Goal: Task Accomplishment & Management: Use online tool/utility

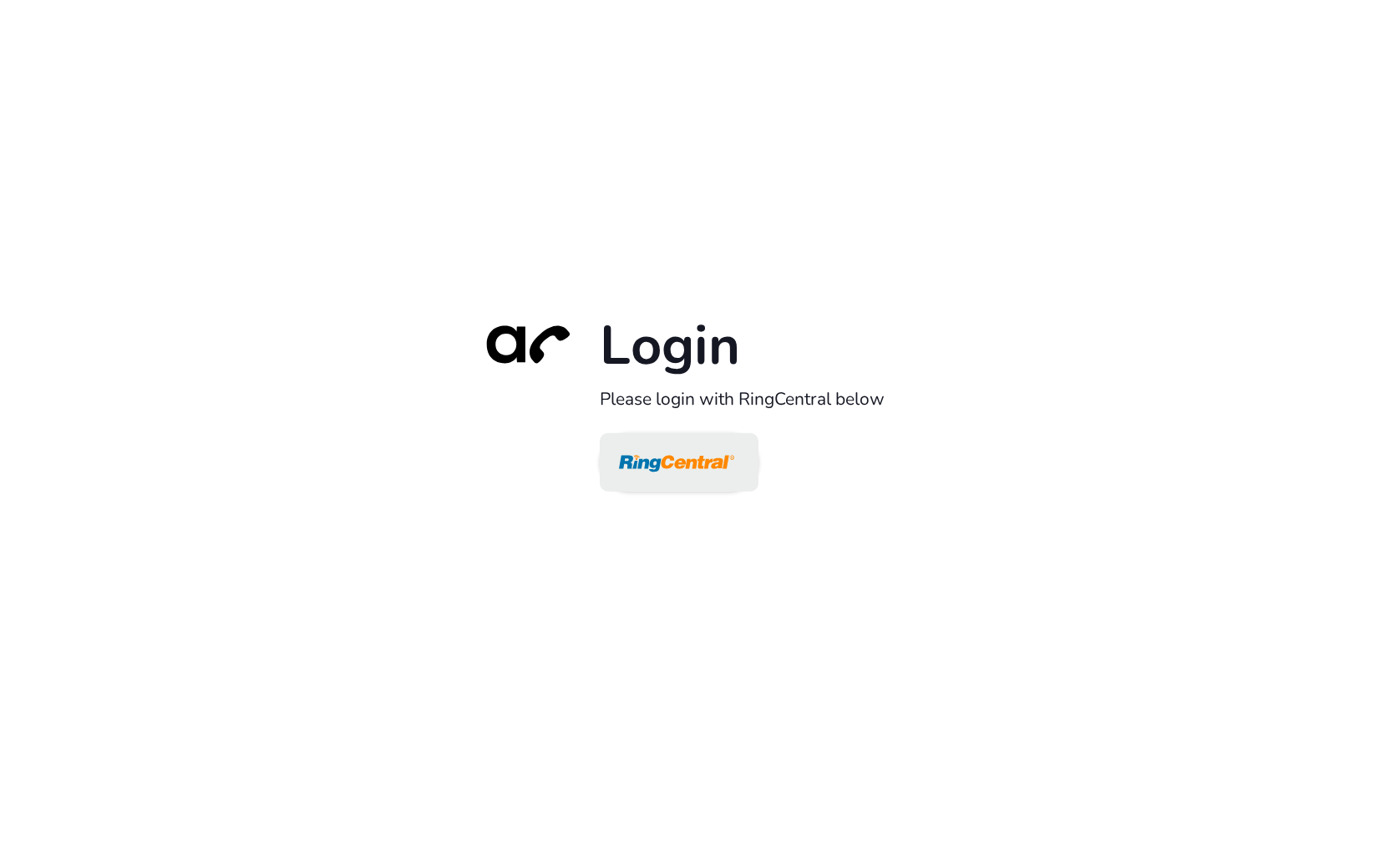
click at [638, 480] on img at bounding box center [677, 463] width 115 height 54
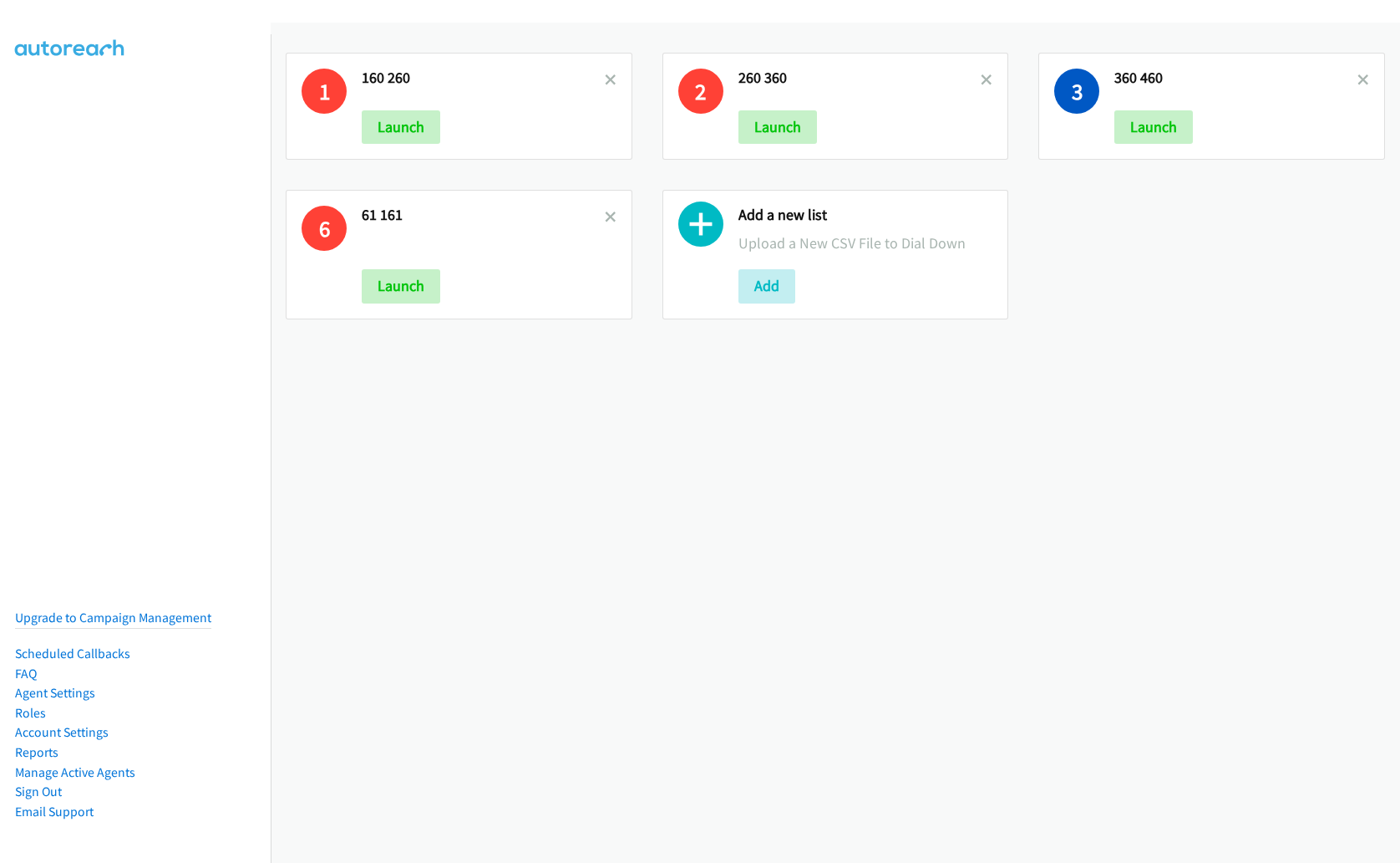
click at [1096, 326] on div "1 160 260 Launch 2 260 360 Launch 3 360 460 Launch 6 61 161 Launch Add a new li…" at bounding box center [835, 186] width 1129 height 297
click at [1151, 128] on button "Launch" at bounding box center [1153, 126] width 78 height 34
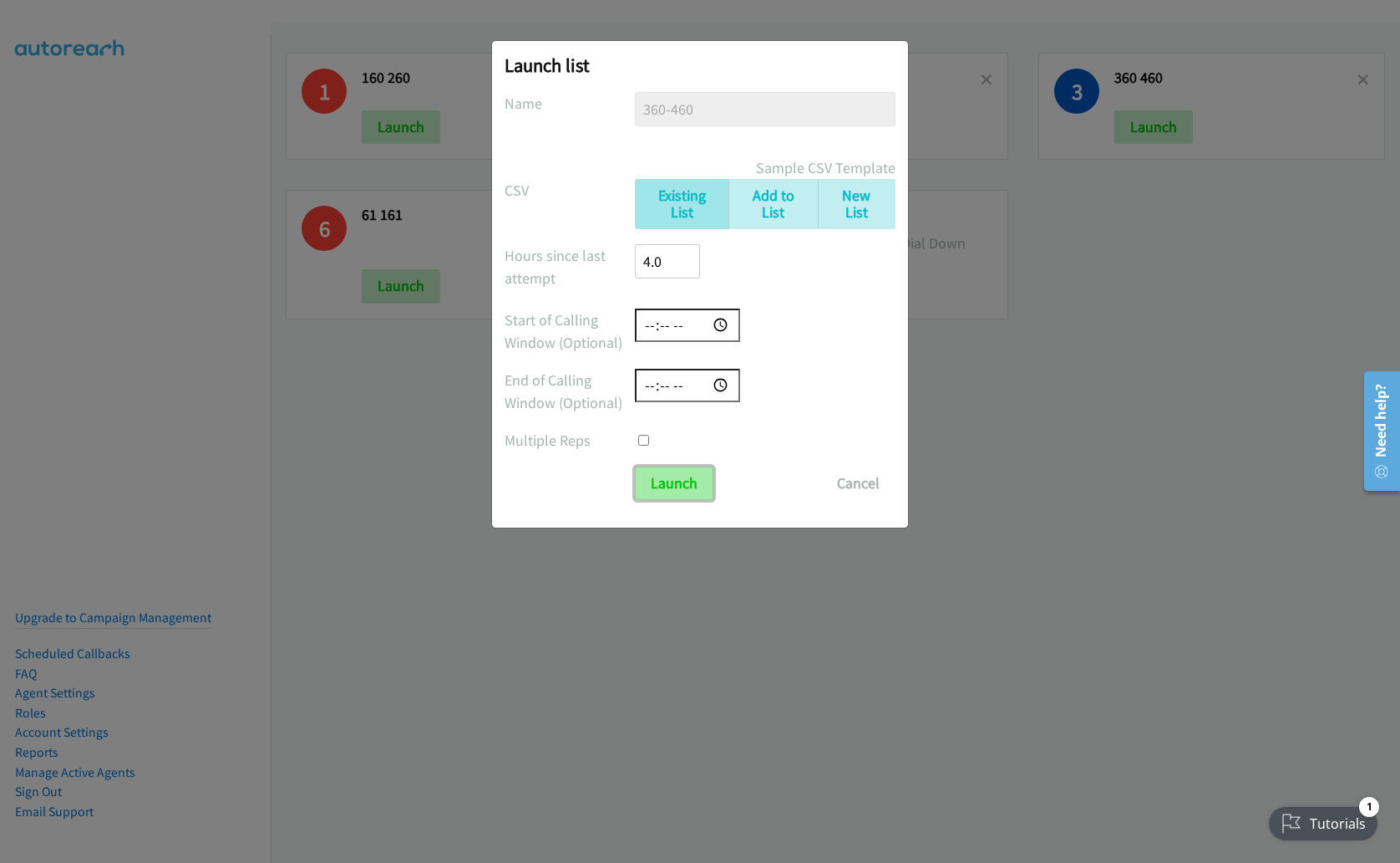
click at [672, 476] on input "Launch" at bounding box center [673, 483] width 78 height 34
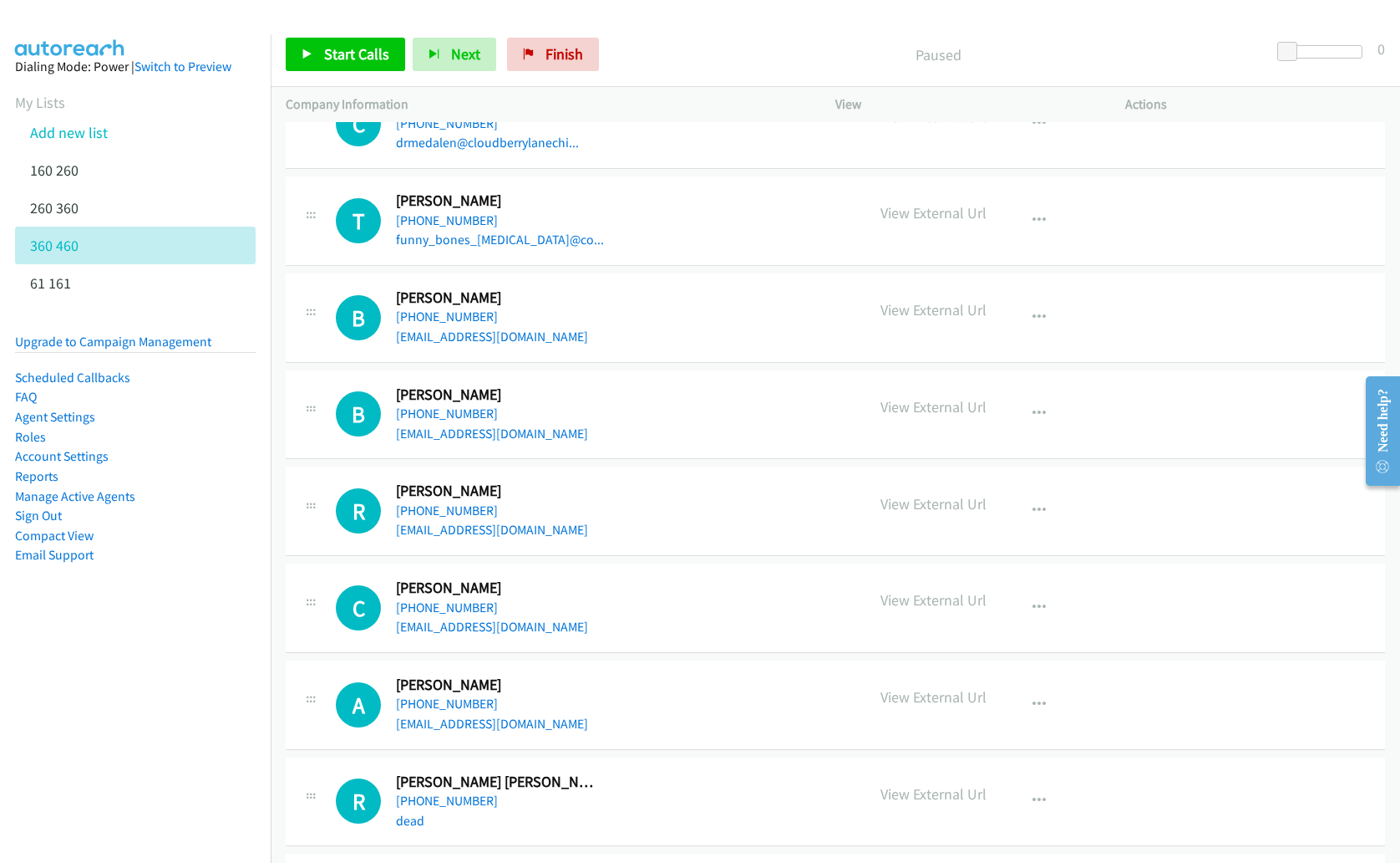
scroll to position [1618, 0]
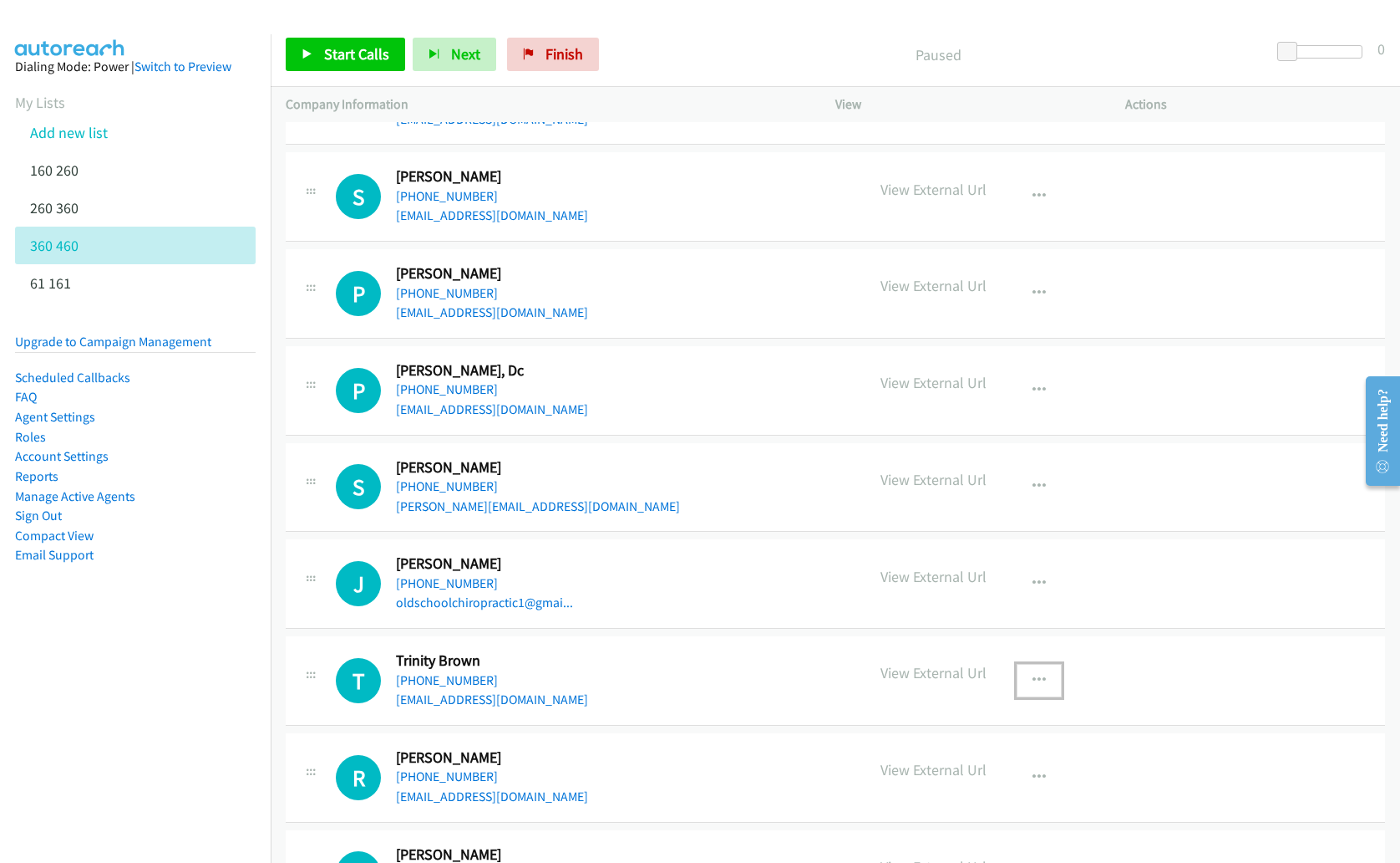
click at [1035, 678] on icon "button" at bounding box center [1040, 681] width 14 height 14
click at [966, 753] on link "Start Calls Here" at bounding box center [949, 755] width 222 height 34
click at [335, 63] on span "Start Calls" at bounding box center [357, 53] width 65 height 19
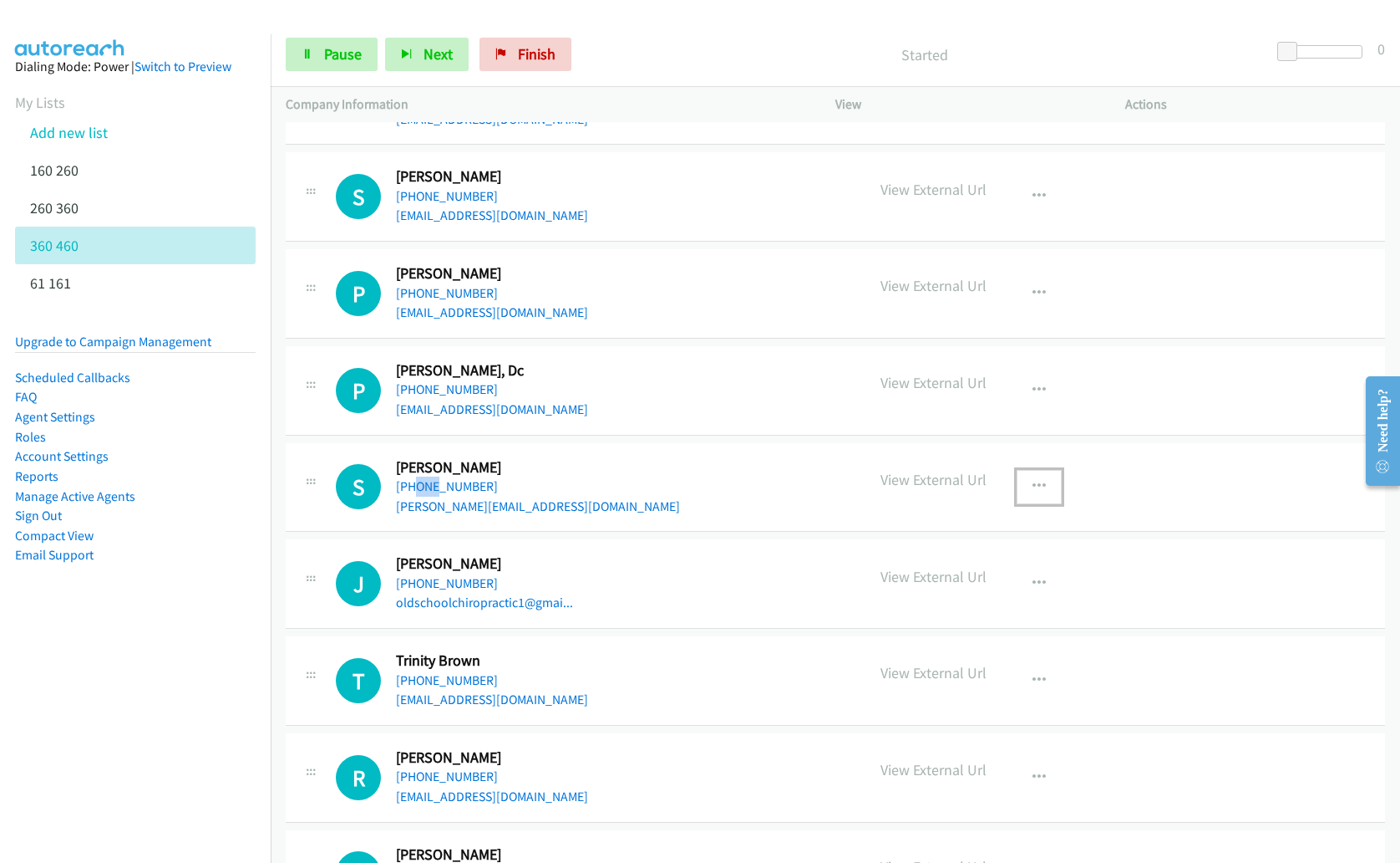
click at [1033, 481] on icon "button" at bounding box center [1040, 487] width 14 height 14
click at [947, 594] on link "Remove from list" at bounding box center [949, 595] width 222 height 34
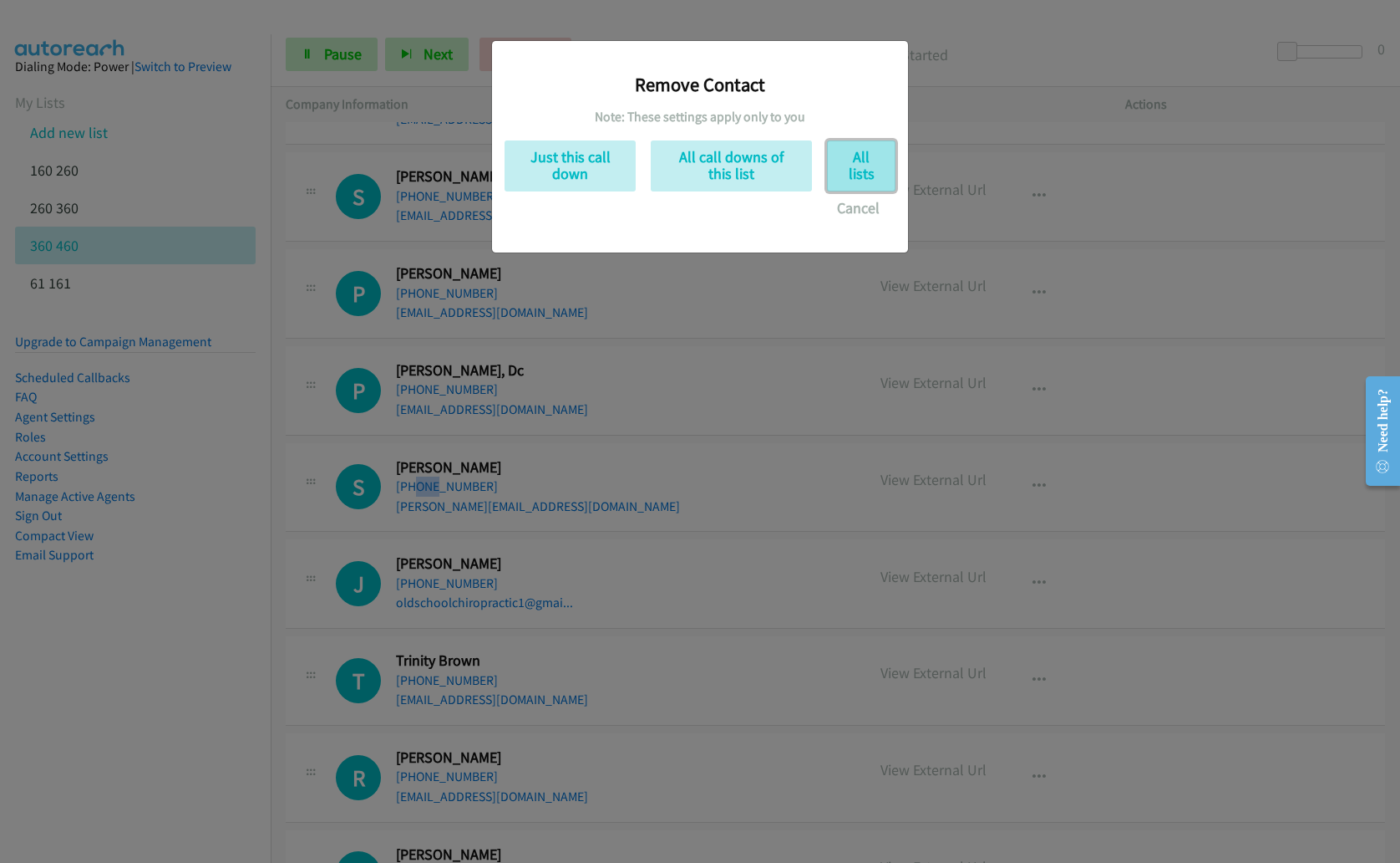
click at [863, 157] on button "All lists" at bounding box center [862, 165] width 69 height 51
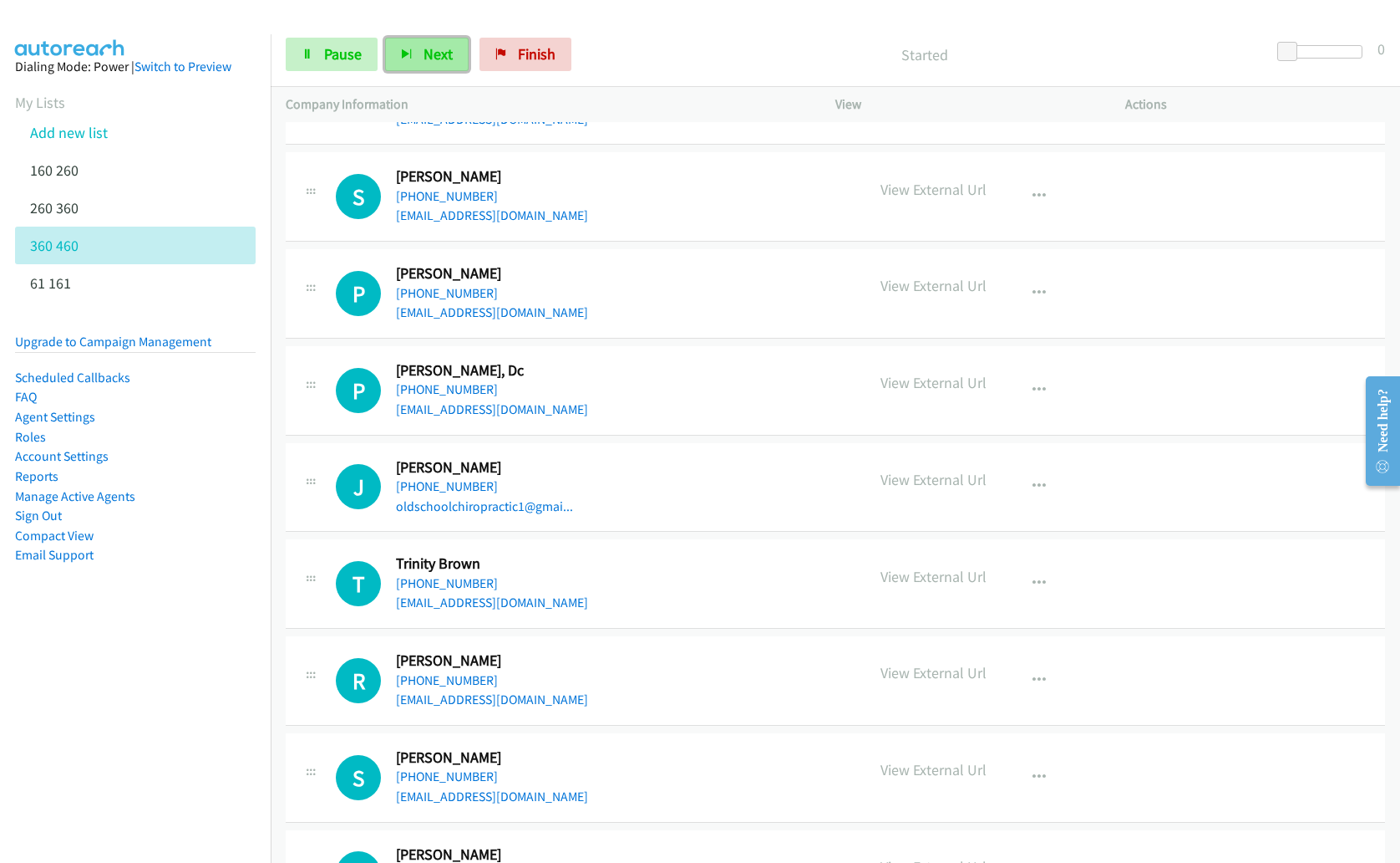
click at [439, 49] on span "Next" at bounding box center [439, 53] width 29 height 19
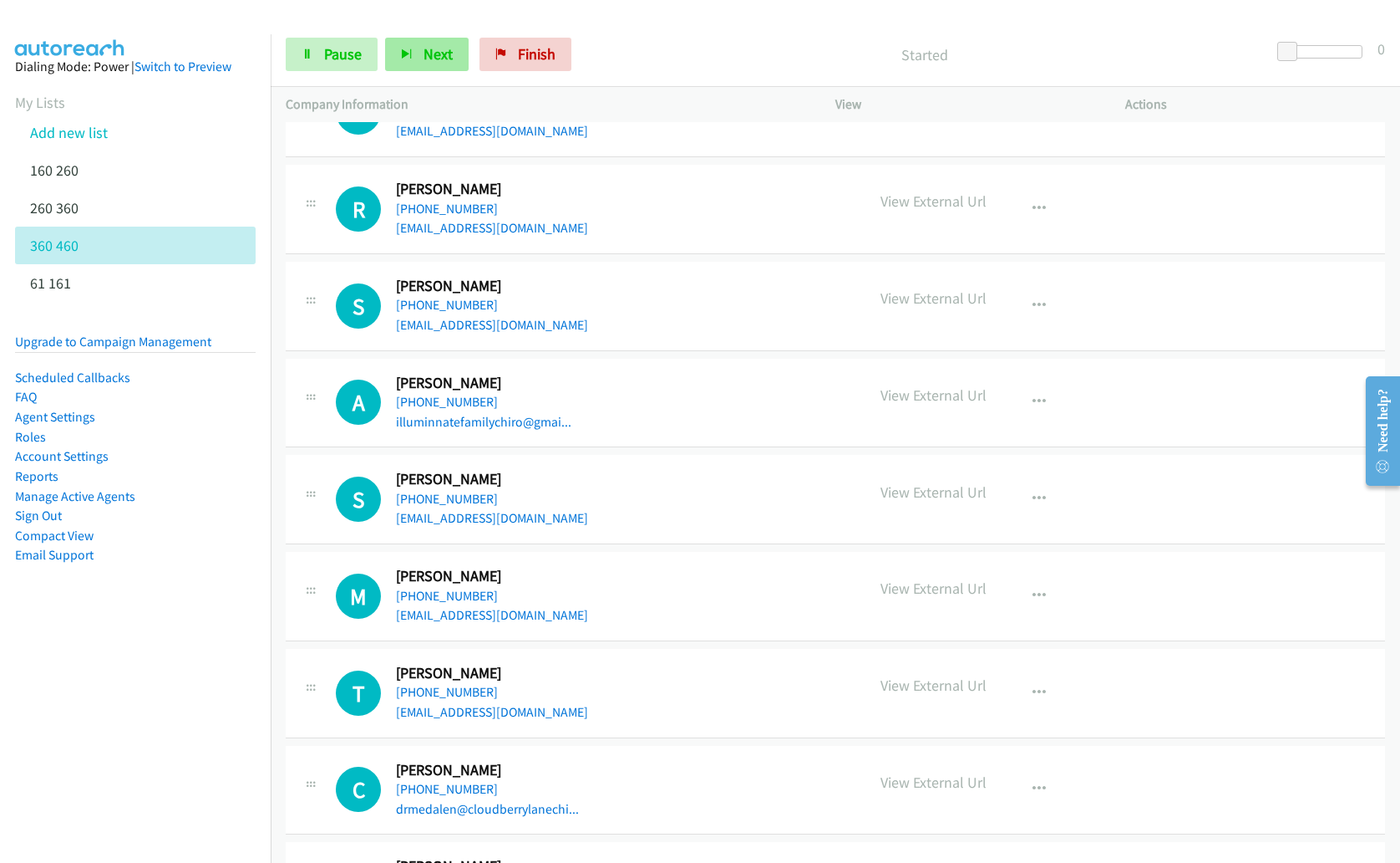
scroll to position [2023, 0]
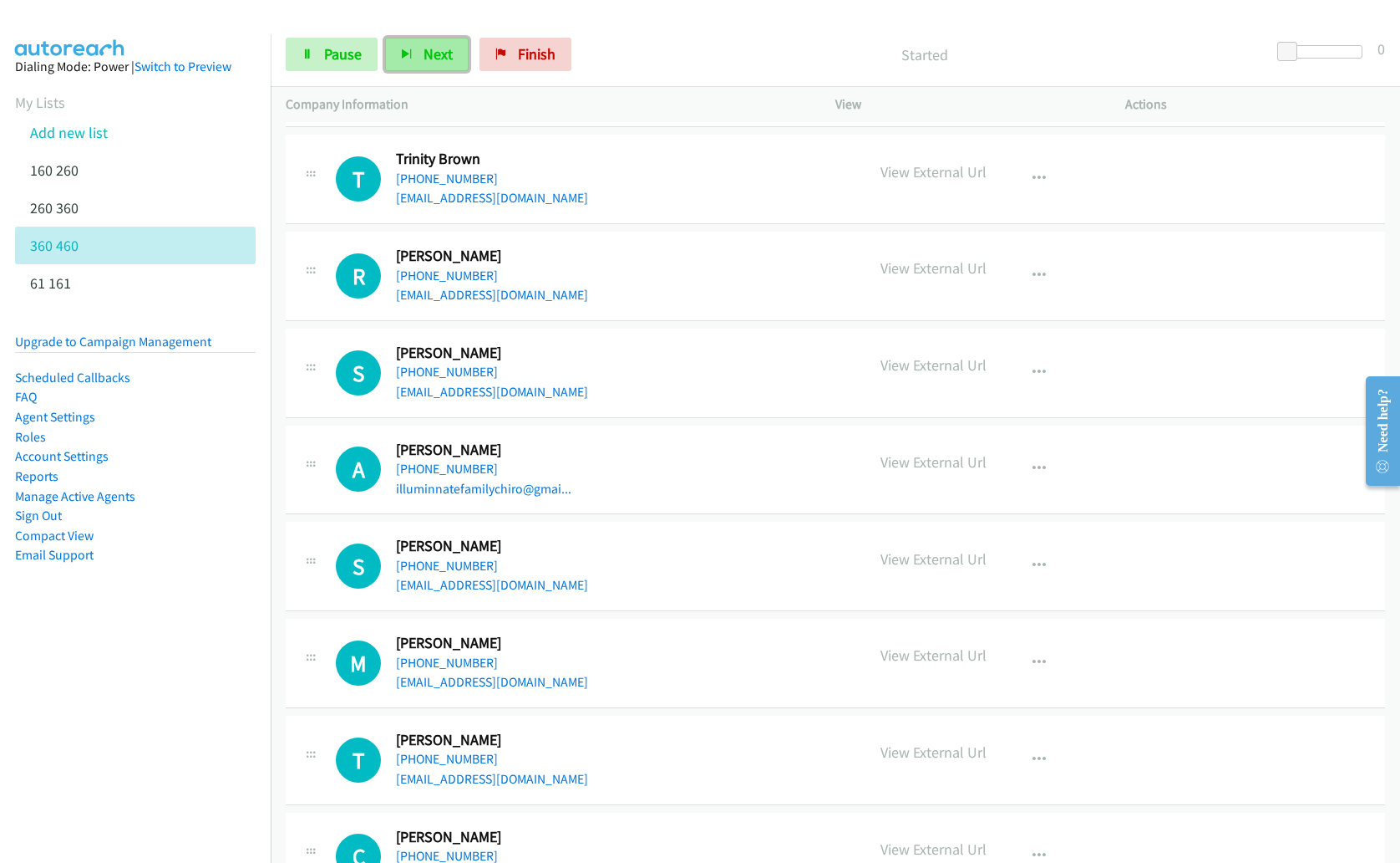
click at [411, 71] on button "Next" at bounding box center [427, 54] width 83 height 34
click at [419, 54] on button "Next" at bounding box center [427, 54] width 83 height 34
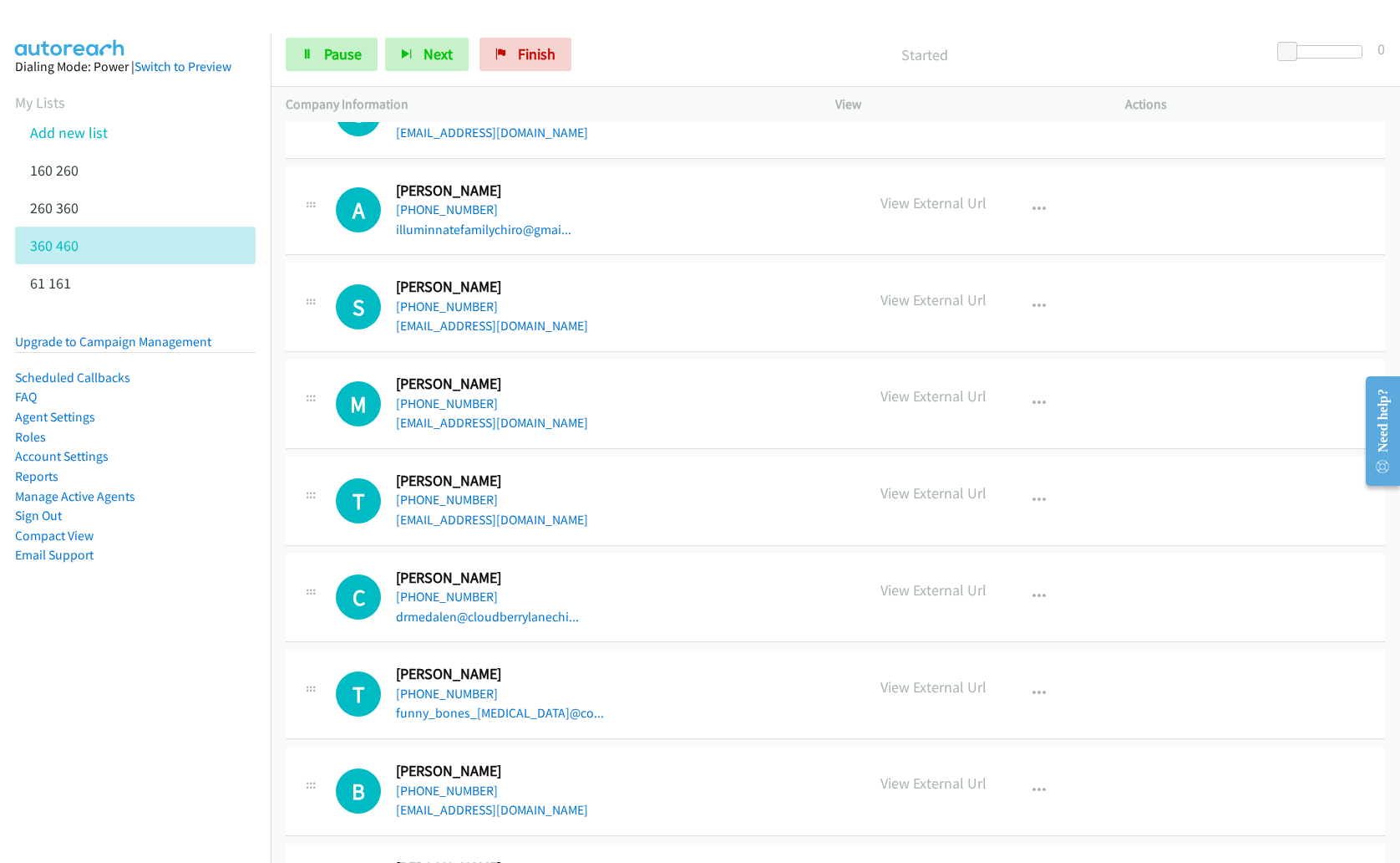
scroll to position [2284, 0]
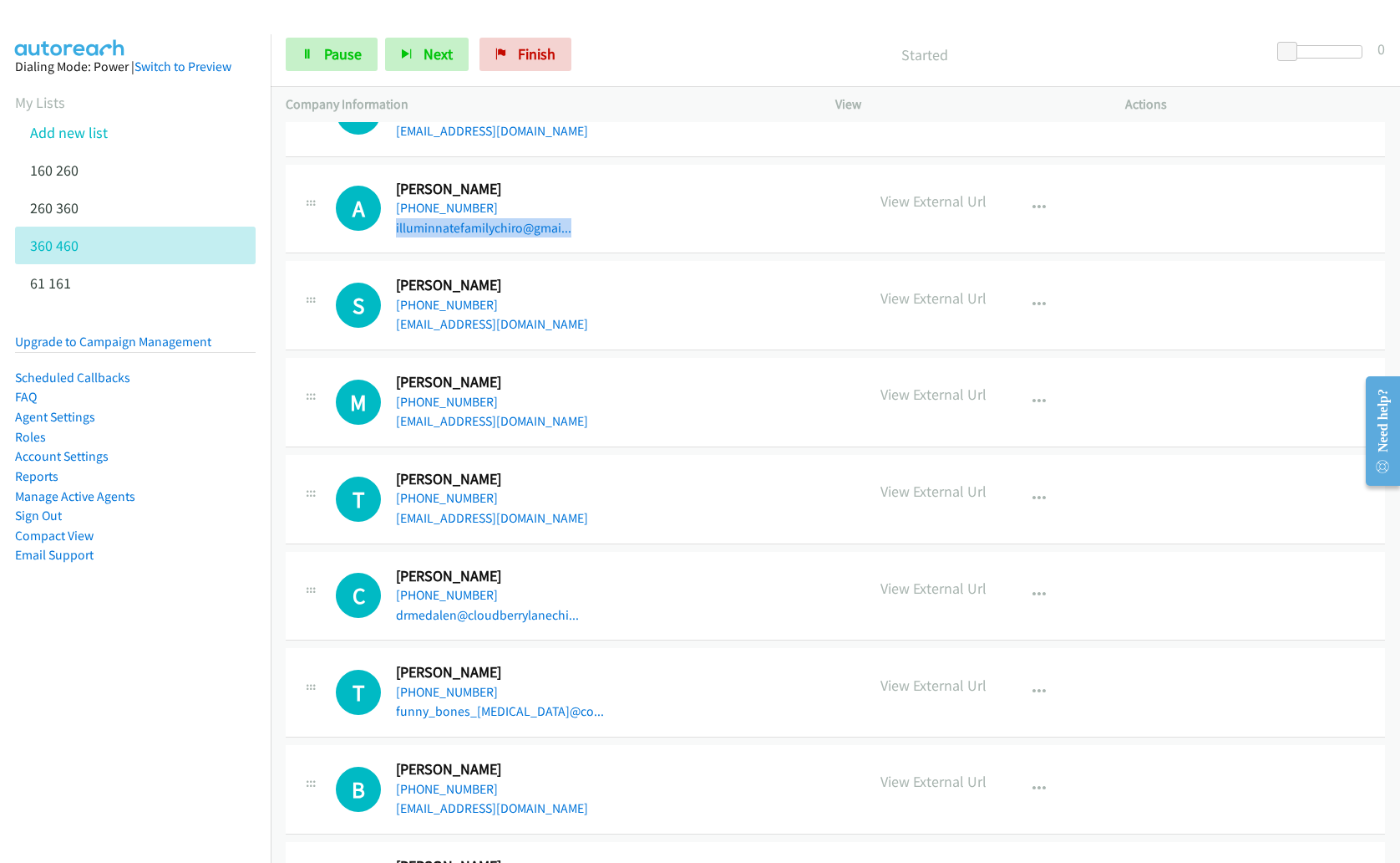
click at [416, 18] on div at bounding box center [692, 32] width 1385 height 65
click at [419, 49] on button "Next" at bounding box center [427, 54] width 83 height 34
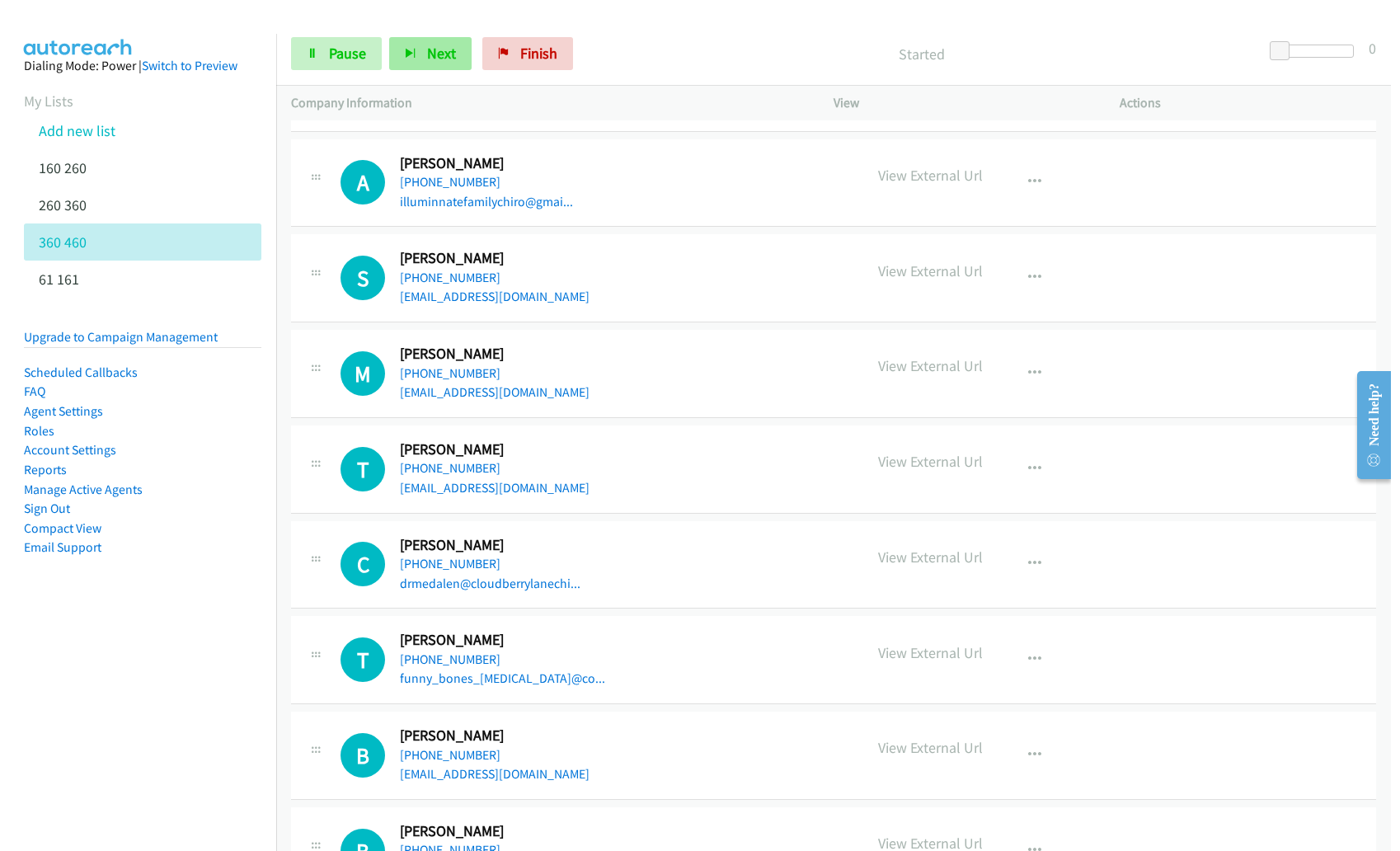
scroll to position [2276, 0]
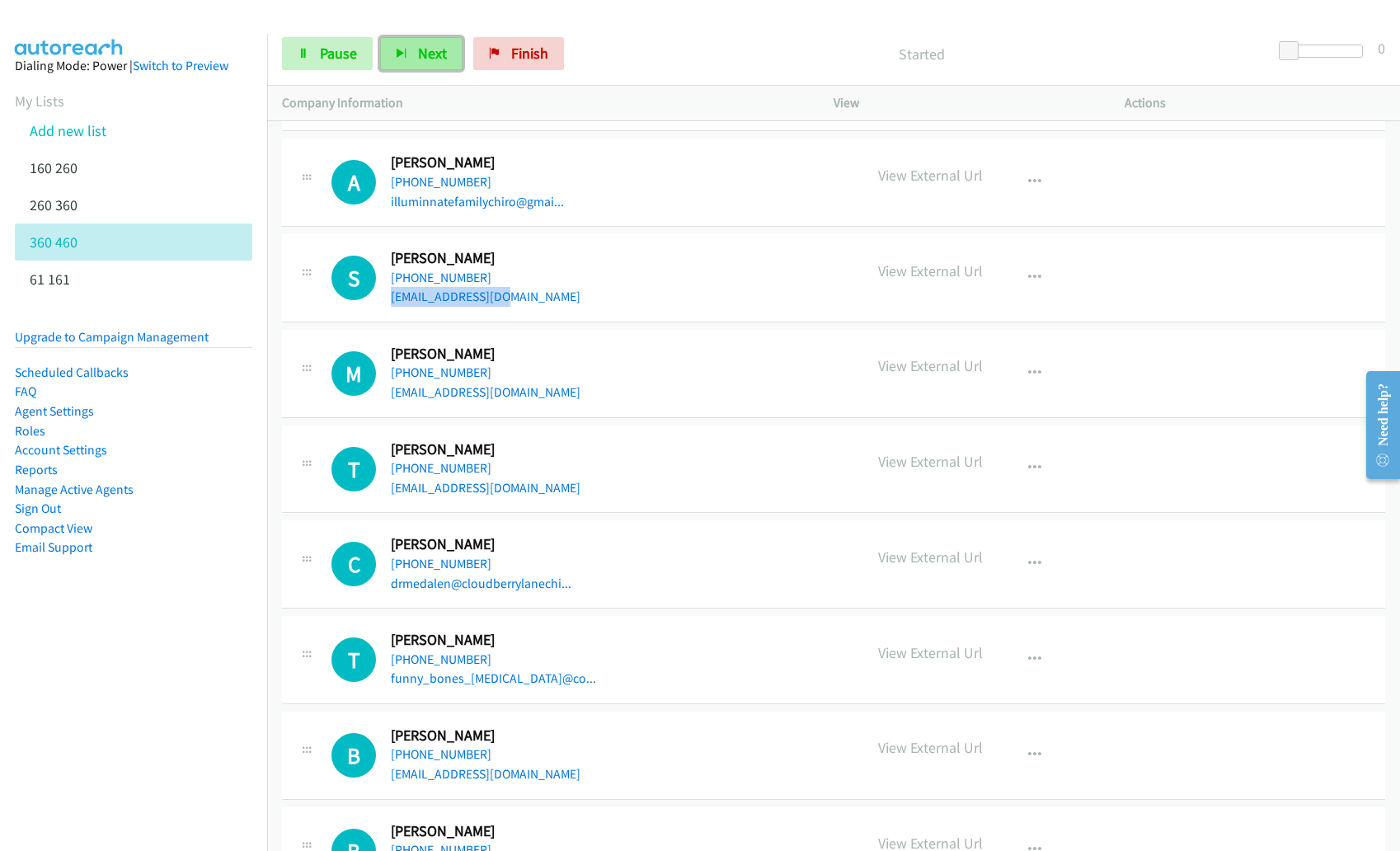
click at [410, 63] on button "Next" at bounding box center [421, 53] width 82 height 33
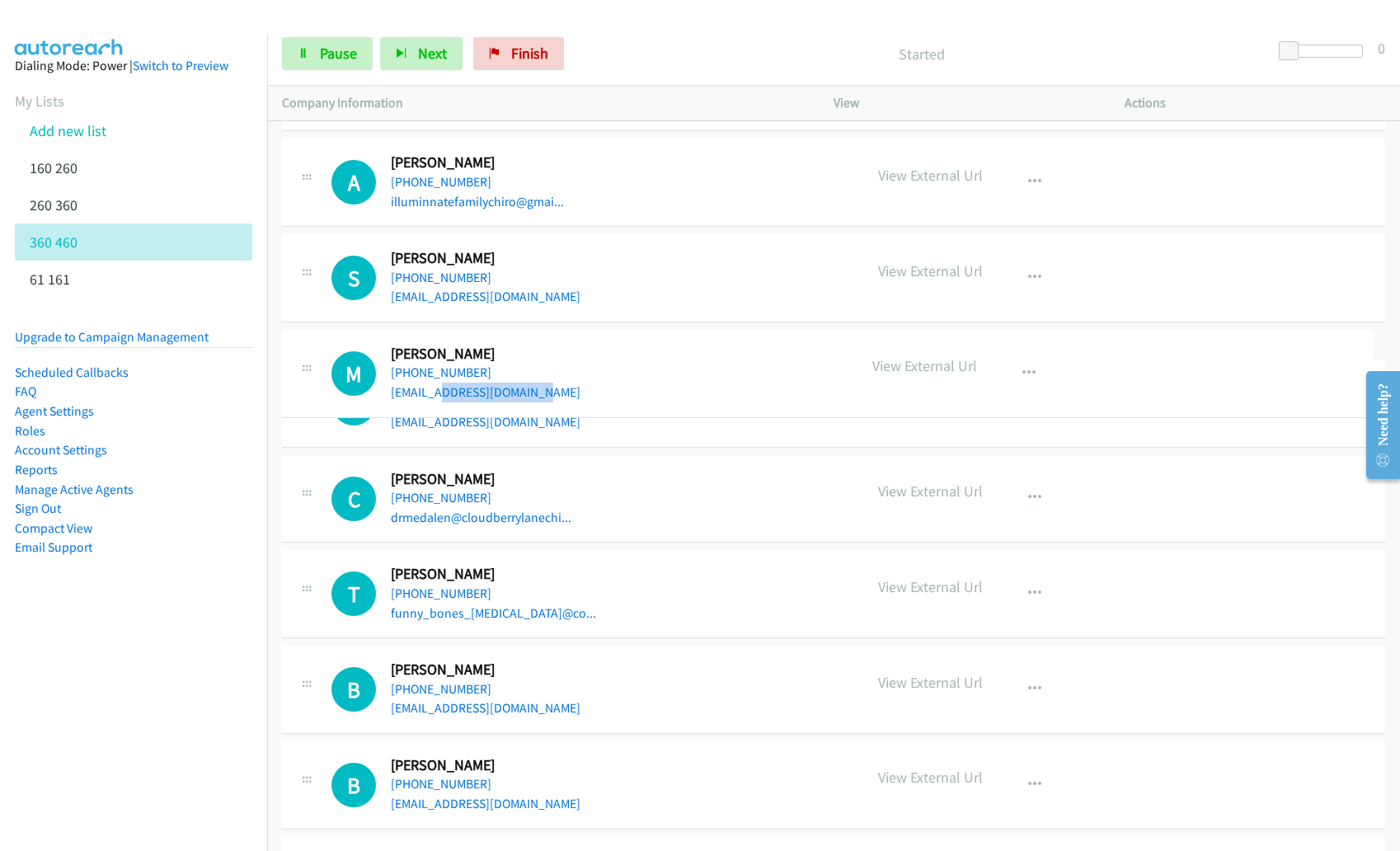
drag, startPoint x: 504, startPoint y: 356, endPoint x: 403, endPoint y: 356, distance: 101.0
drag, startPoint x: 394, startPoint y: 353, endPoint x: 460, endPoint y: 355, distance: 66.0
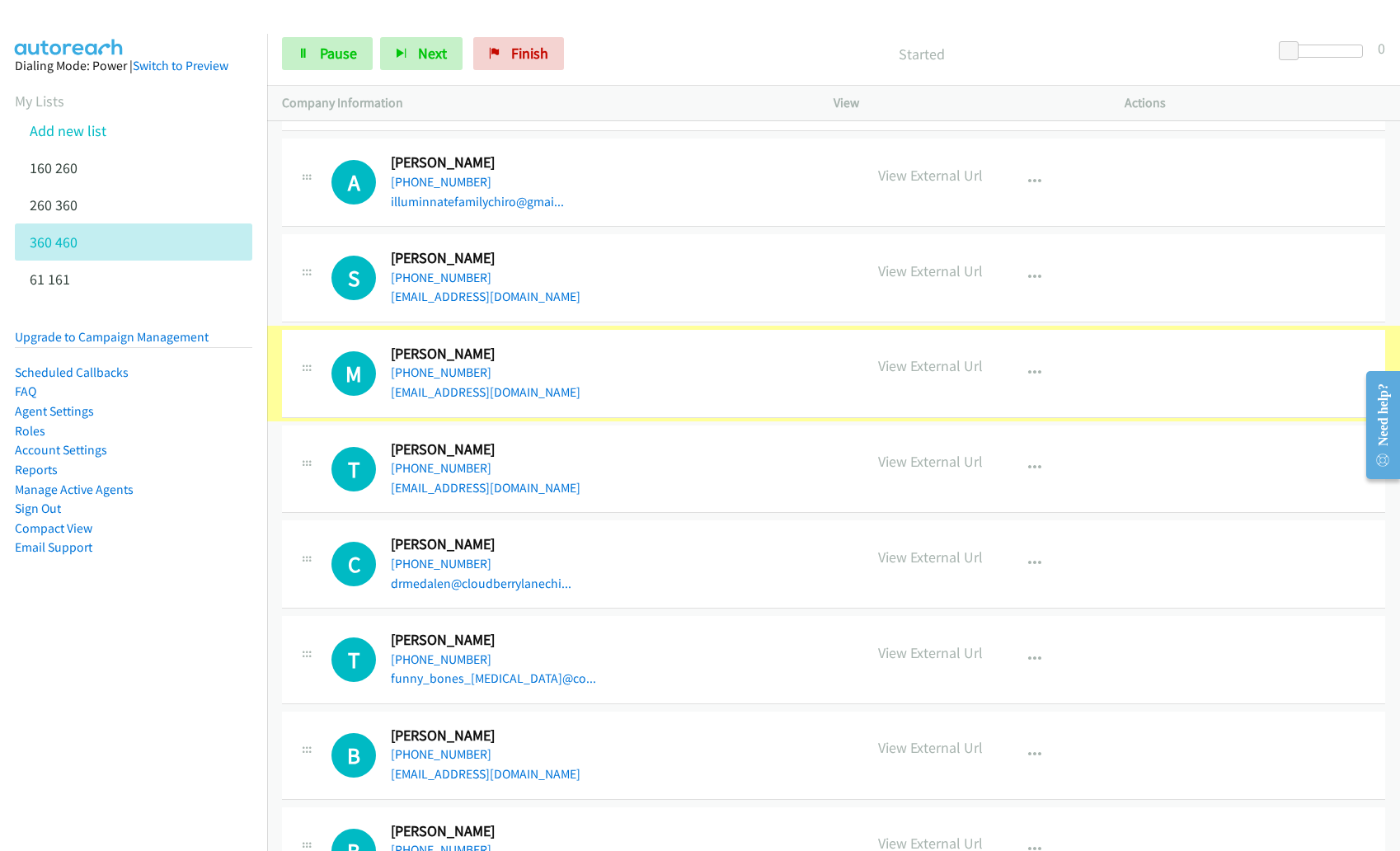
click at [460, 355] on h2 "Maurice Velasco" at bounding box center [489, 354] width 197 height 19
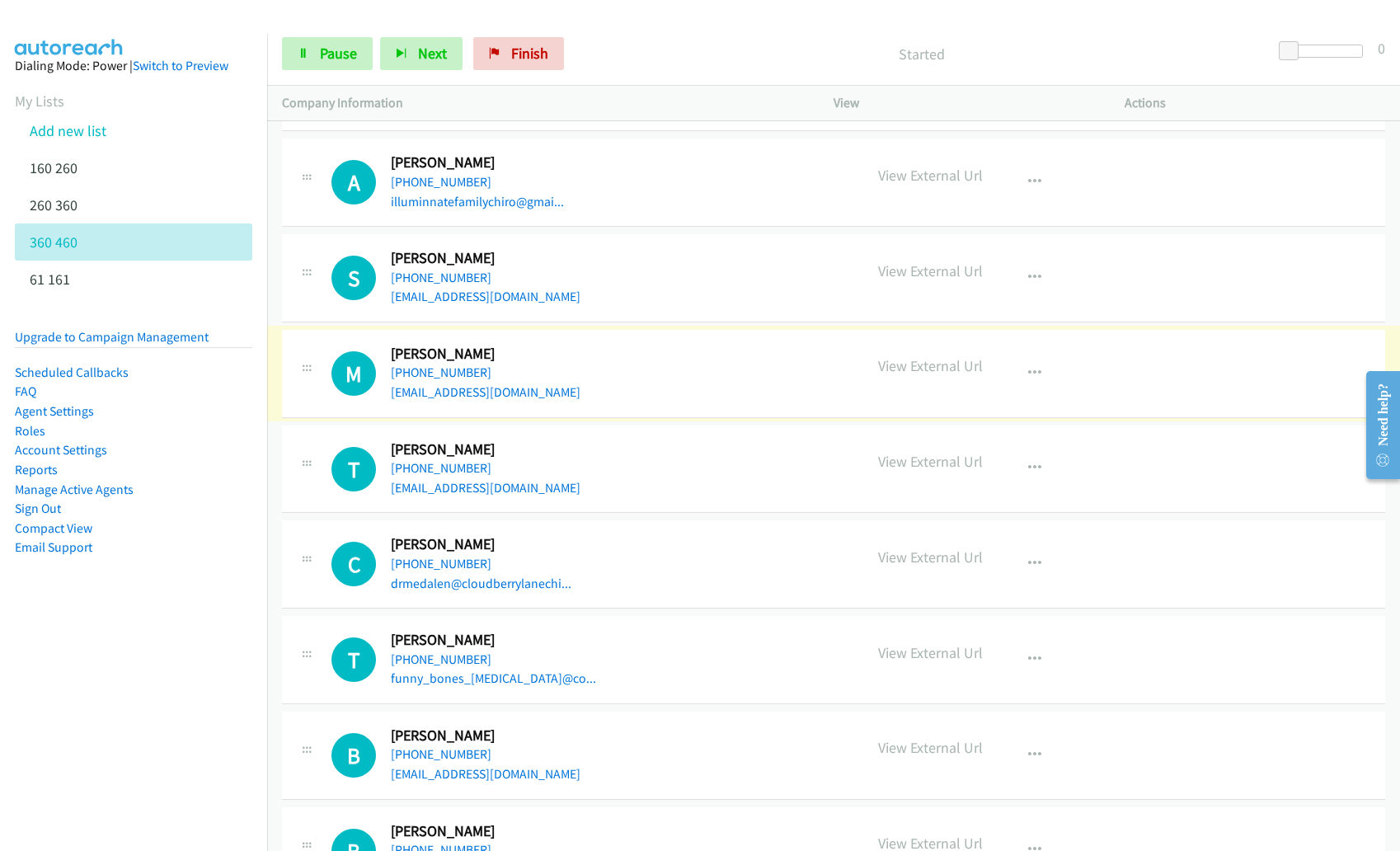
click at [460, 355] on h2 "Maurice Velasco" at bounding box center [489, 354] width 197 height 19
drag, startPoint x: 489, startPoint y: 356, endPoint x: 477, endPoint y: 356, distance: 12.0
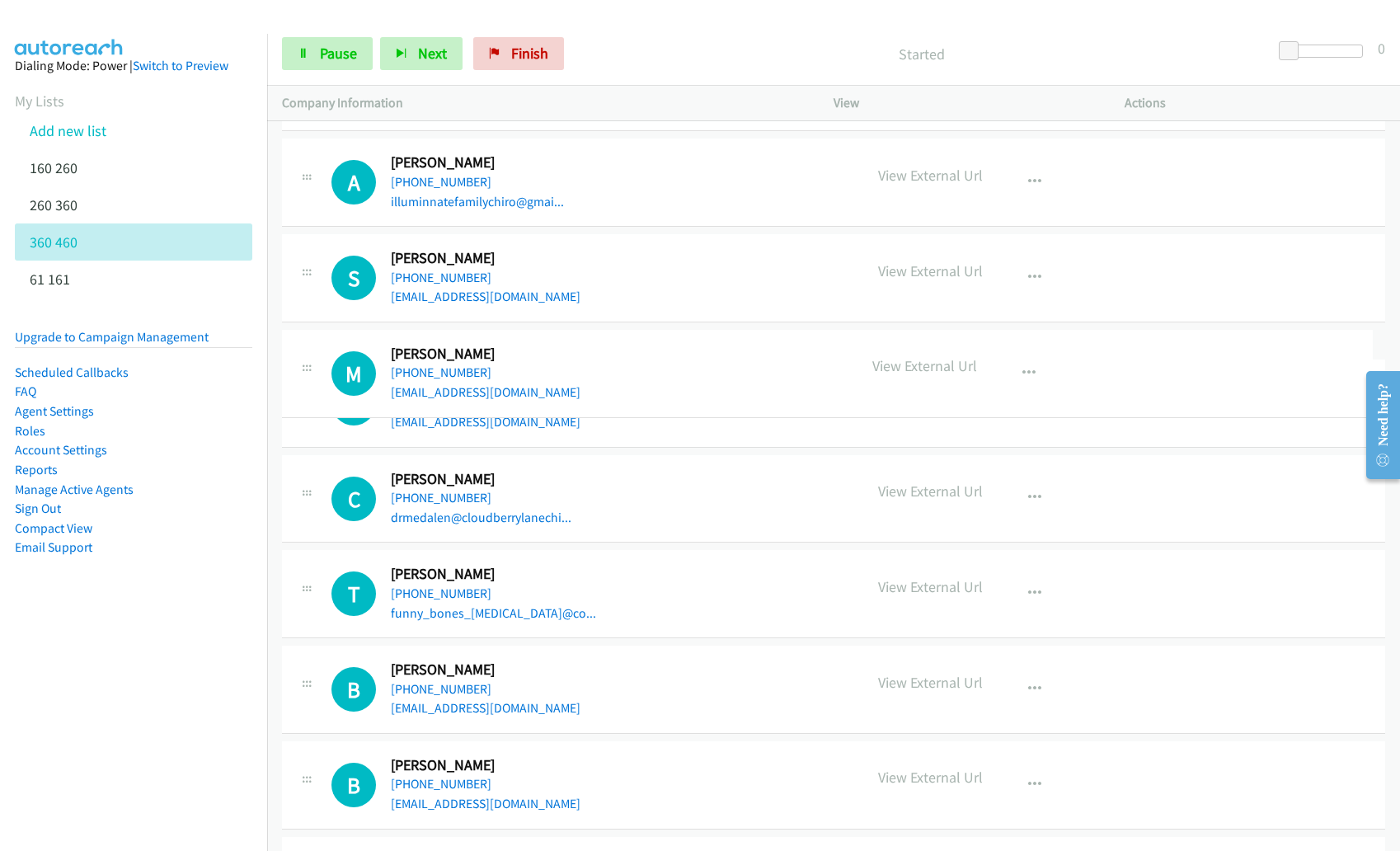
drag, startPoint x: 483, startPoint y: 356, endPoint x: 423, endPoint y: 356, distance: 60.0
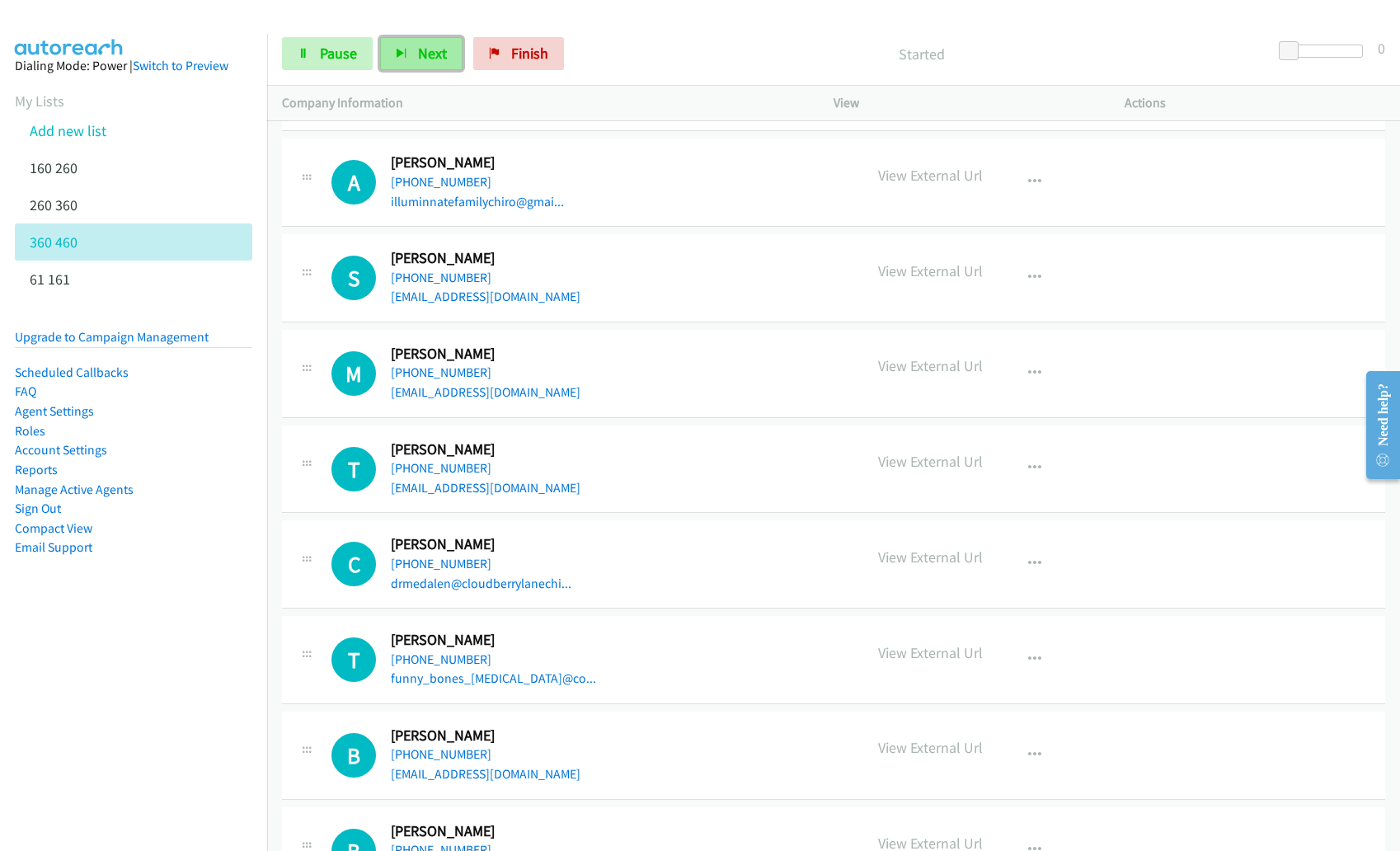
click at [392, 53] on button "Next" at bounding box center [421, 53] width 82 height 33
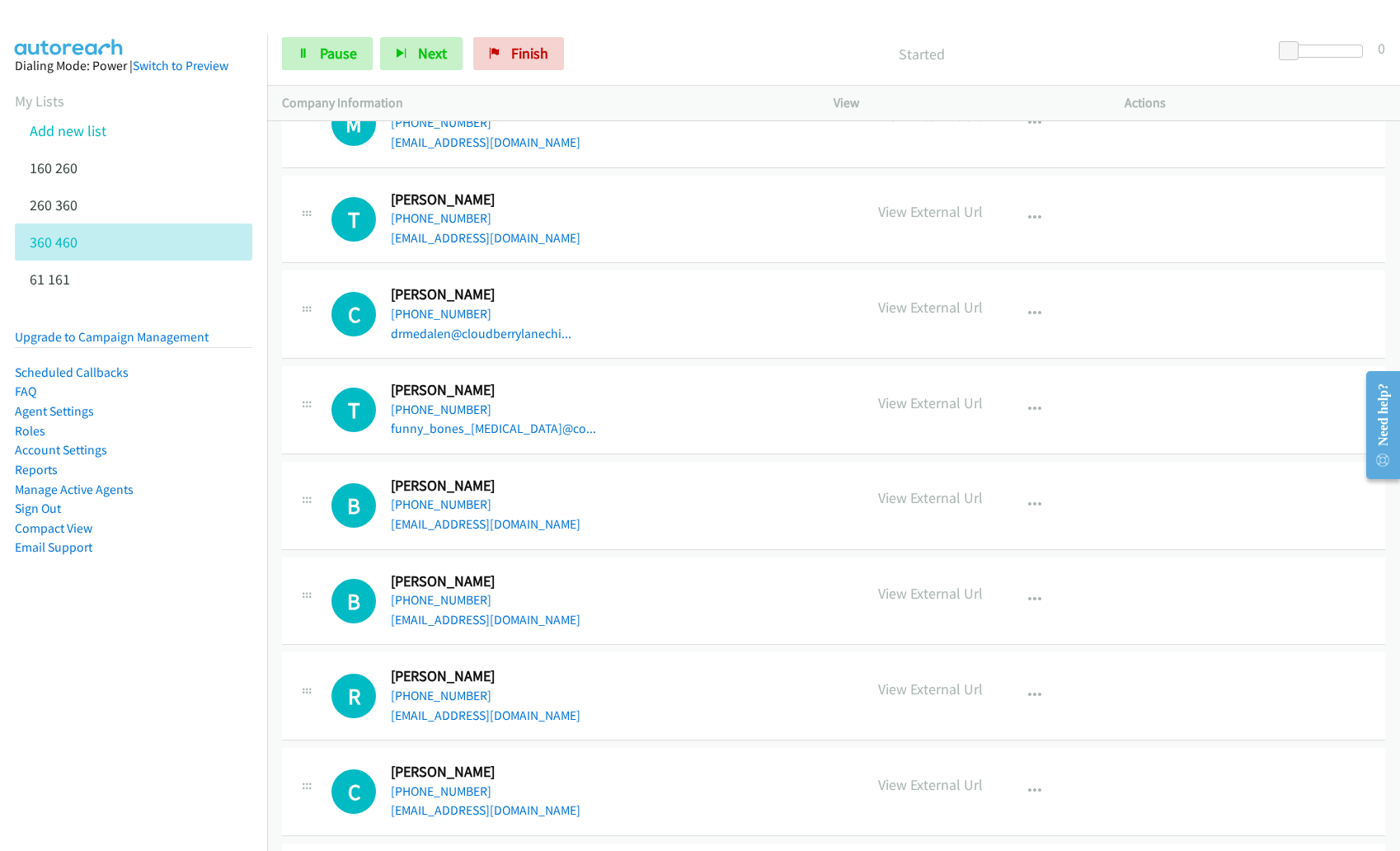
scroll to position [2528, 0]
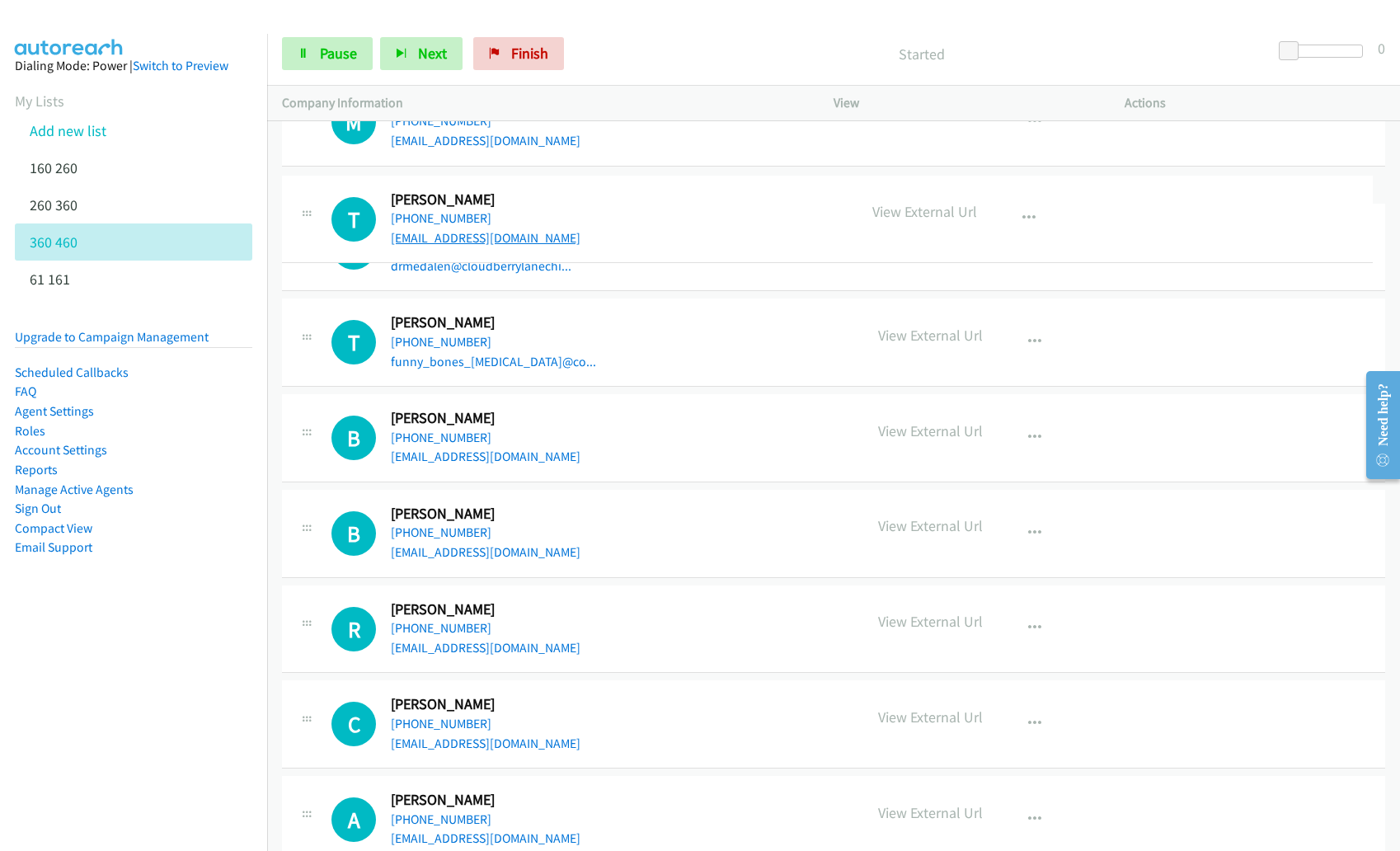
drag, startPoint x: 546, startPoint y: 238, endPoint x: 398, endPoint y: 240, distance: 148.0
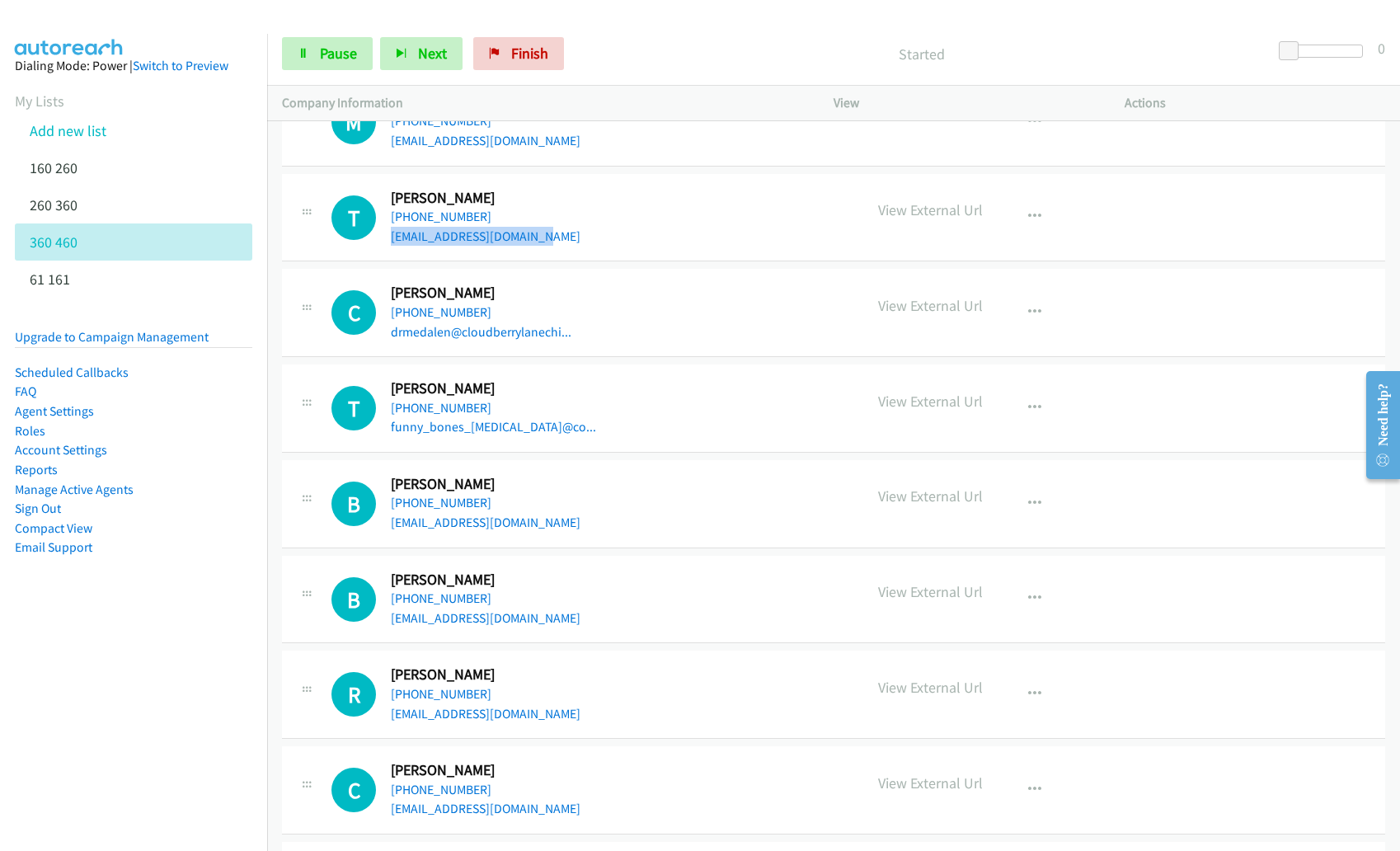
copy link "drtaylorlevick@gmail.com"
click at [418, 46] on span "Next" at bounding box center [433, 53] width 29 height 19
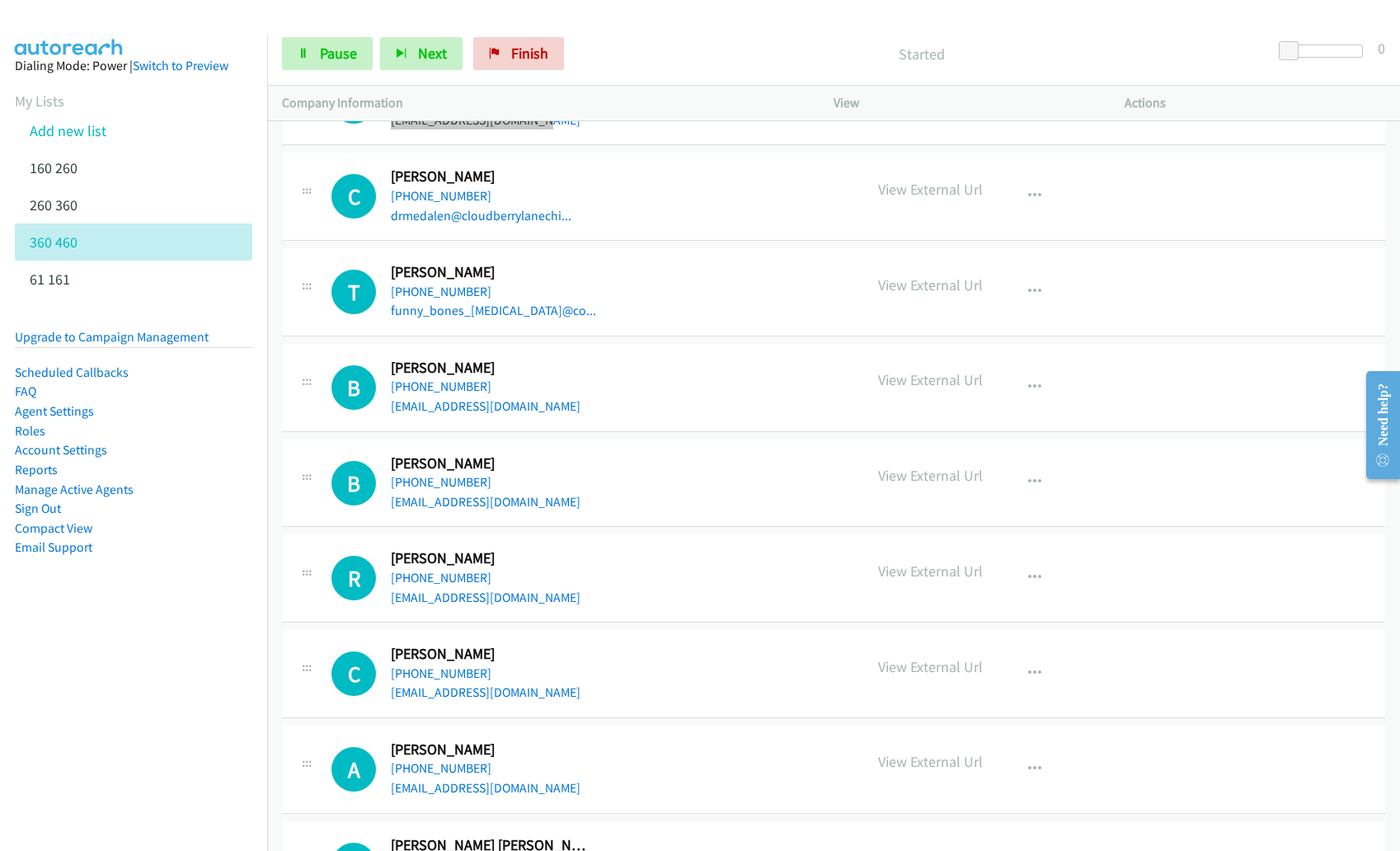
scroll to position [2645, 0]
copy link "drmedalen@cloudberrylanechi..."
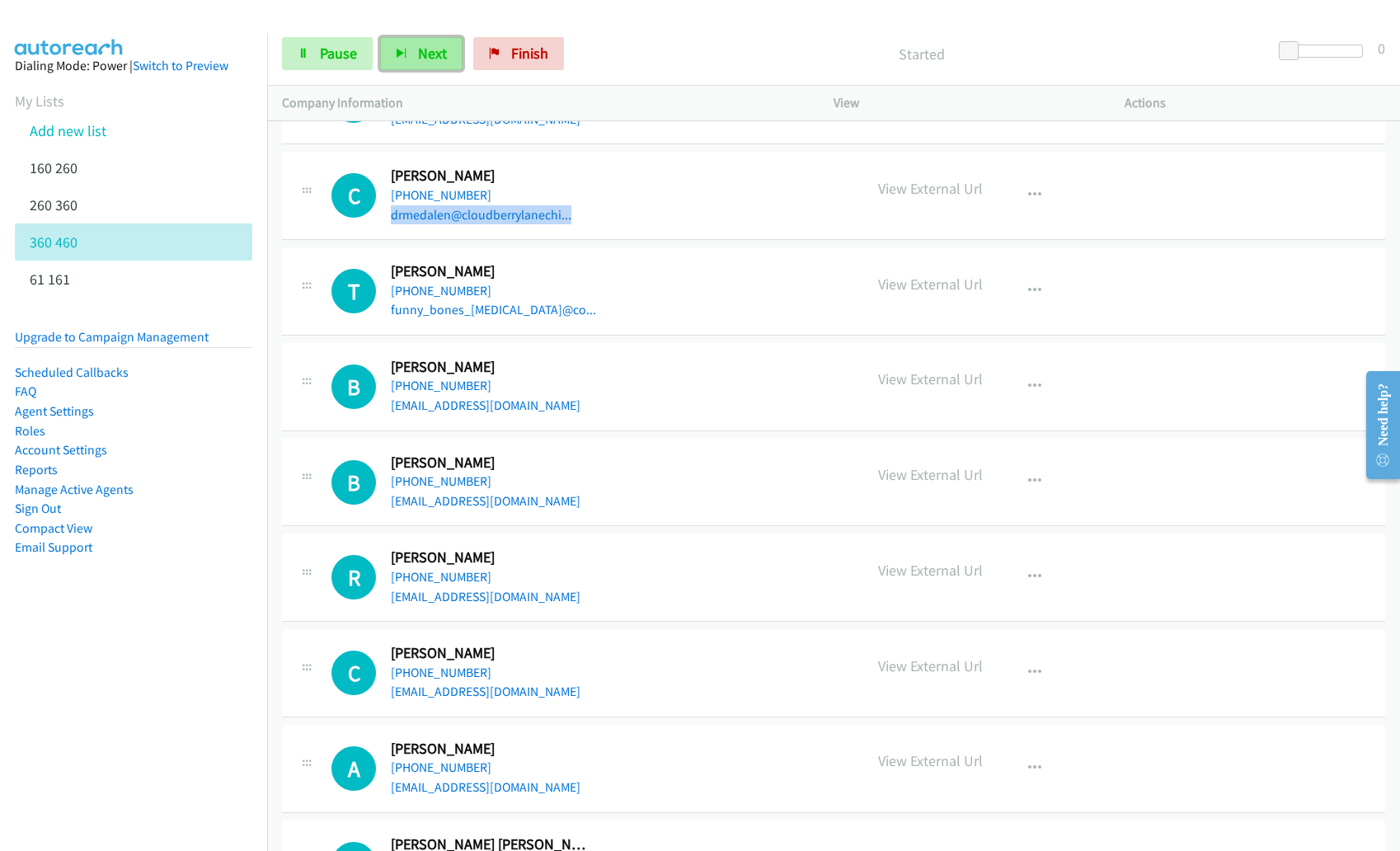
click at [431, 57] on span "Next" at bounding box center [433, 53] width 29 height 19
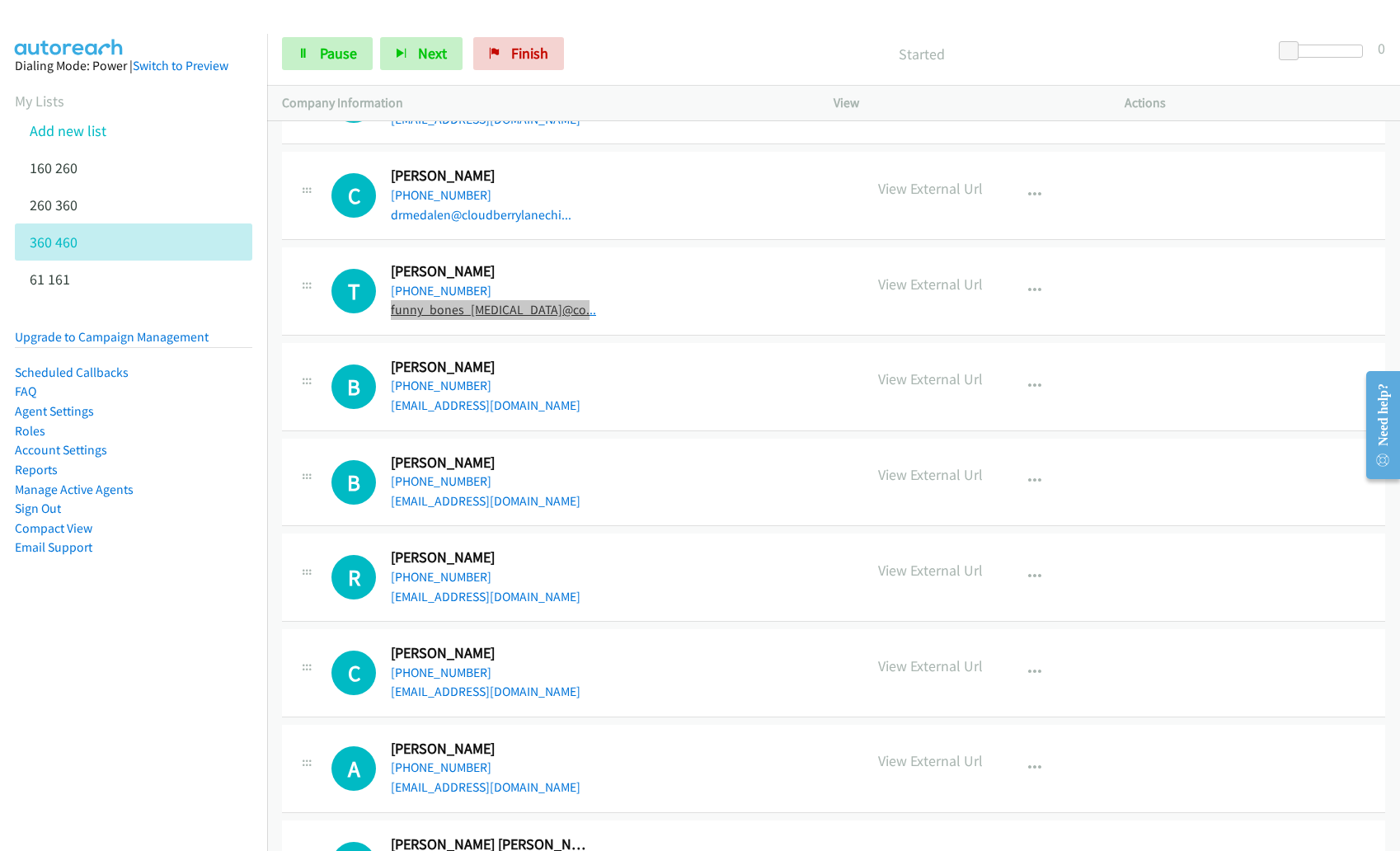
copy link "funny_bones_chiropractic@co..."
click at [405, 54] on icon "button" at bounding box center [401, 54] width 12 height 12
copy link "brettdc@bellsouth.net"
click at [400, 54] on icon "button" at bounding box center [401, 54] width 12 height 12
copy link "bcpdc@yahoo.com"
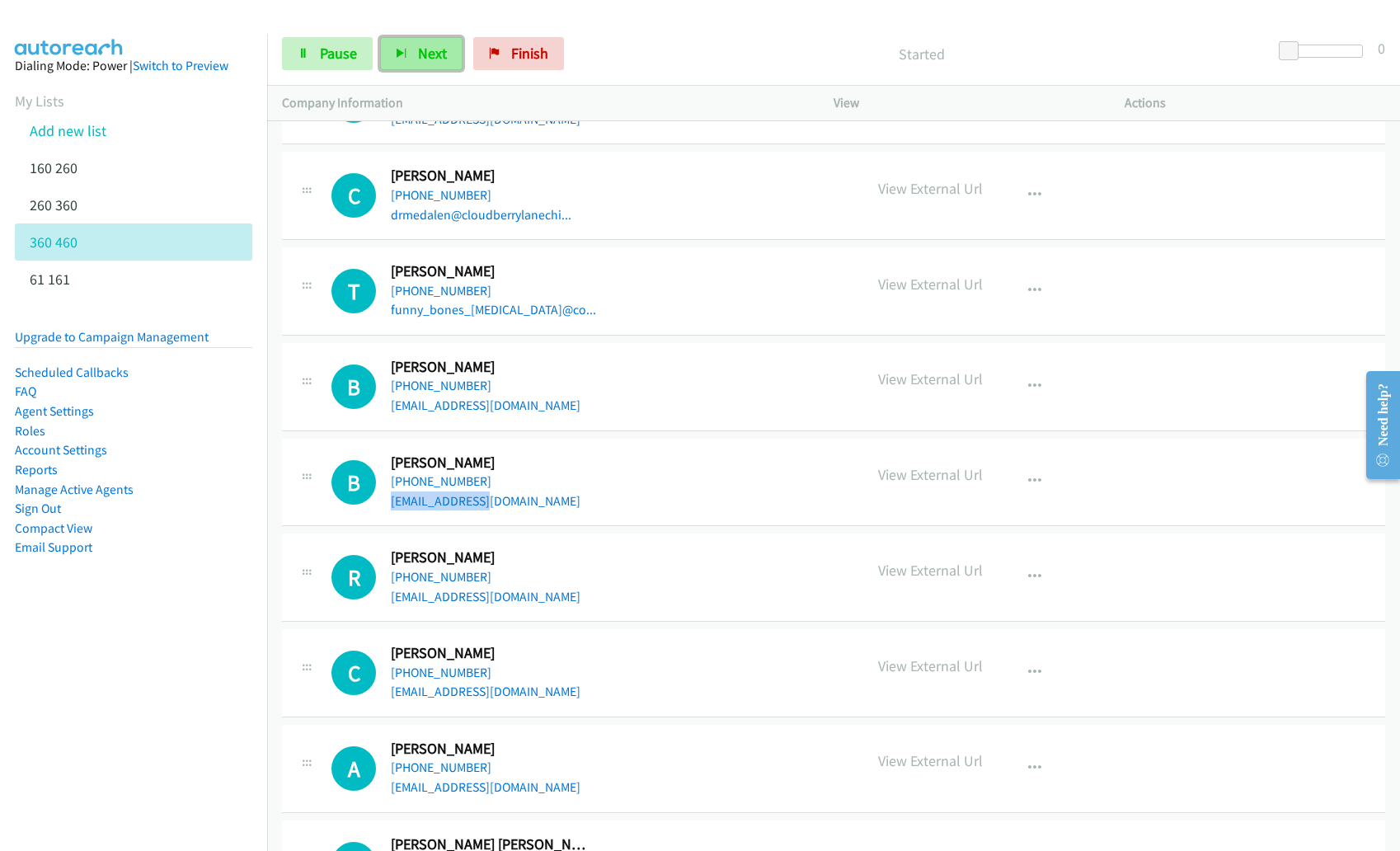
click at [413, 51] on button "Next" at bounding box center [421, 53] width 82 height 33
click at [1033, 478] on button "button" at bounding box center [1034, 481] width 44 height 33
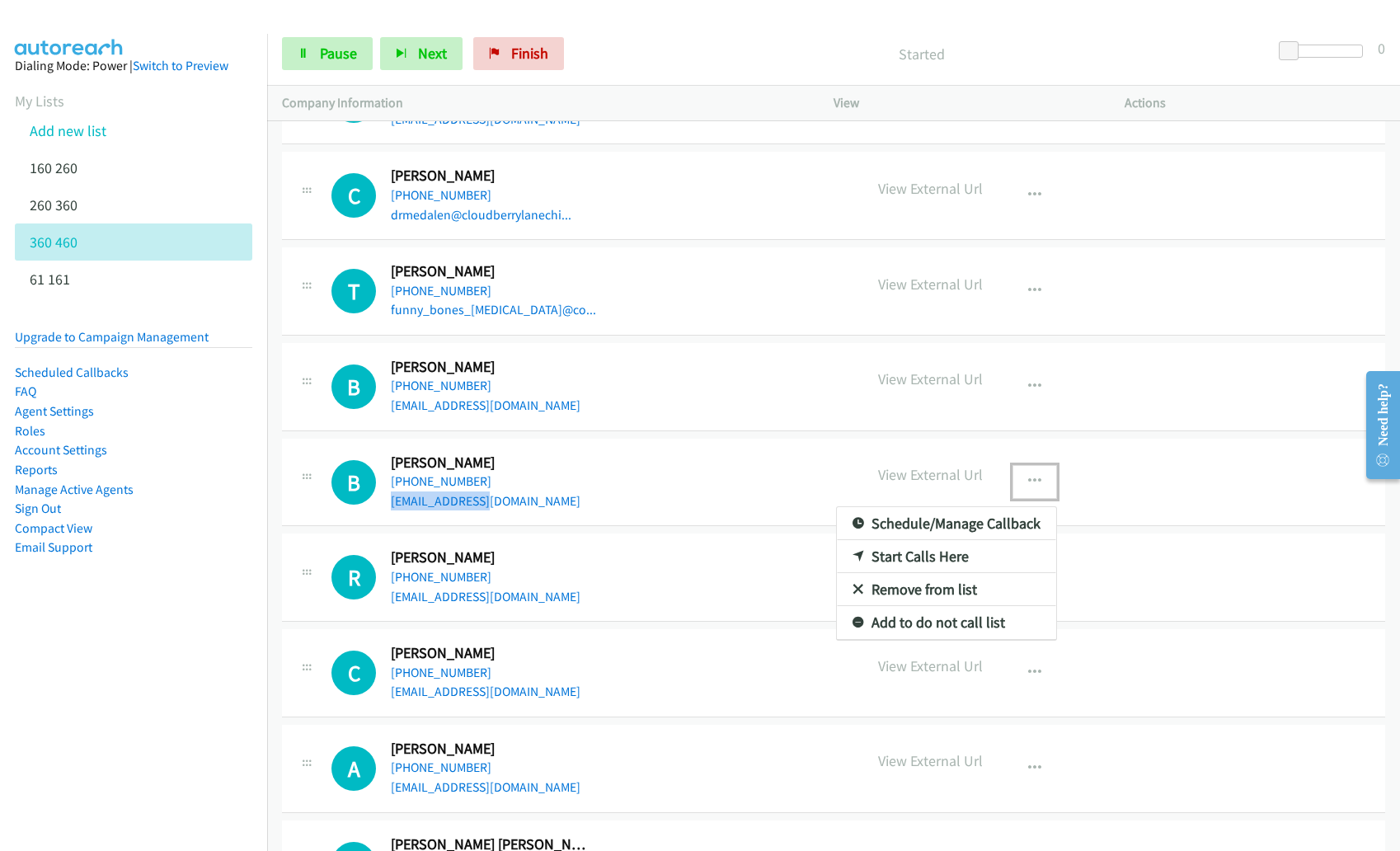
click at [941, 586] on link "Remove from list" at bounding box center [946, 589] width 219 height 33
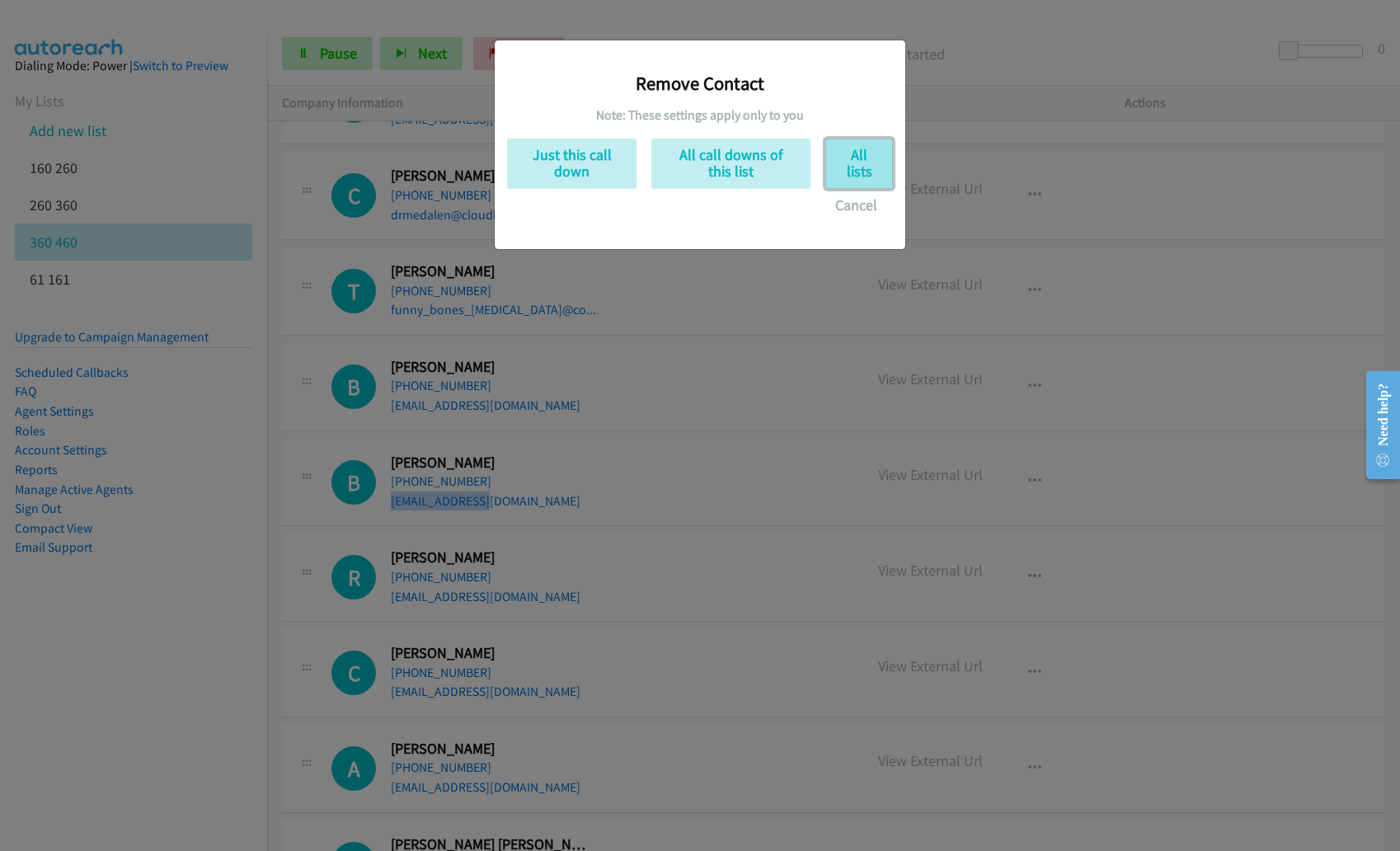
click at [861, 165] on button "All lists" at bounding box center [859, 163] width 68 height 50
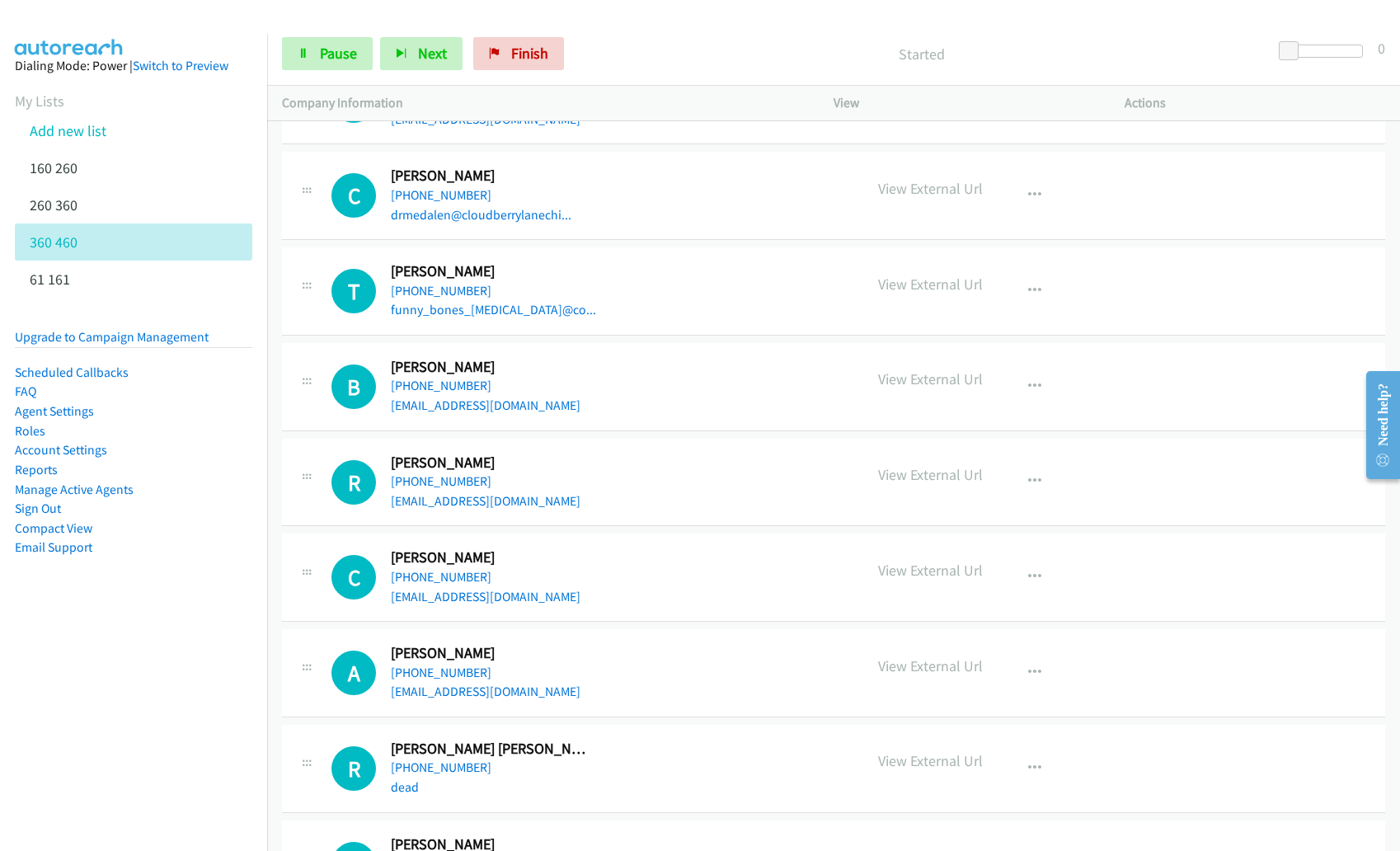
click at [759, 39] on div "Started" at bounding box center [921, 53] width 701 height 33
click at [389, 55] on button "Next" at bounding box center [421, 53] width 82 height 33
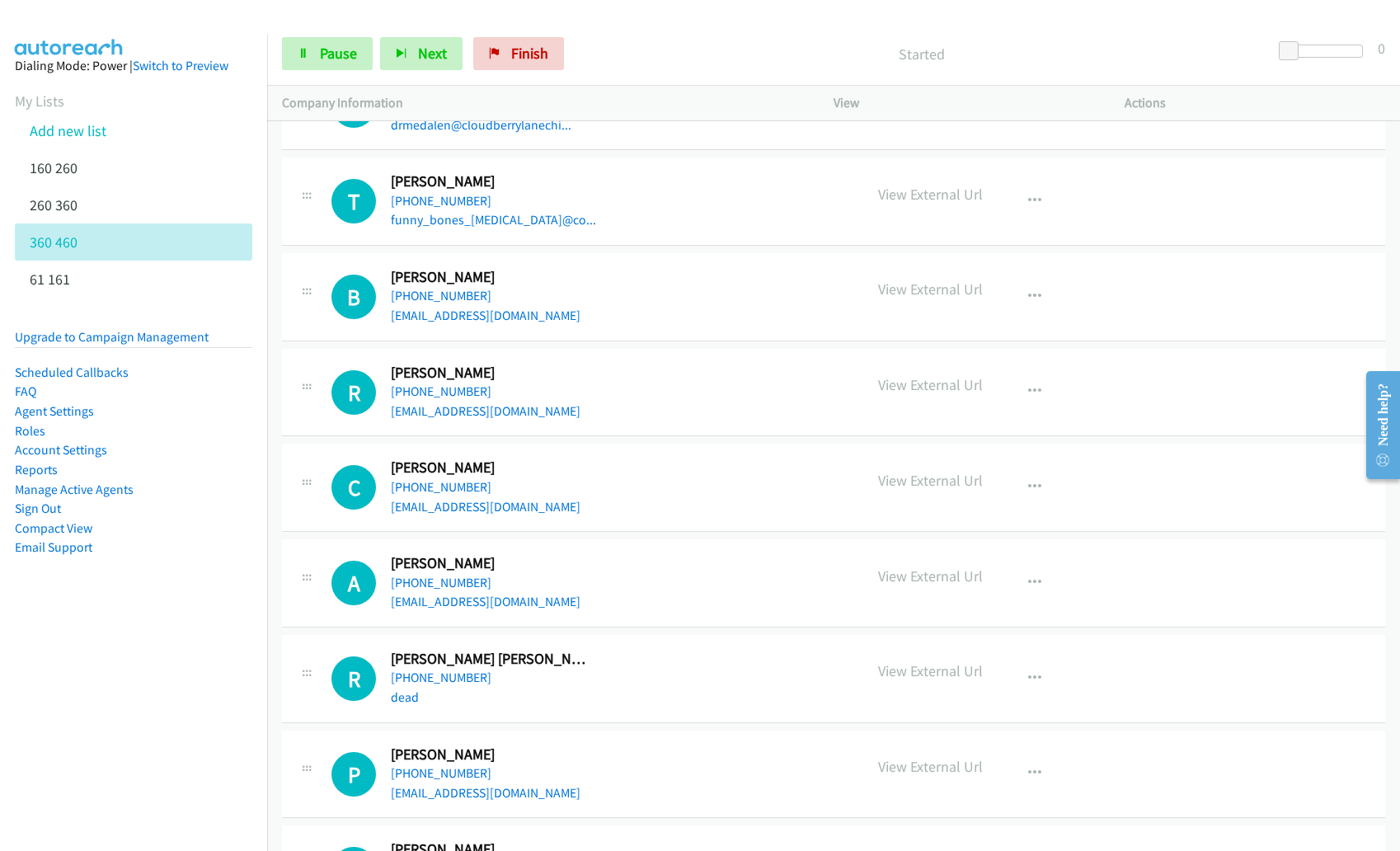
scroll to position [2738, 0]
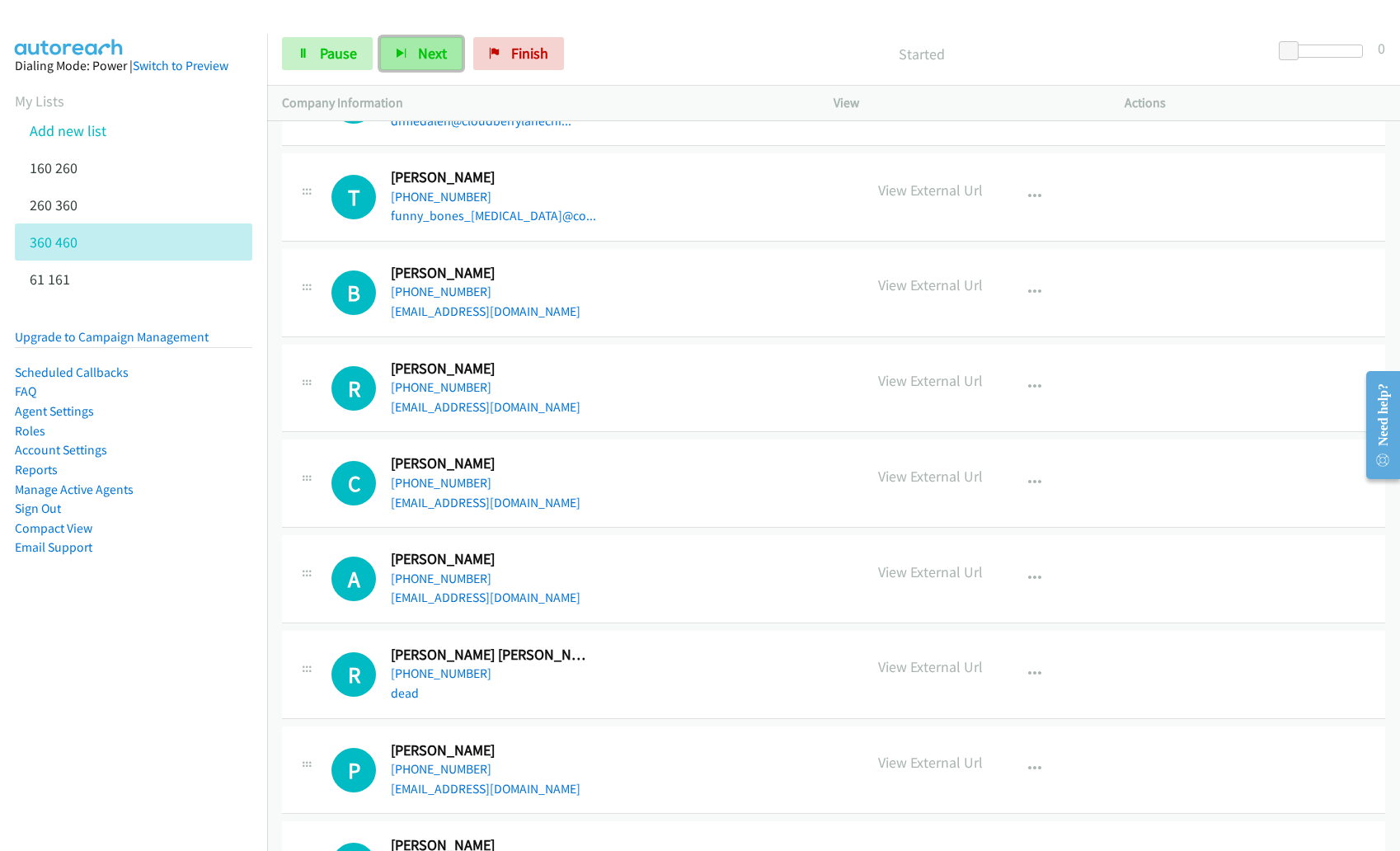
click at [419, 64] on button "Next" at bounding box center [421, 53] width 82 height 33
click at [641, 31] on div "Start Calls Pause Next Finish Started 0" at bounding box center [833, 53] width 1133 height 64
click at [1022, 53] on p "Started" at bounding box center [921, 54] width 671 height 22
click at [434, 59] on span "Next" at bounding box center [433, 53] width 29 height 19
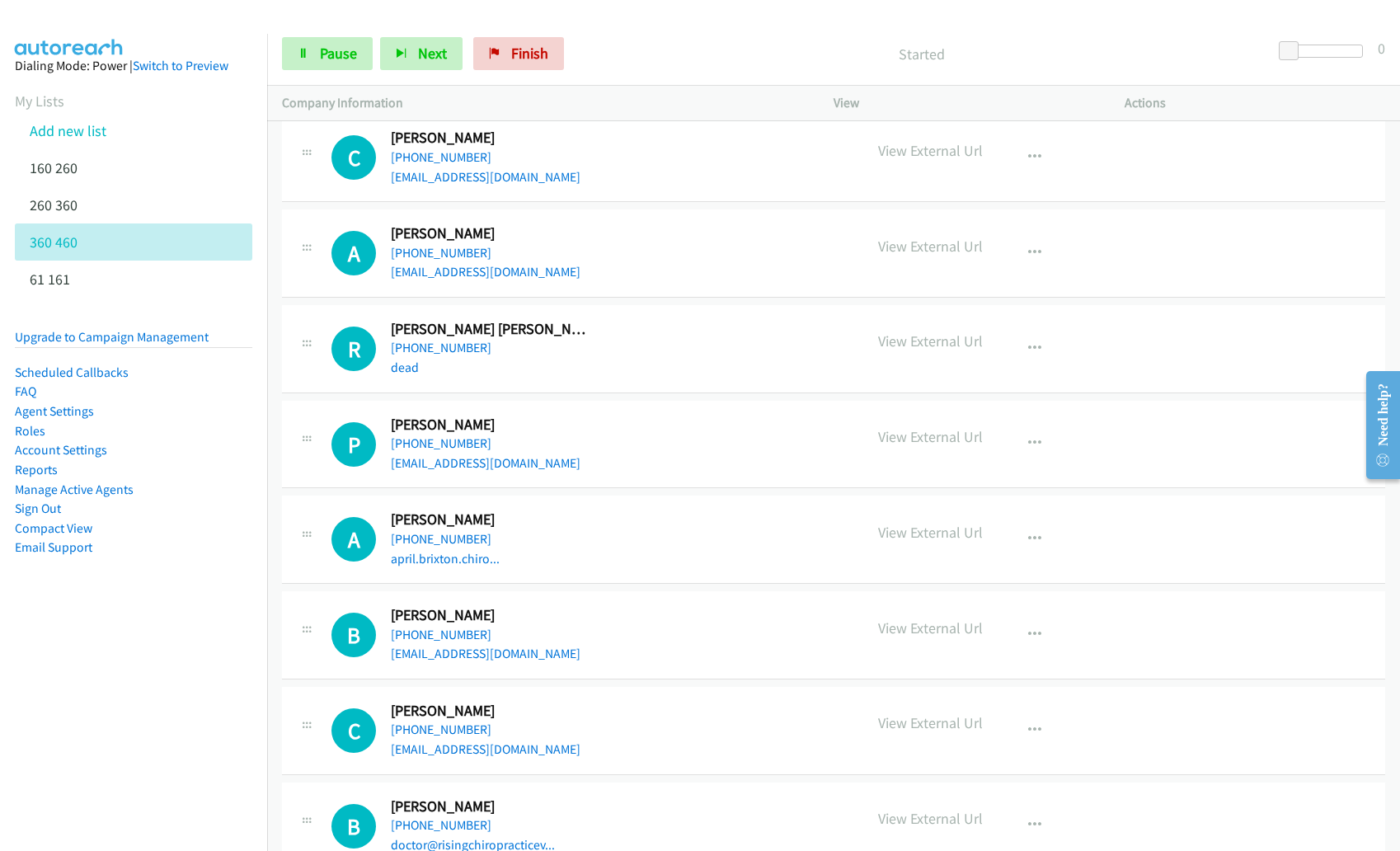
scroll to position [3102, 0]
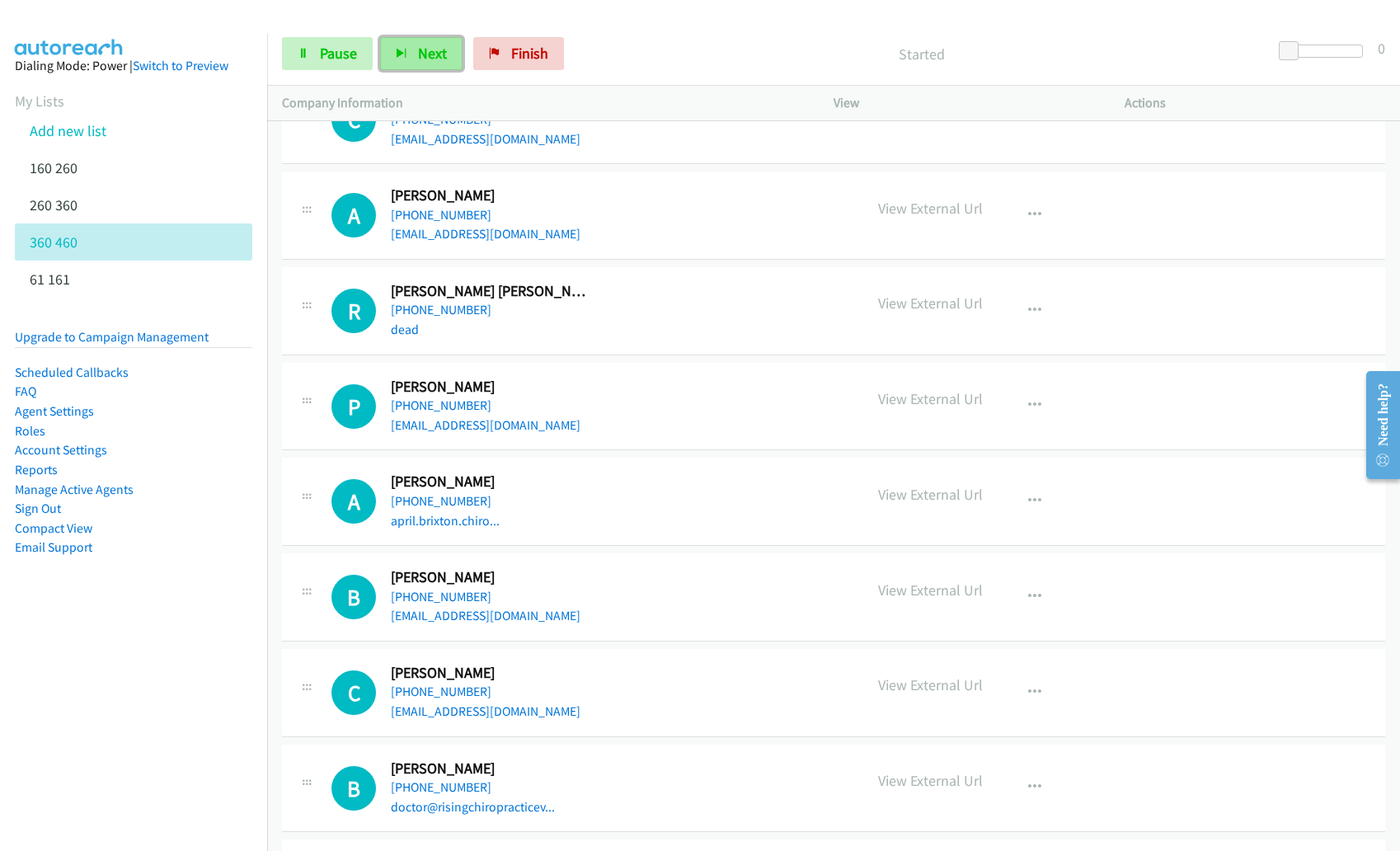
click at [419, 45] on span "Next" at bounding box center [433, 53] width 29 height 19
copy link "paulhollern@gmail.com"
copy link "april.brixton.chiro..."
click at [414, 53] on button "Next" at bounding box center [421, 53] width 82 height 33
click at [1021, 594] on button "button" at bounding box center [1034, 596] width 44 height 33
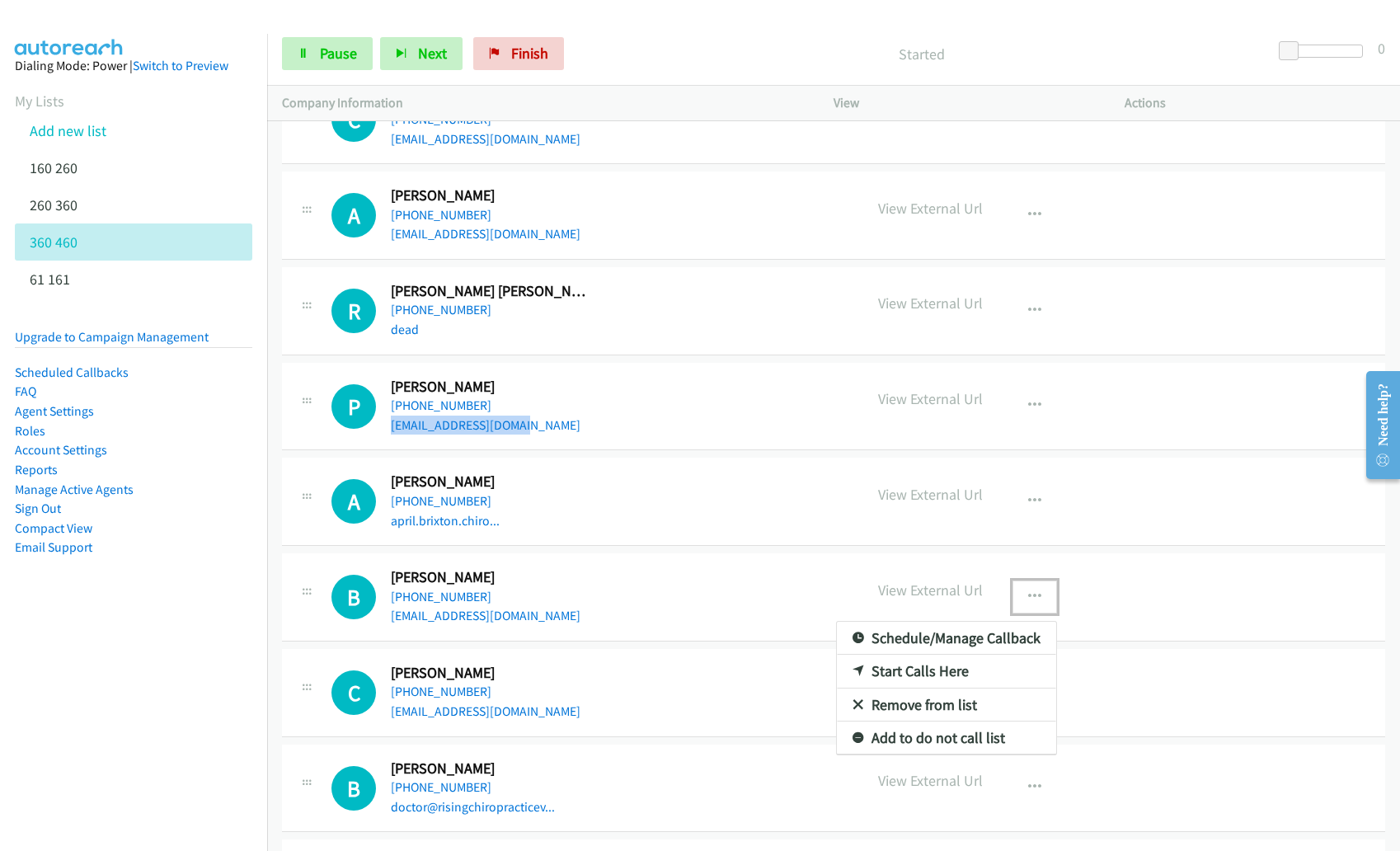
click at [969, 703] on link "Remove from list" at bounding box center [946, 704] width 219 height 33
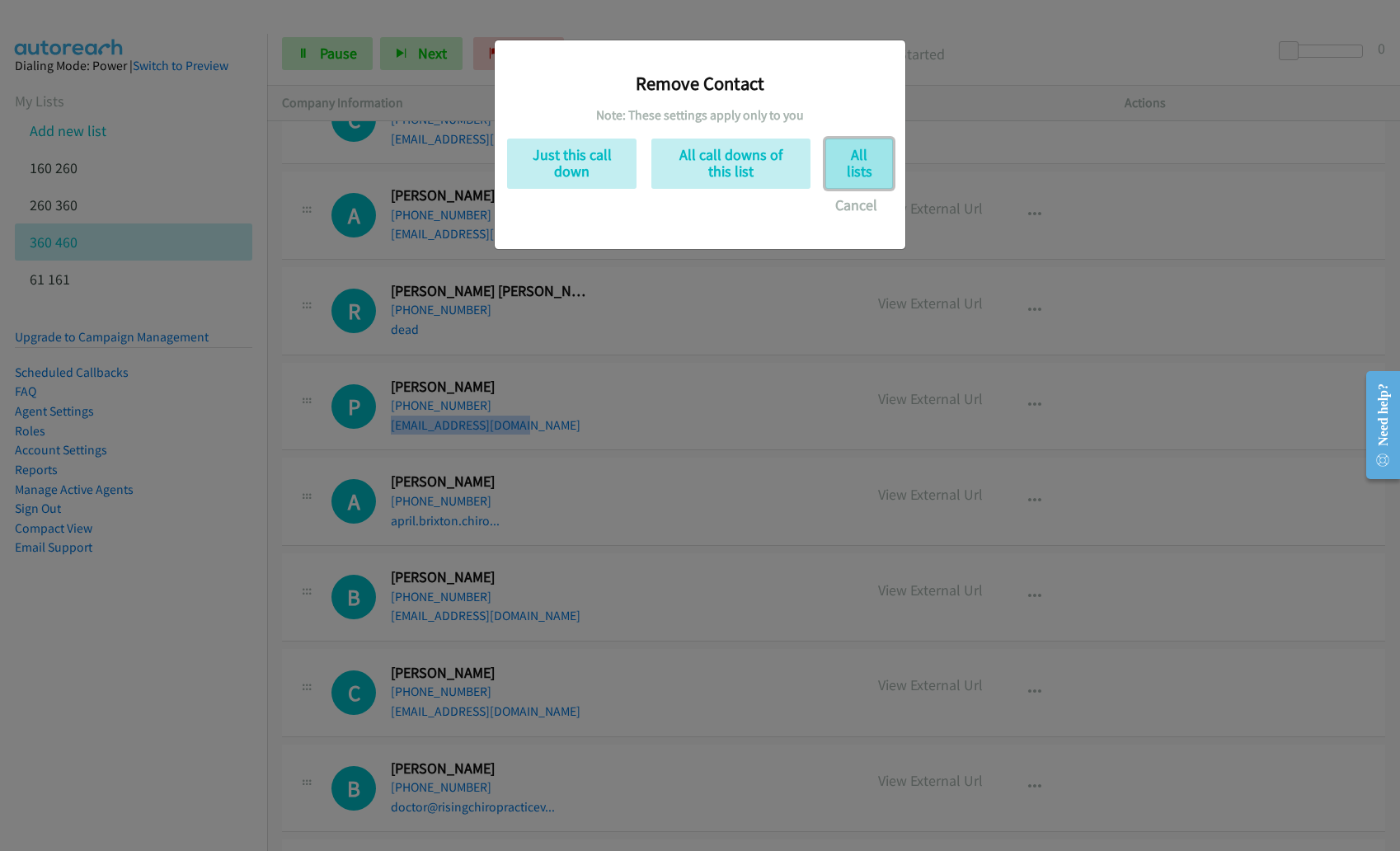
click at [872, 175] on button "All lists" at bounding box center [859, 163] width 68 height 50
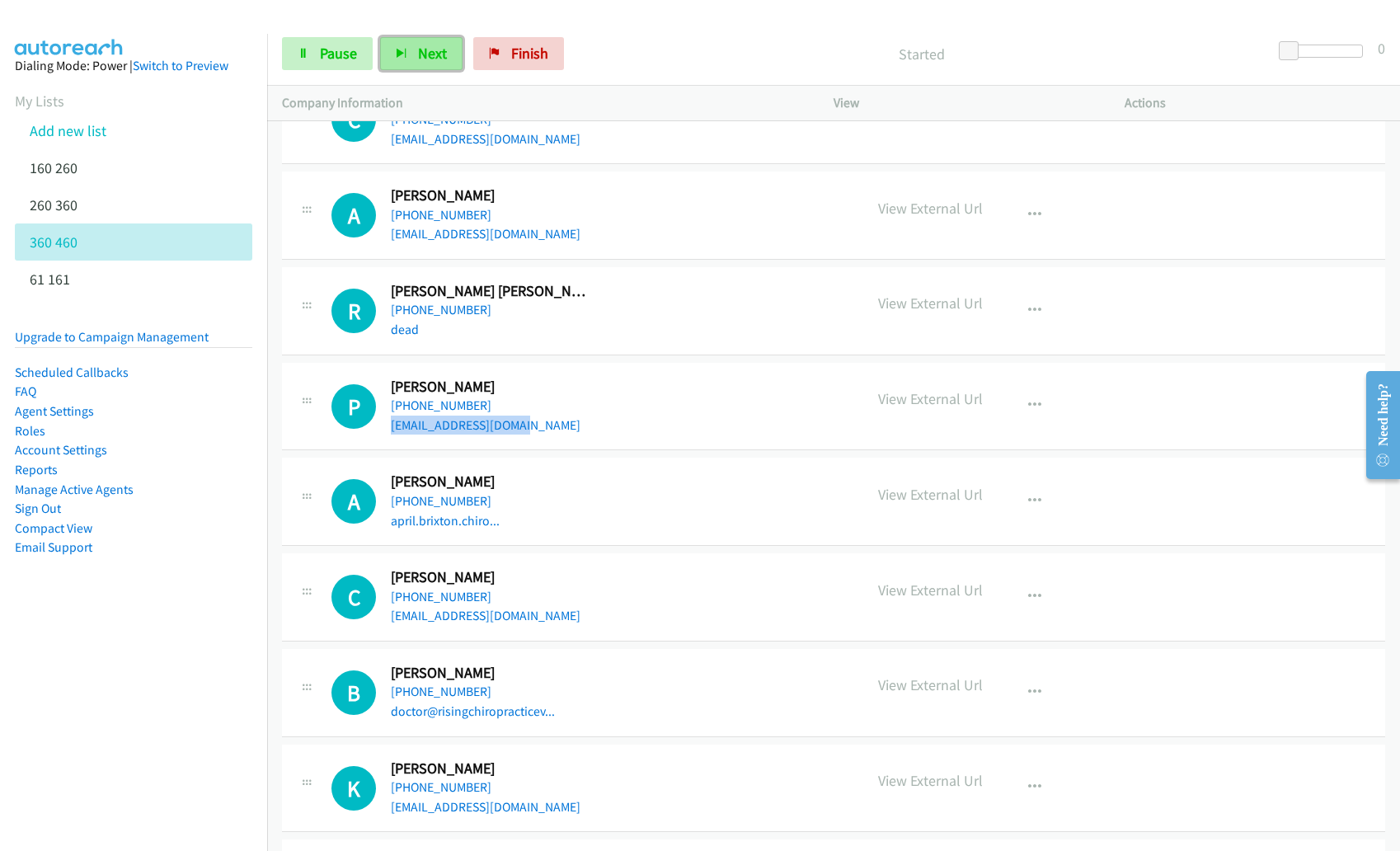
click at [410, 52] on button "Next" at bounding box center [421, 53] width 82 height 33
click at [434, 58] on span "Next" at bounding box center [433, 53] width 29 height 19
click at [406, 15] on div at bounding box center [692, 31] width 1385 height 64
click at [415, 44] on button "Next" at bounding box center [421, 53] width 82 height 33
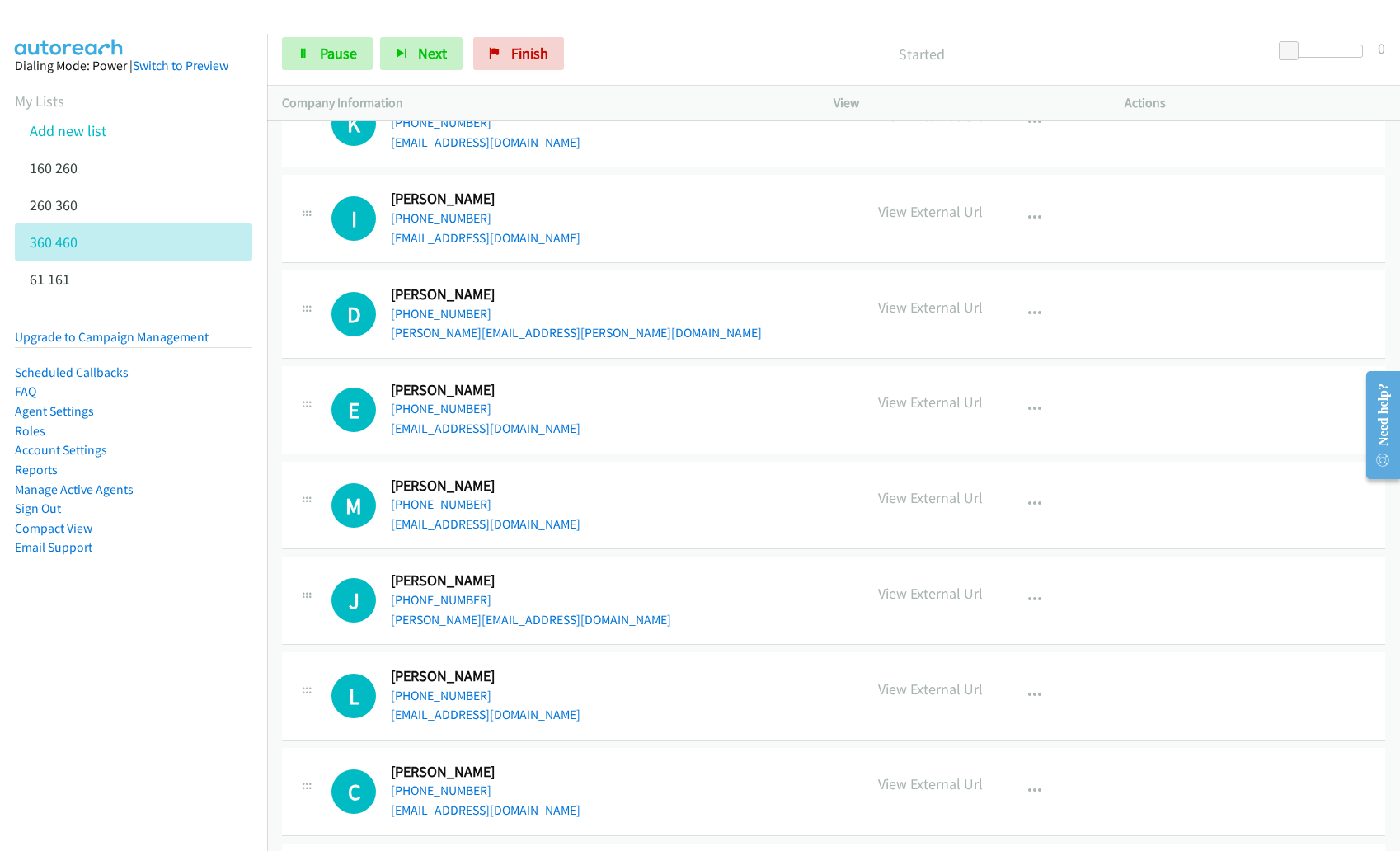
scroll to position [3787, 0]
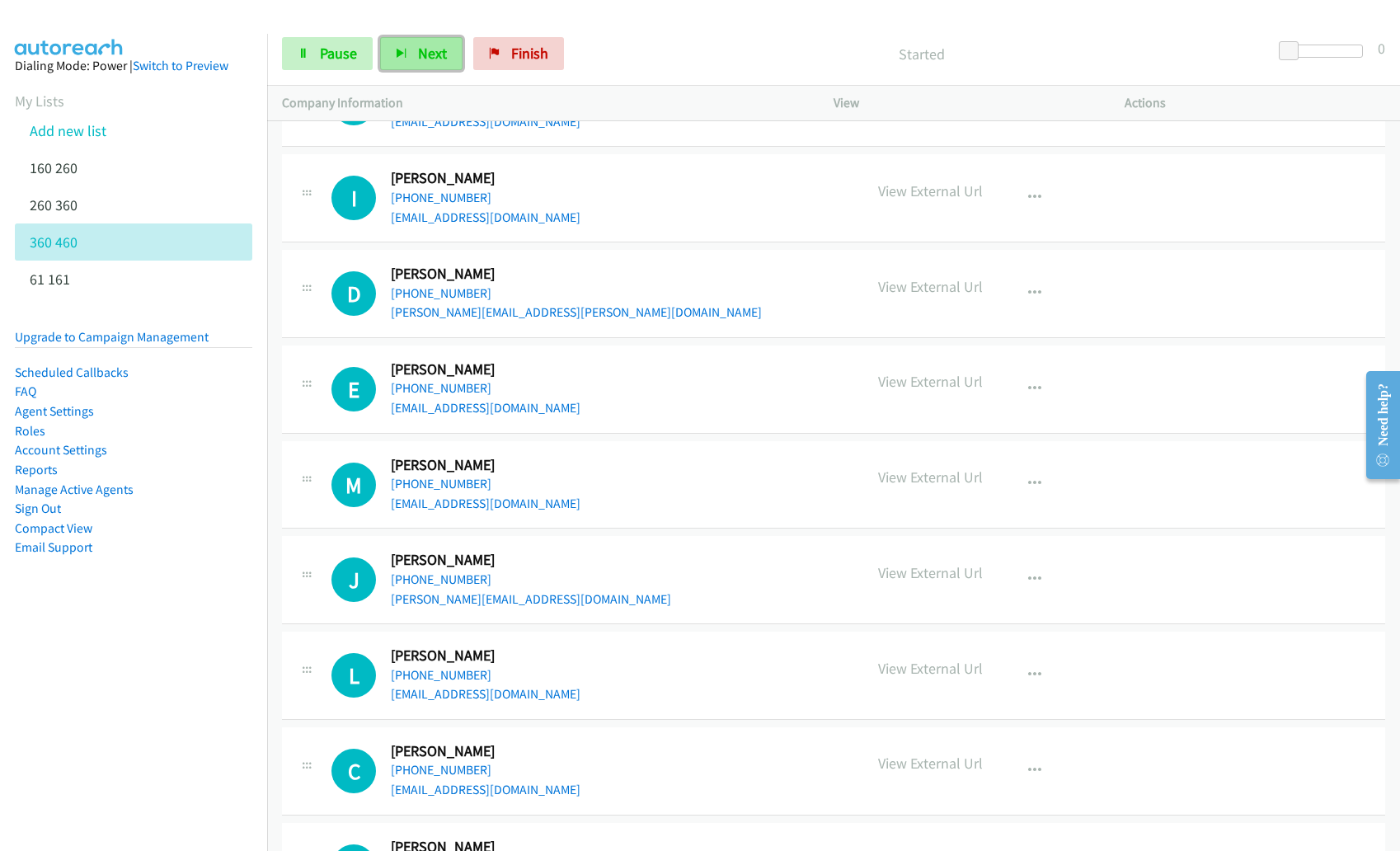
click at [418, 56] on span "Next" at bounding box center [433, 53] width 29 height 19
click at [428, 14] on div at bounding box center [692, 31] width 1385 height 64
click at [424, 50] on span "Next" at bounding box center [433, 53] width 29 height 19
click at [449, 47] on button "Next" at bounding box center [421, 53] width 82 height 33
click at [1028, 384] on icon "button" at bounding box center [1034, 389] width 14 height 14
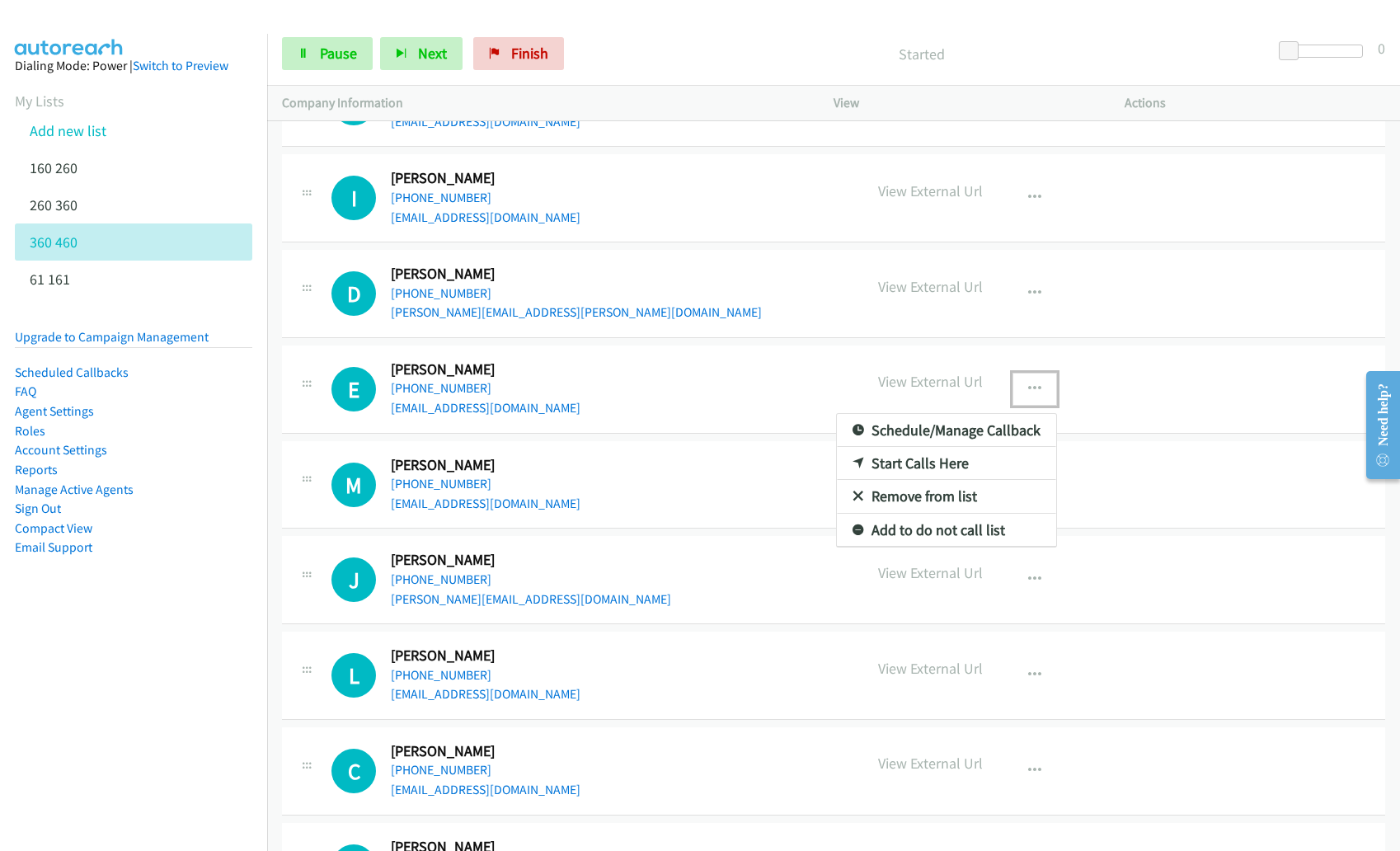
click at [961, 502] on link "Remove from list" at bounding box center [946, 495] width 219 height 33
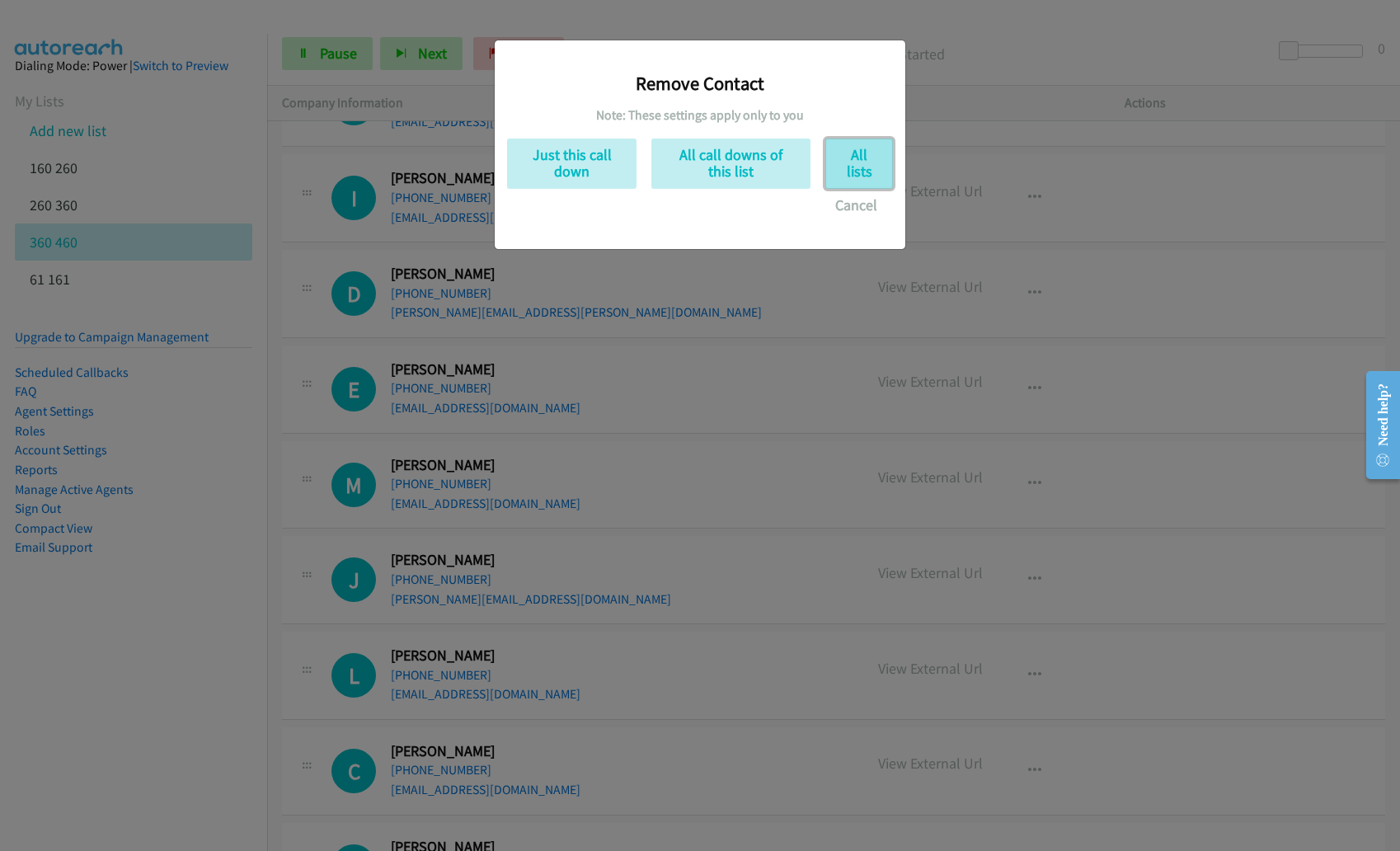
click at [860, 148] on button "All lists" at bounding box center [859, 163] width 68 height 50
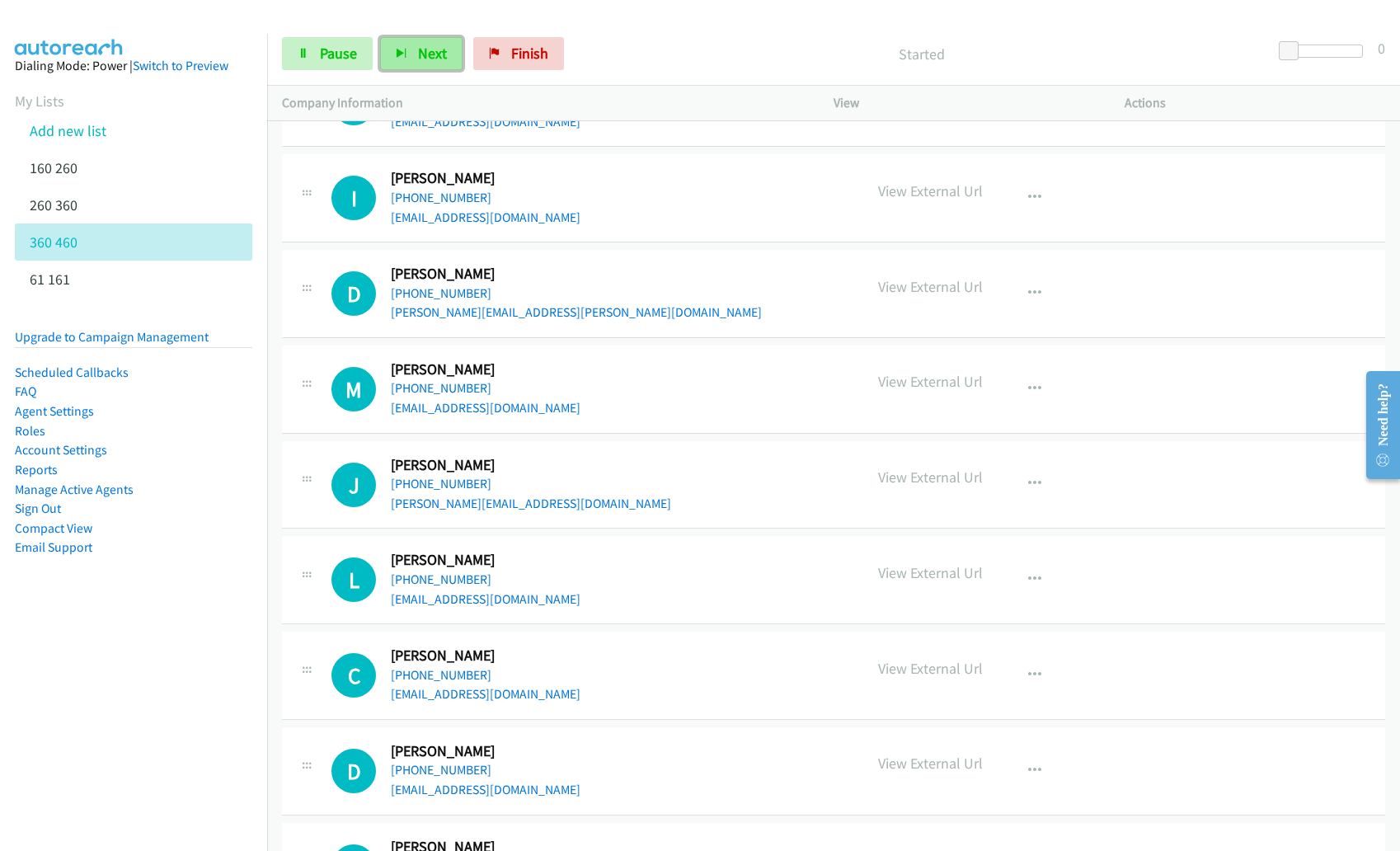
click at [410, 50] on button "Next" at bounding box center [421, 53] width 82 height 33
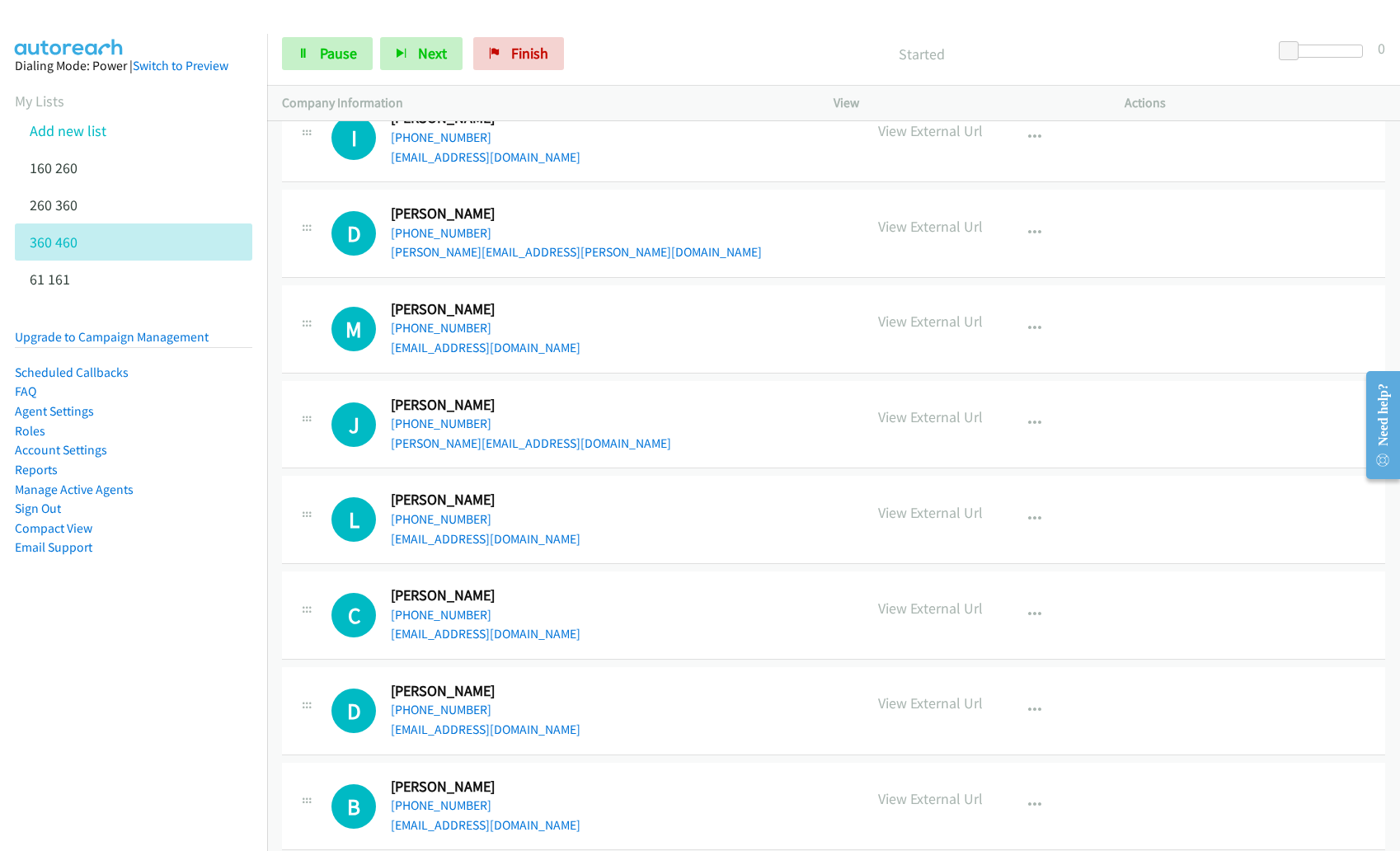
scroll to position [3922, 0]
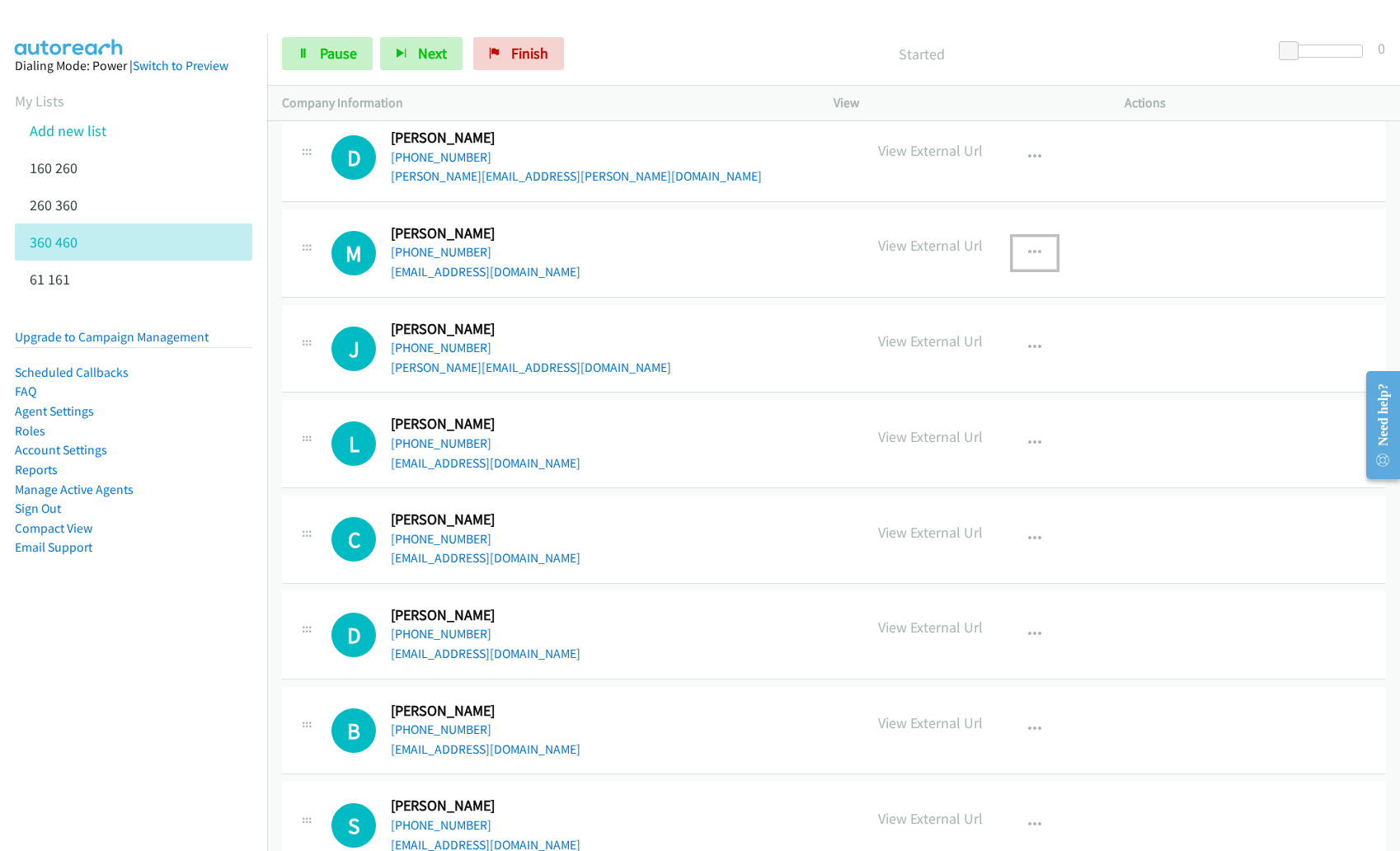
click at [1030, 250] on icon "button" at bounding box center [1034, 253] width 14 height 14
click at [940, 361] on link "Remove from list" at bounding box center [946, 360] width 219 height 33
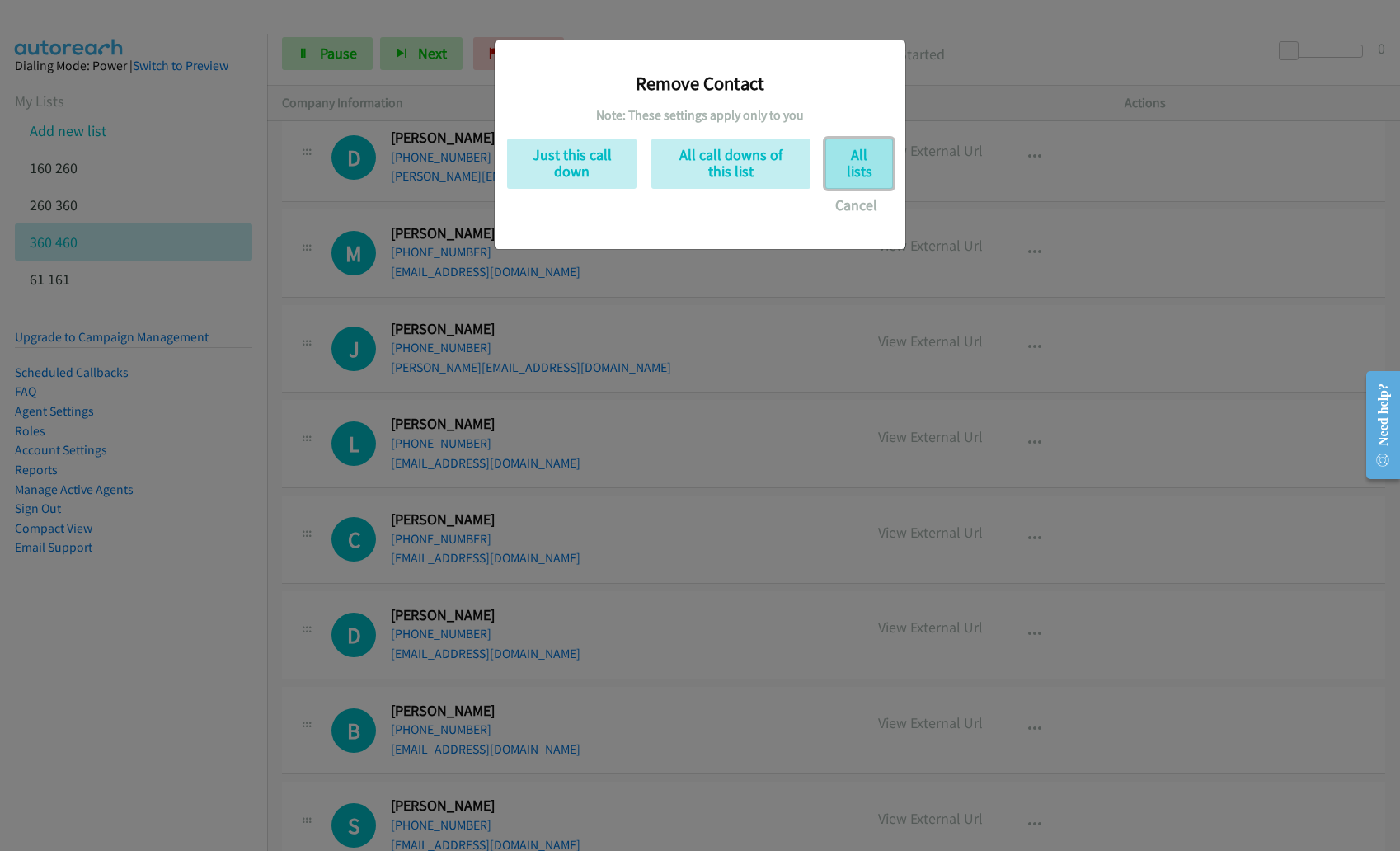
click at [857, 154] on button "All lists" at bounding box center [859, 163] width 68 height 50
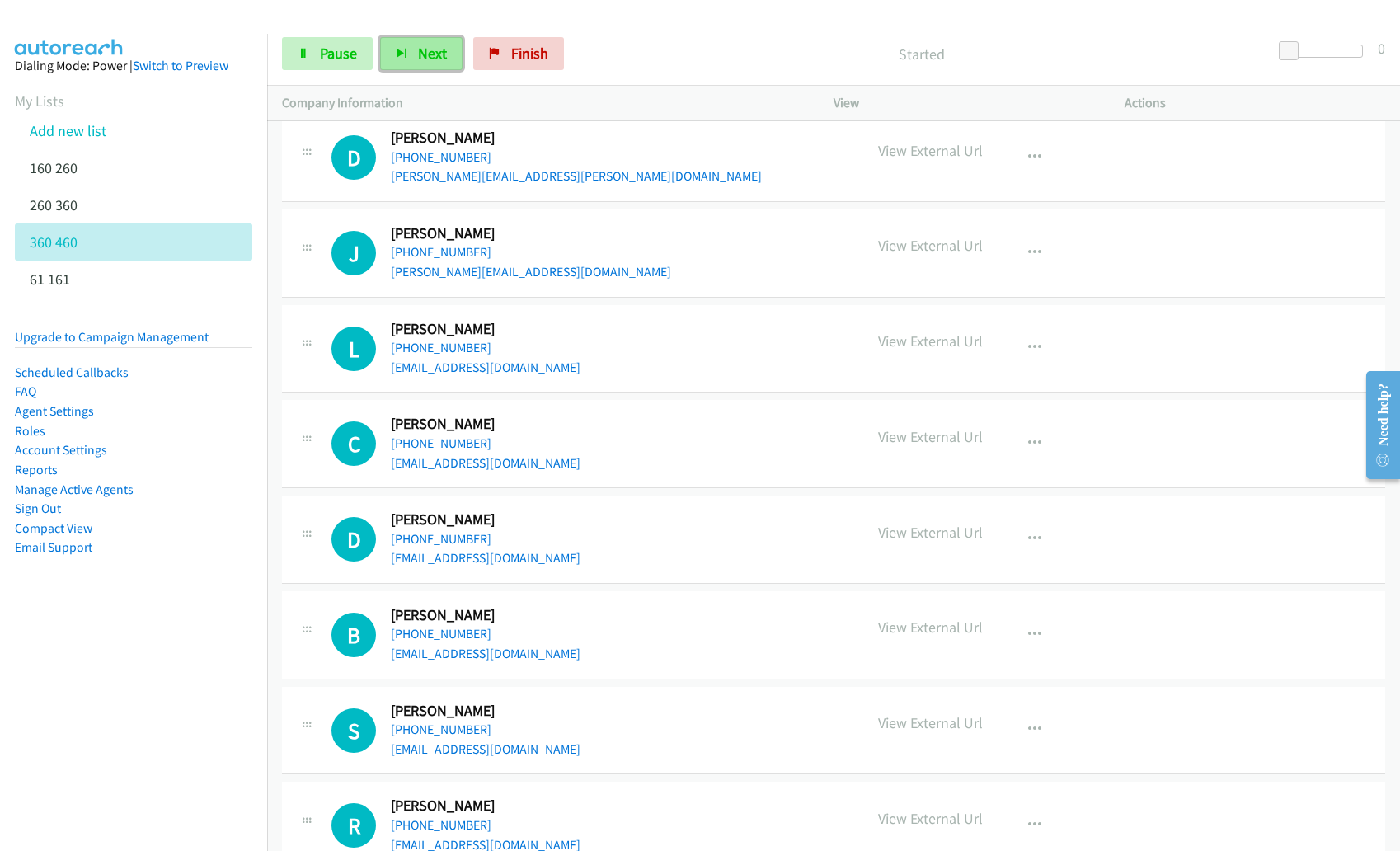
click at [448, 65] on button "Next" at bounding box center [421, 53] width 82 height 33
click at [411, 55] on button "Next" at bounding box center [421, 53] width 82 height 33
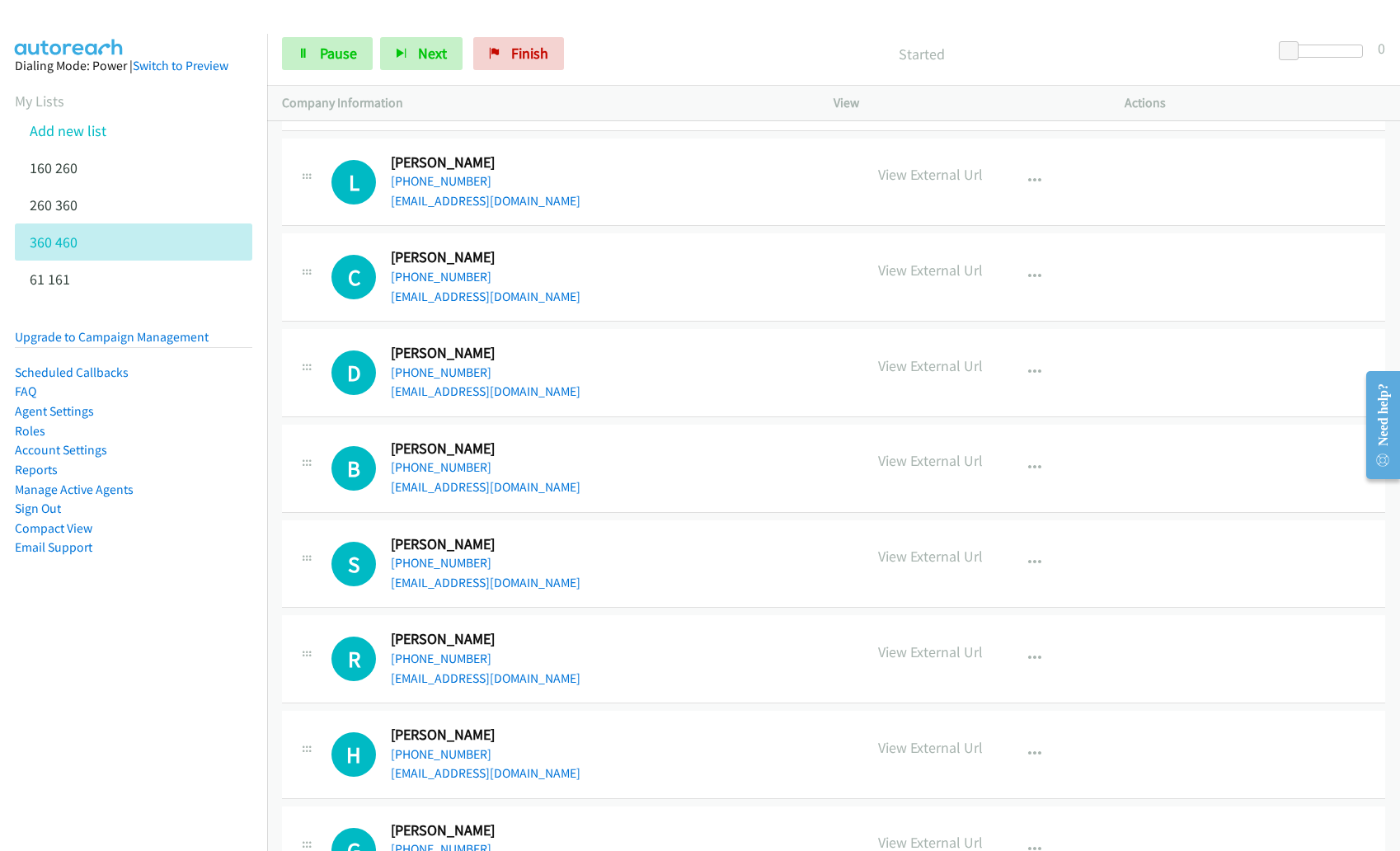
scroll to position [4090, 0]
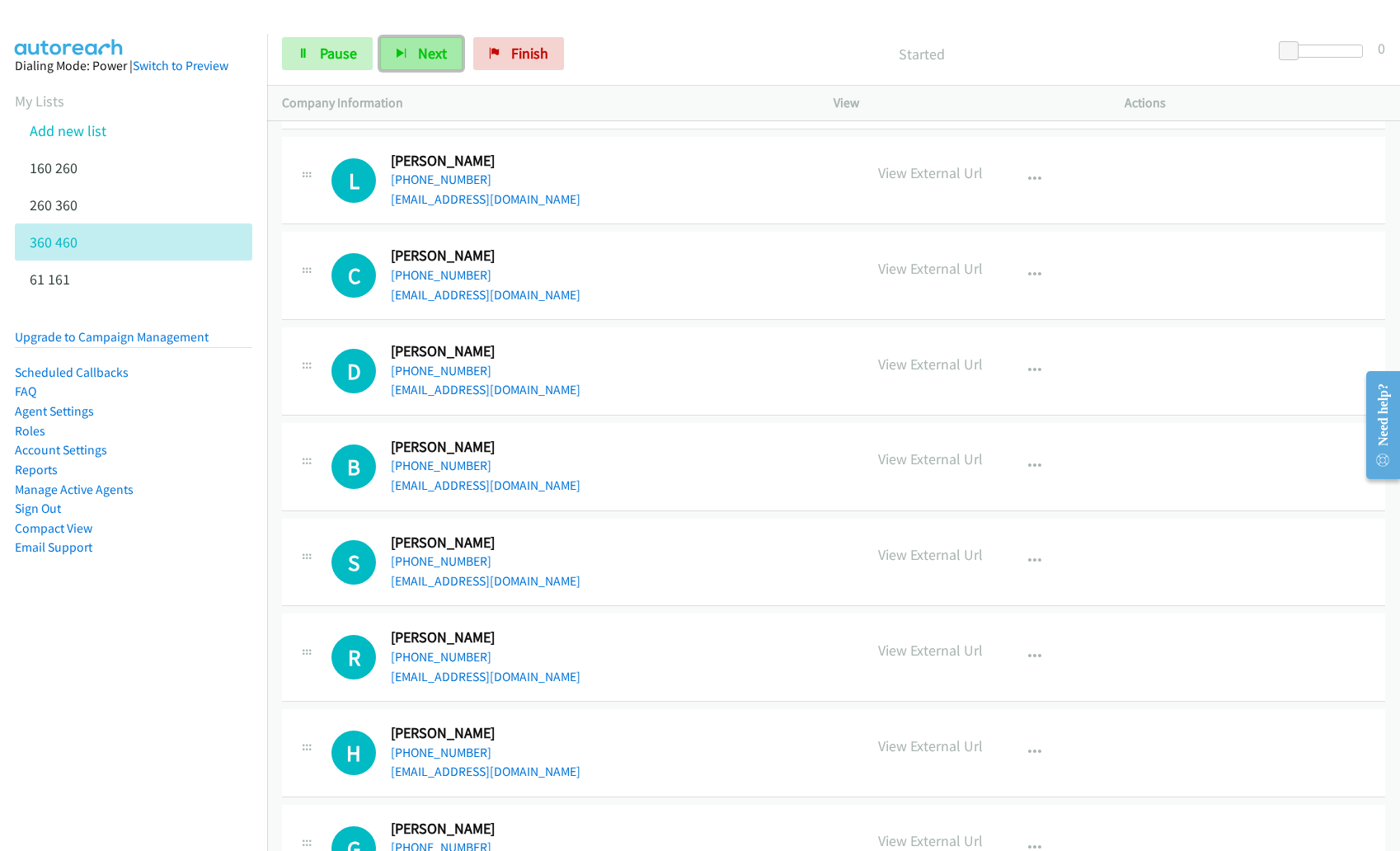
click at [422, 43] on button "Next" at bounding box center [421, 53] width 82 height 33
click at [422, 51] on span "Next" at bounding box center [433, 53] width 29 height 19
copy link "danchaves08@gmail.com"
click at [428, 55] on span "Next" at bounding box center [433, 53] width 29 height 19
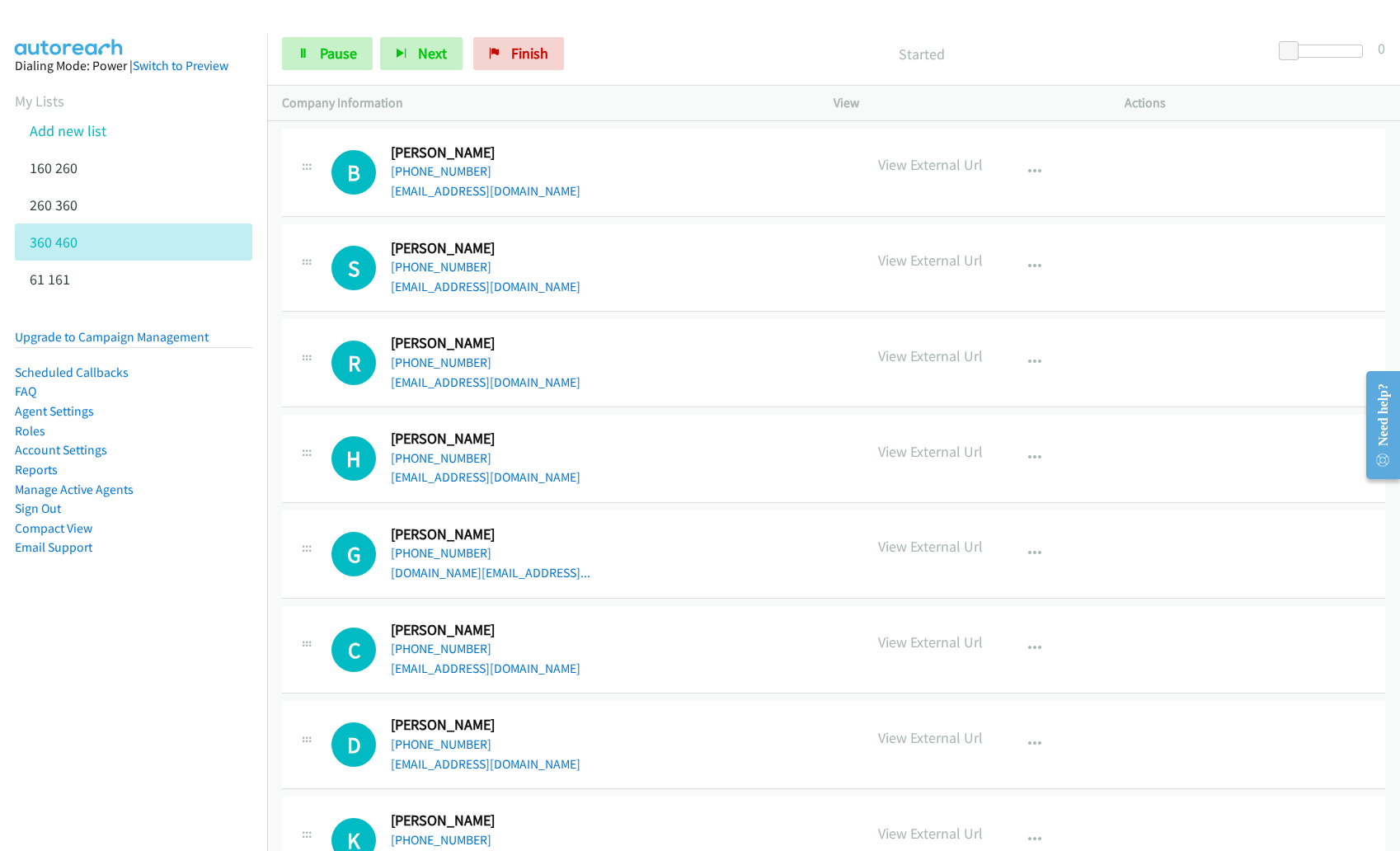
scroll to position [4388, 0]
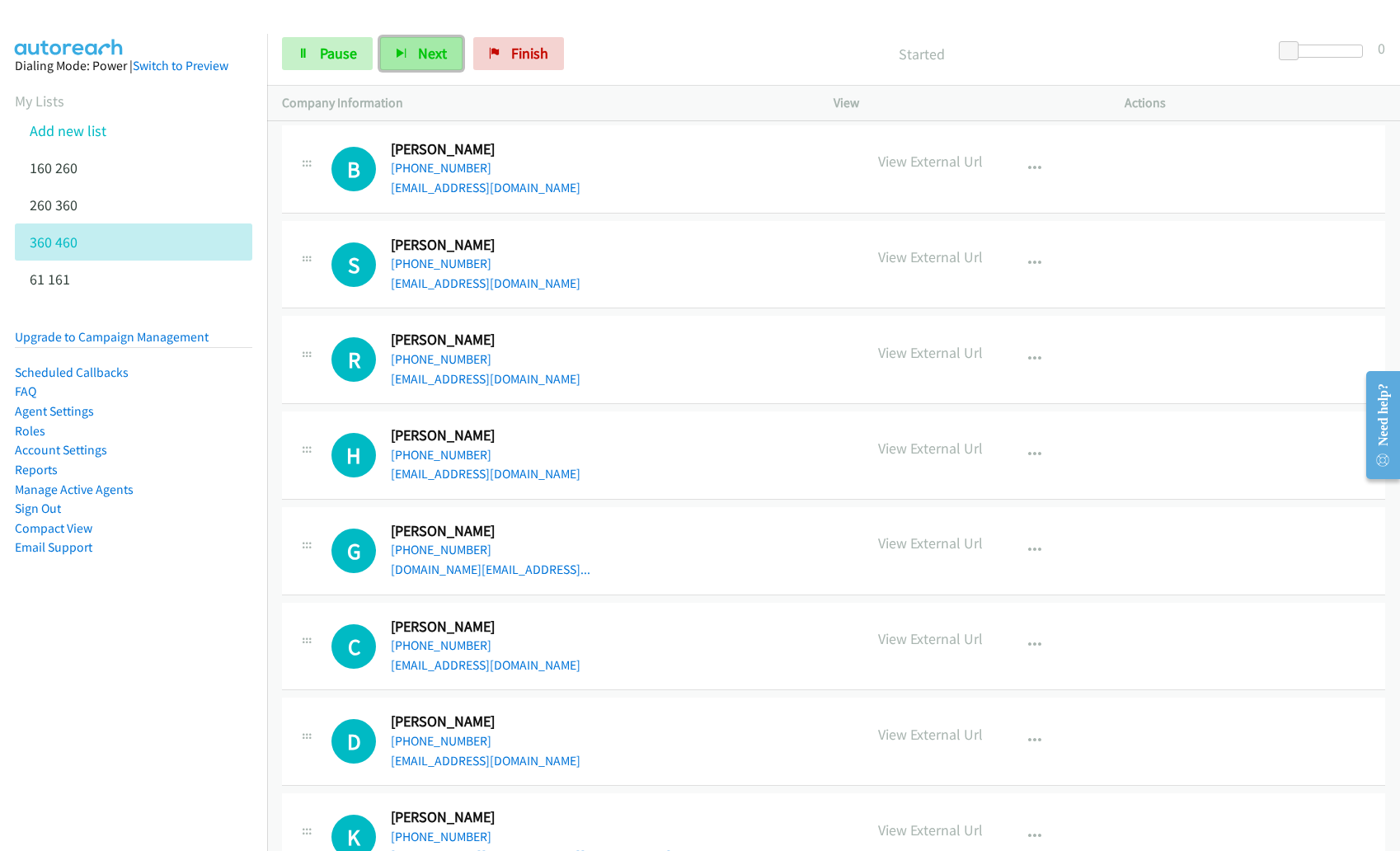
click at [434, 62] on span "Next" at bounding box center [433, 53] width 29 height 19
click at [434, 21] on div at bounding box center [692, 31] width 1385 height 64
click at [1028, 264] on icon "button" at bounding box center [1034, 264] width 14 height 14
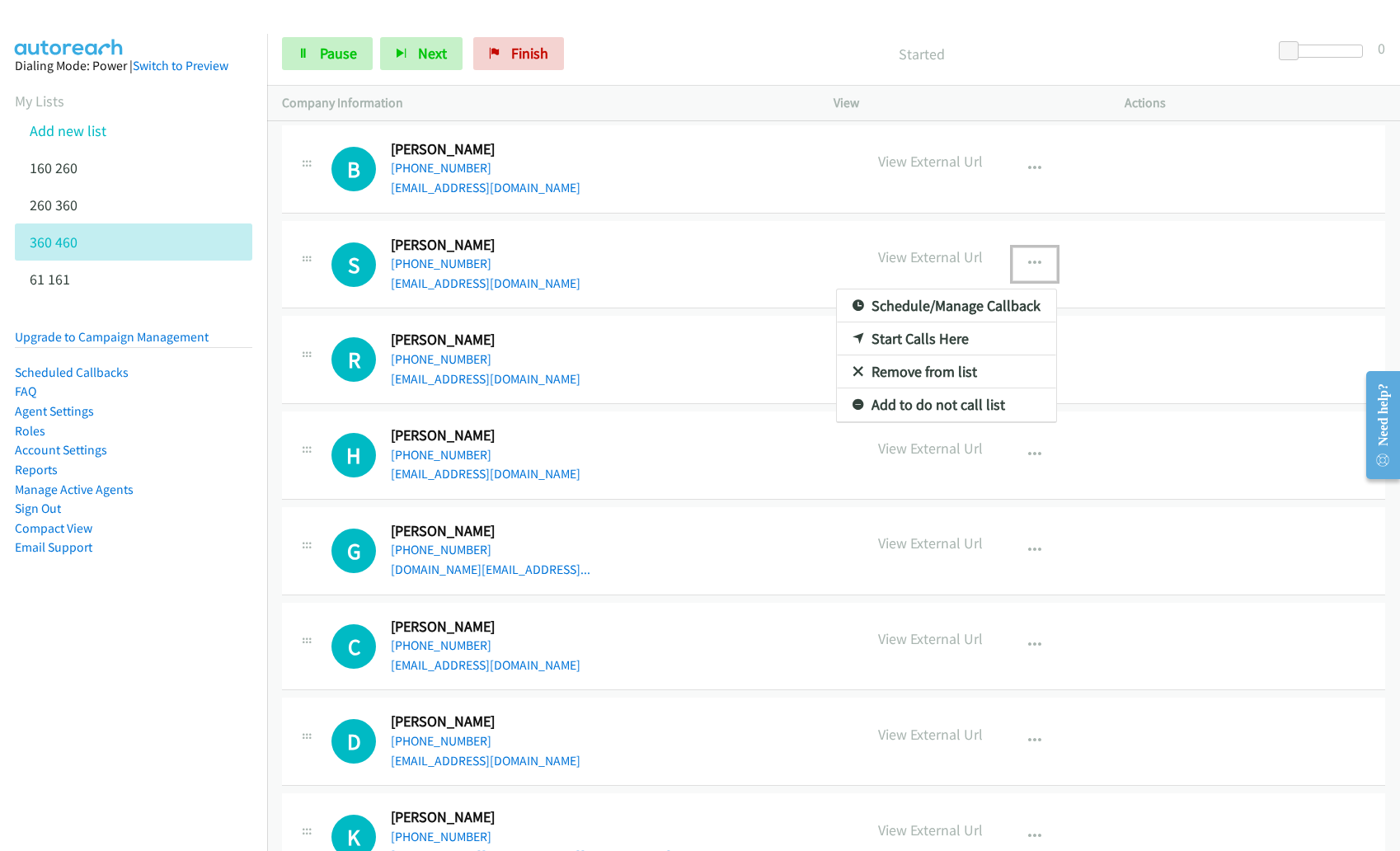
click at [900, 371] on link "Remove from list" at bounding box center [946, 372] width 219 height 33
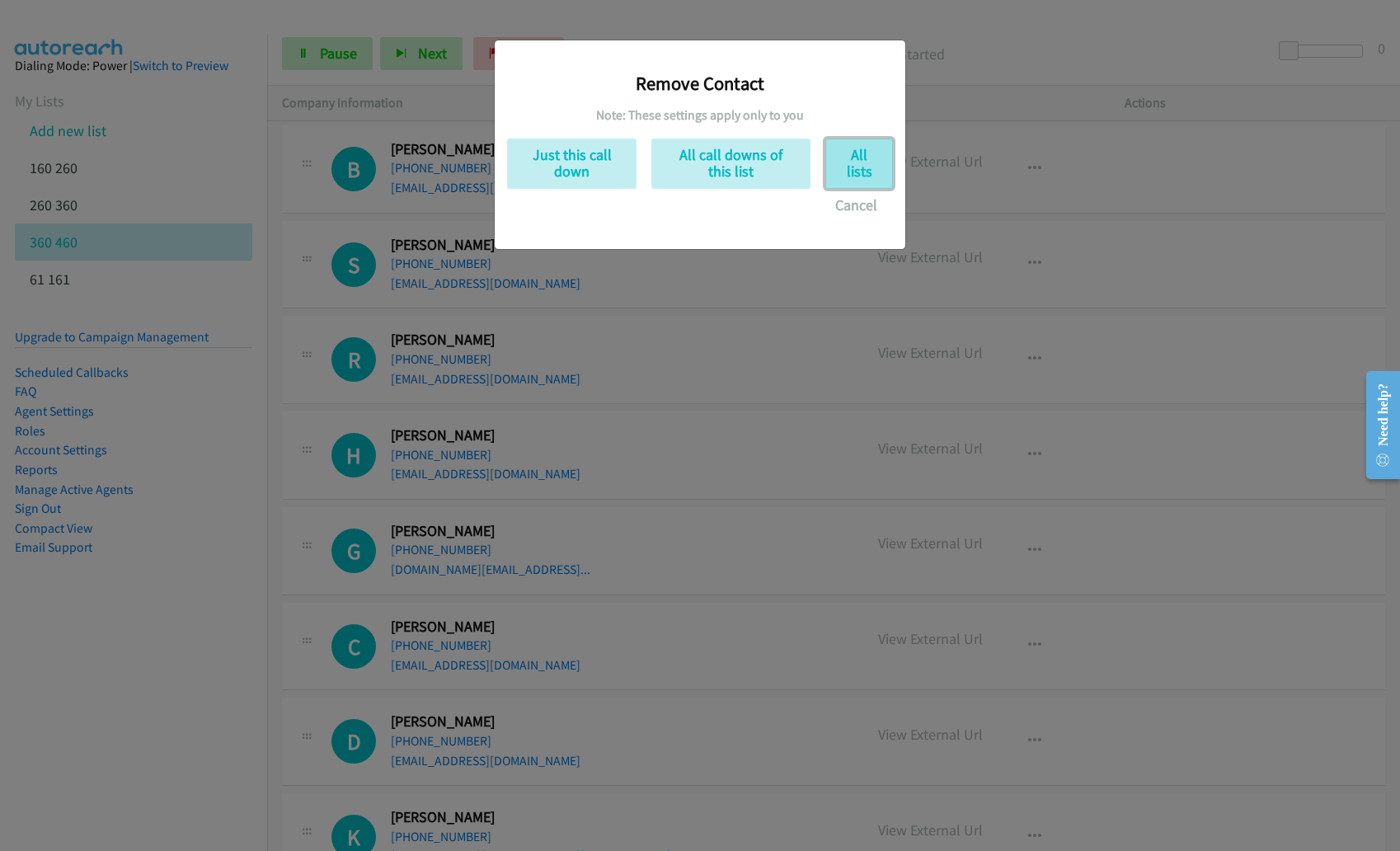
click at [860, 166] on button "All lists" at bounding box center [859, 163] width 68 height 50
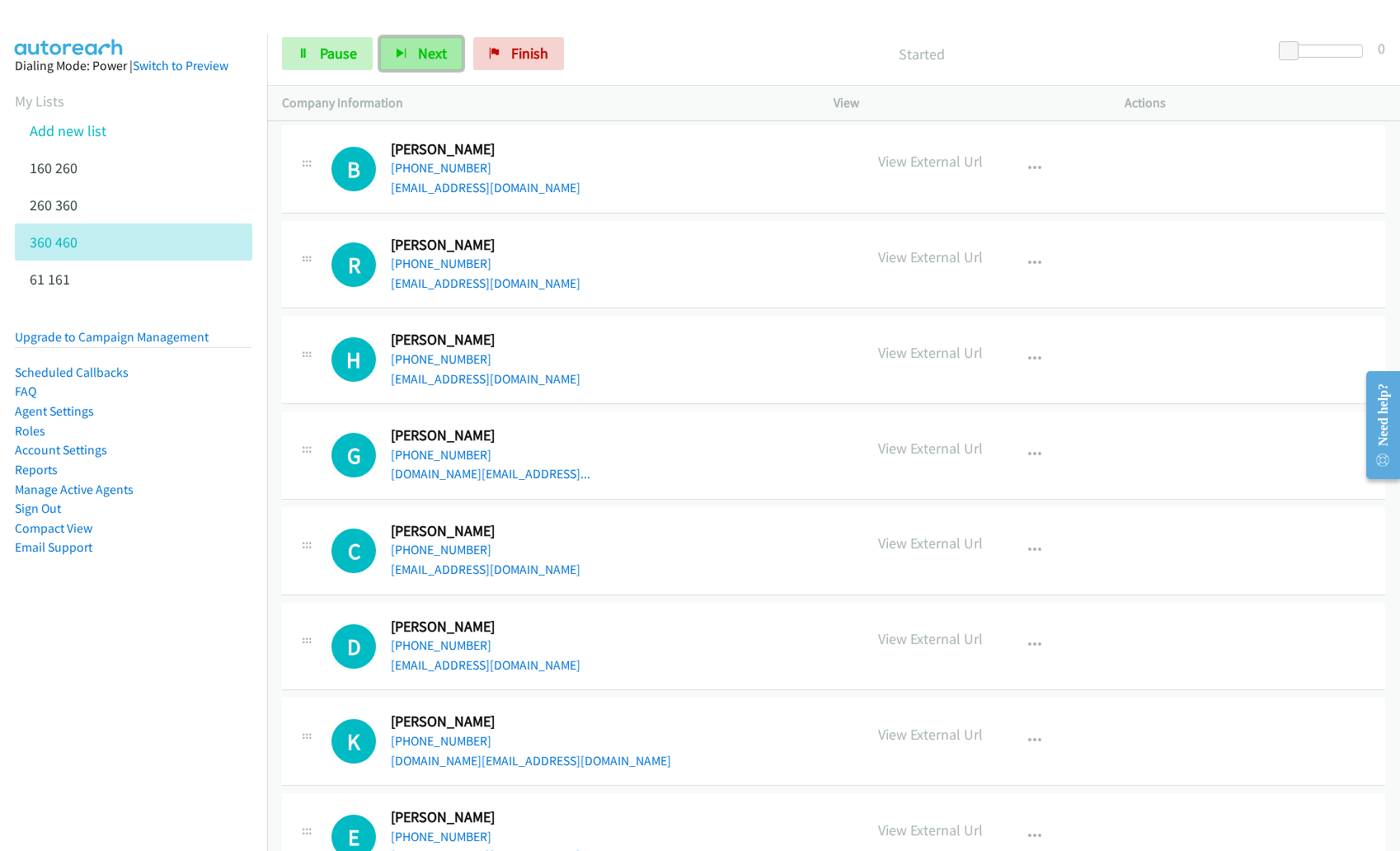
click at [406, 55] on button "Next" at bounding box center [421, 53] width 82 height 33
copy link "sherman51@frontier.com"
click at [1028, 260] on icon "button" at bounding box center [1034, 264] width 14 height 14
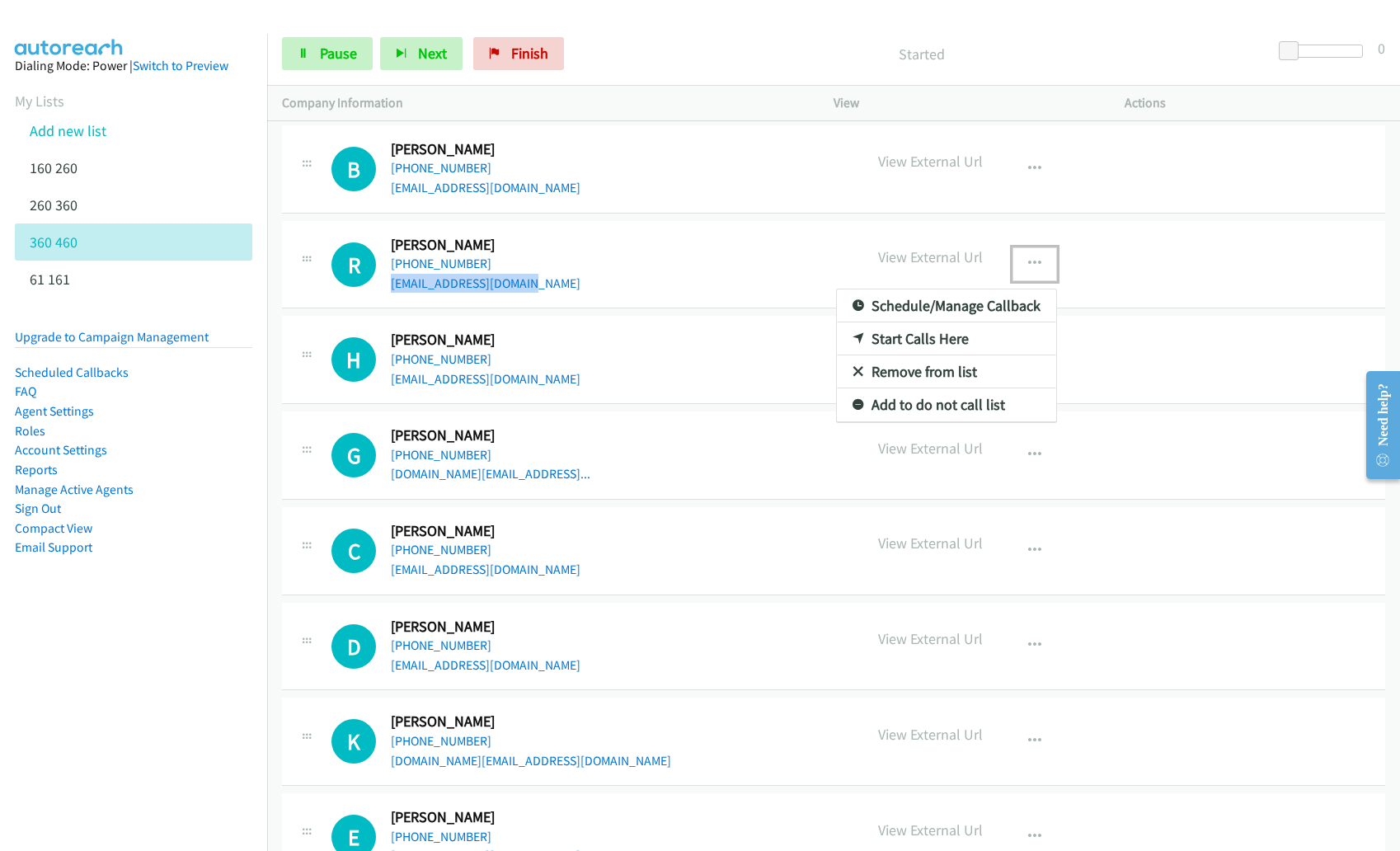
click at [960, 367] on link "Remove from list" at bounding box center [946, 372] width 219 height 33
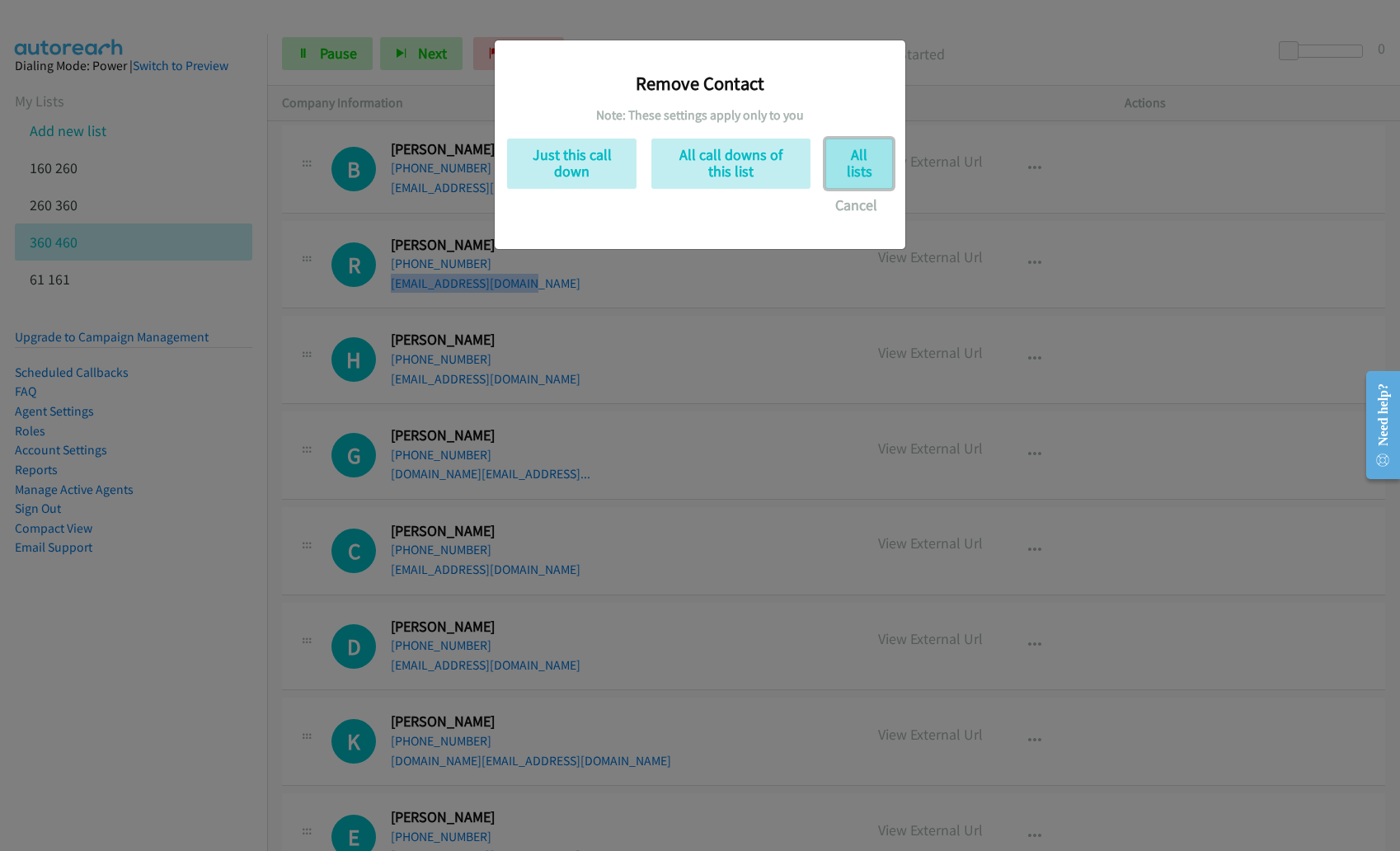
click at [844, 160] on button "All lists" at bounding box center [859, 163] width 68 height 50
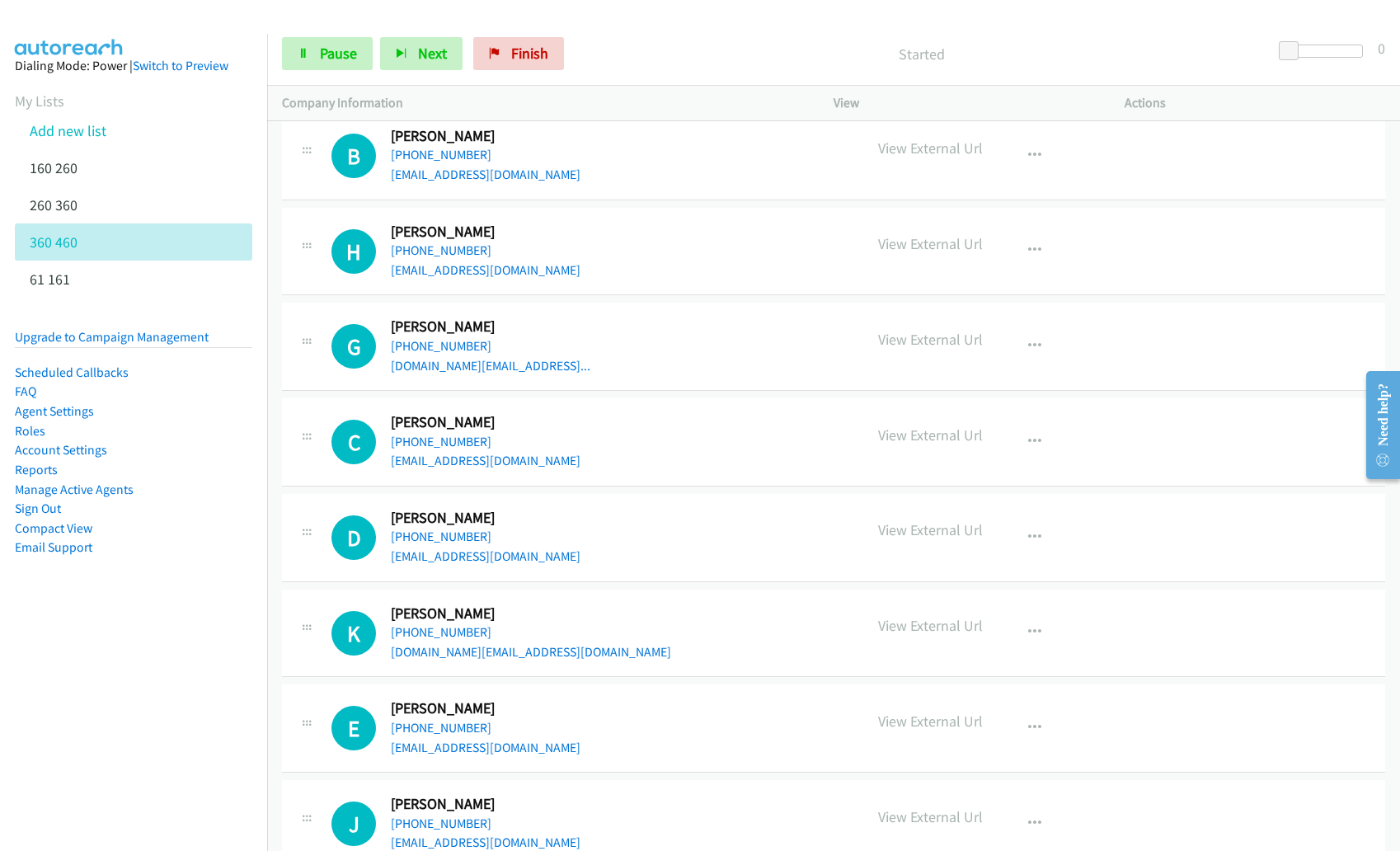
scroll to position [4415, 0]
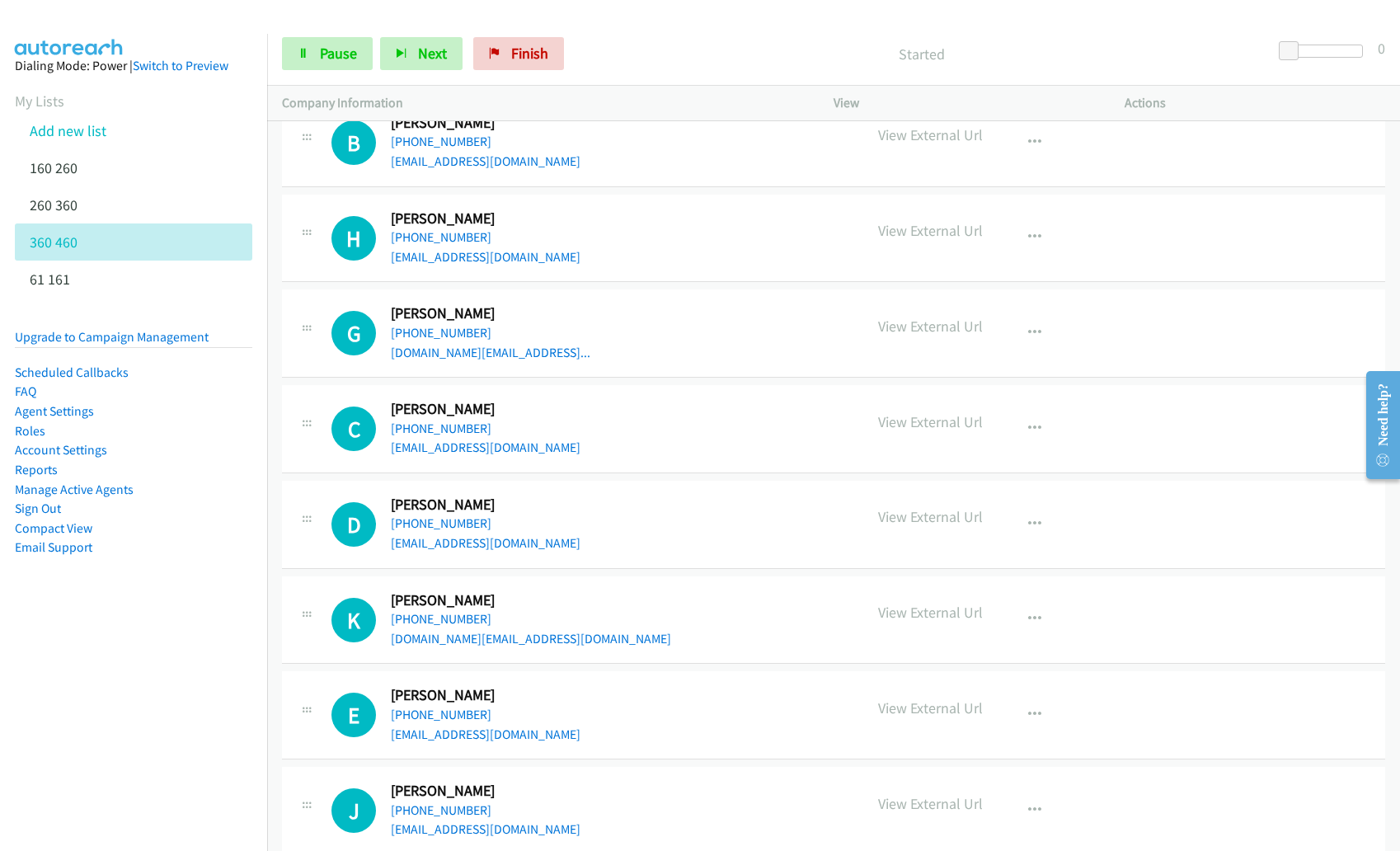
click at [416, 15] on div at bounding box center [692, 31] width 1385 height 64
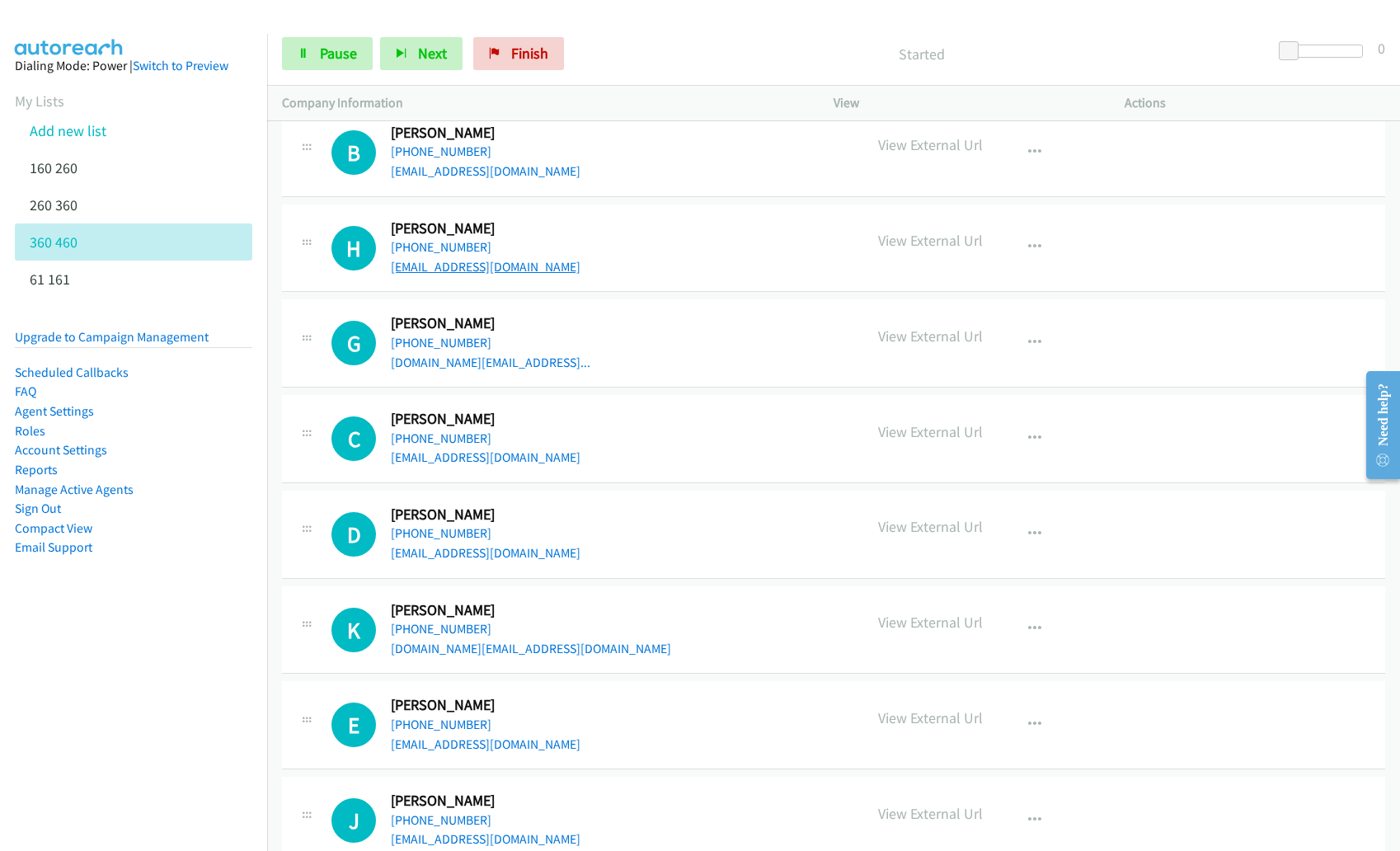
scroll to position [4393, 0]
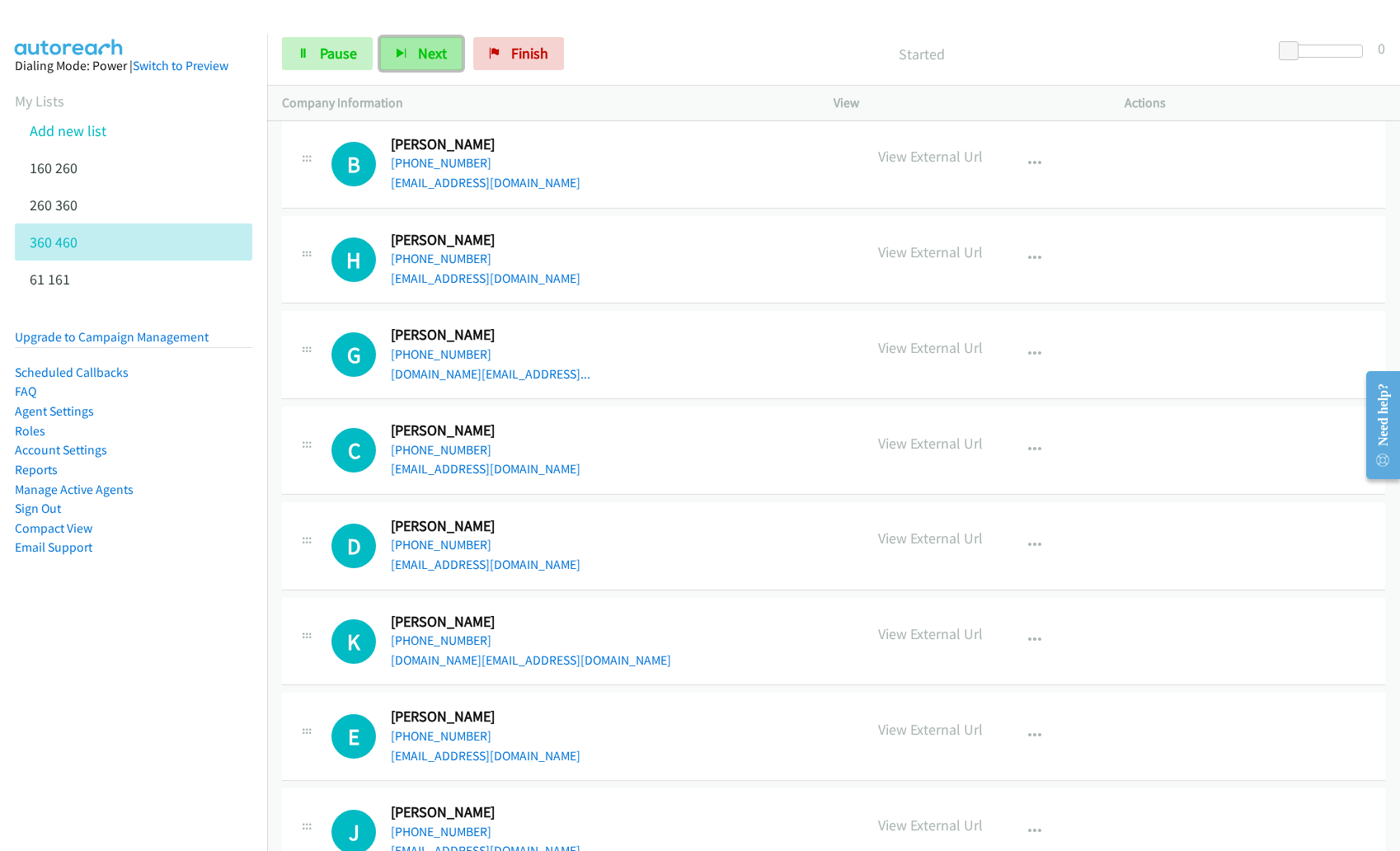
click at [429, 59] on span "Next" at bounding box center [433, 53] width 29 height 19
click at [466, 14] on div at bounding box center [692, 31] width 1385 height 64
click at [384, 25] on div "Start Calls Pause Next Finish Started 0" at bounding box center [833, 53] width 1133 height 64
click at [482, 25] on div "Start Calls Pause Next Finish Started 0" at bounding box center [833, 53] width 1133 height 64
click at [427, 60] on span "Next" at bounding box center [433, 53] width 29 height 19
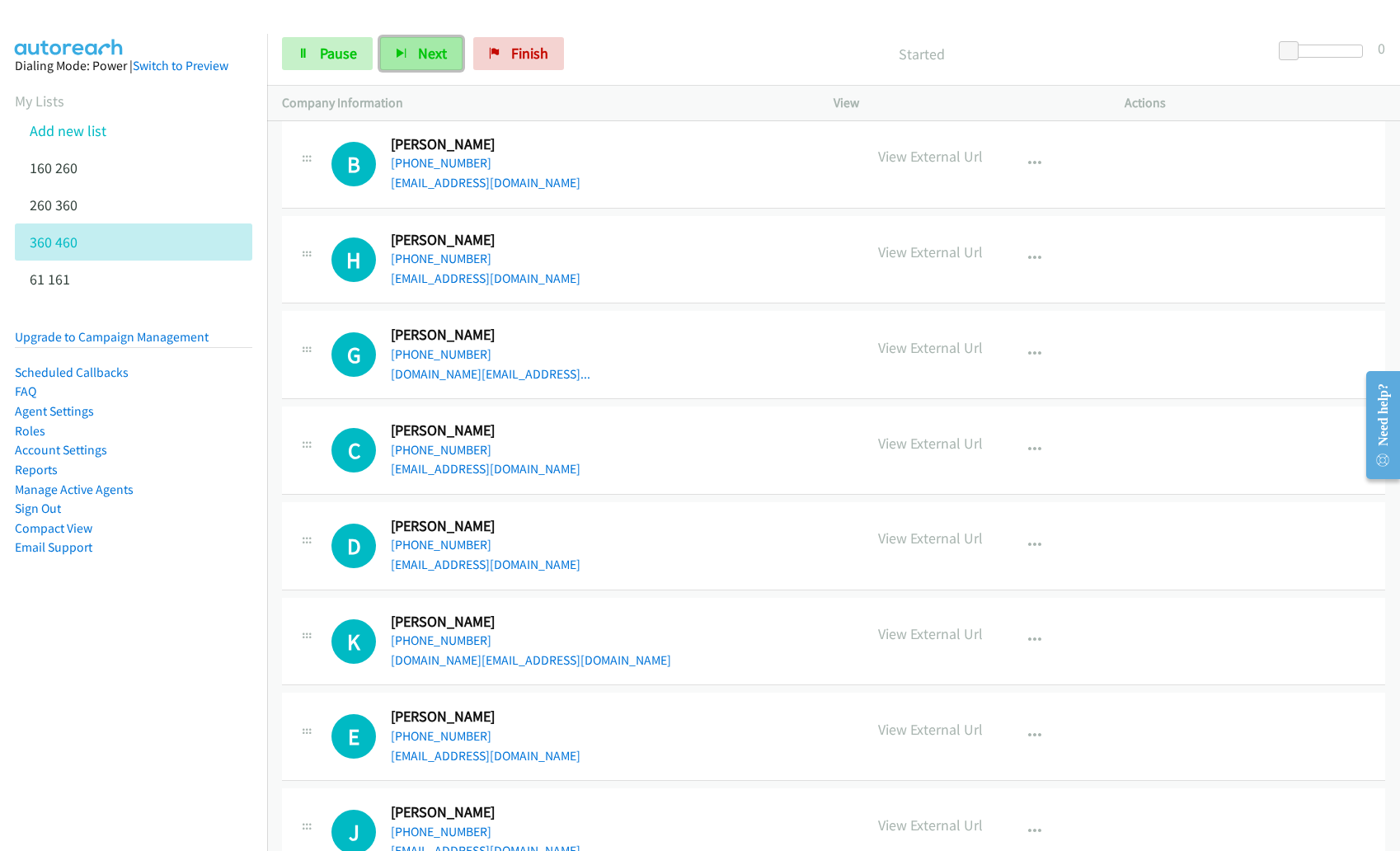
click at [440, 55] on span "Next" at bounding box center [433, 53] width 29 height 19
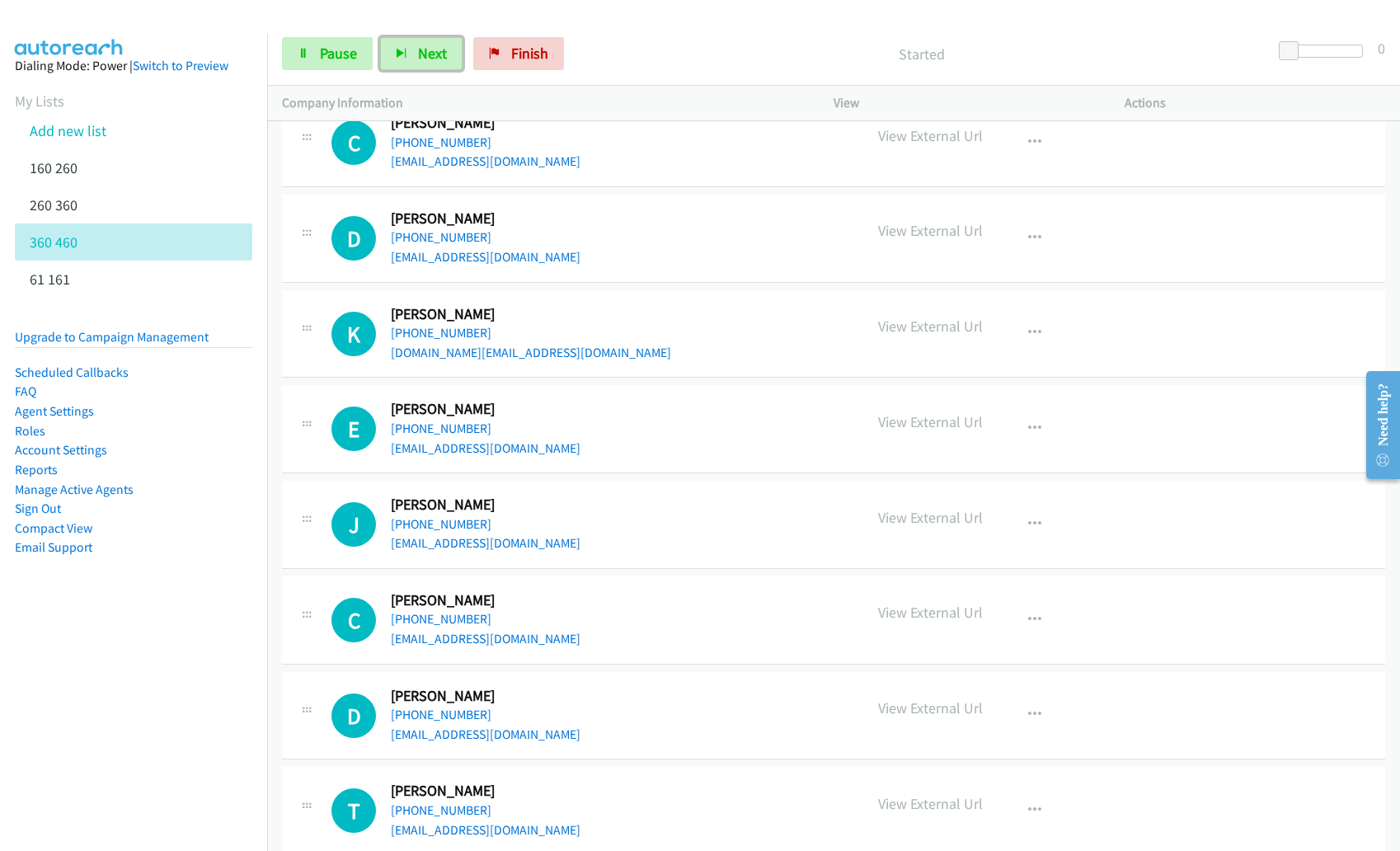
scroll to position [4672, 0]
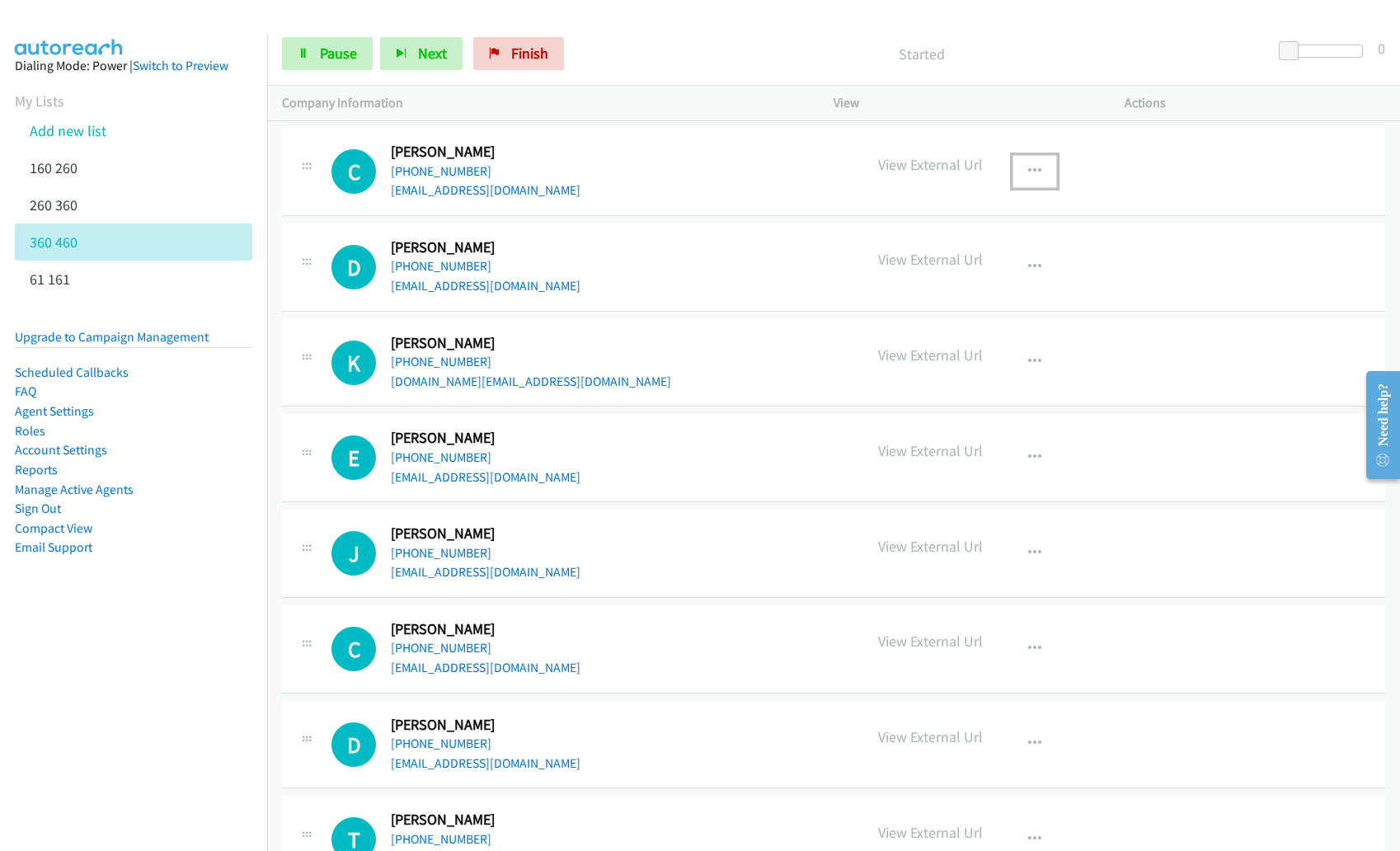
click at [1028, 168] on icon "button" at bounding box center [1034, 171] width 14 height 14
click at [979, 277] on link "Remove from list" at bounding box center [946, 279] width 219 height 33
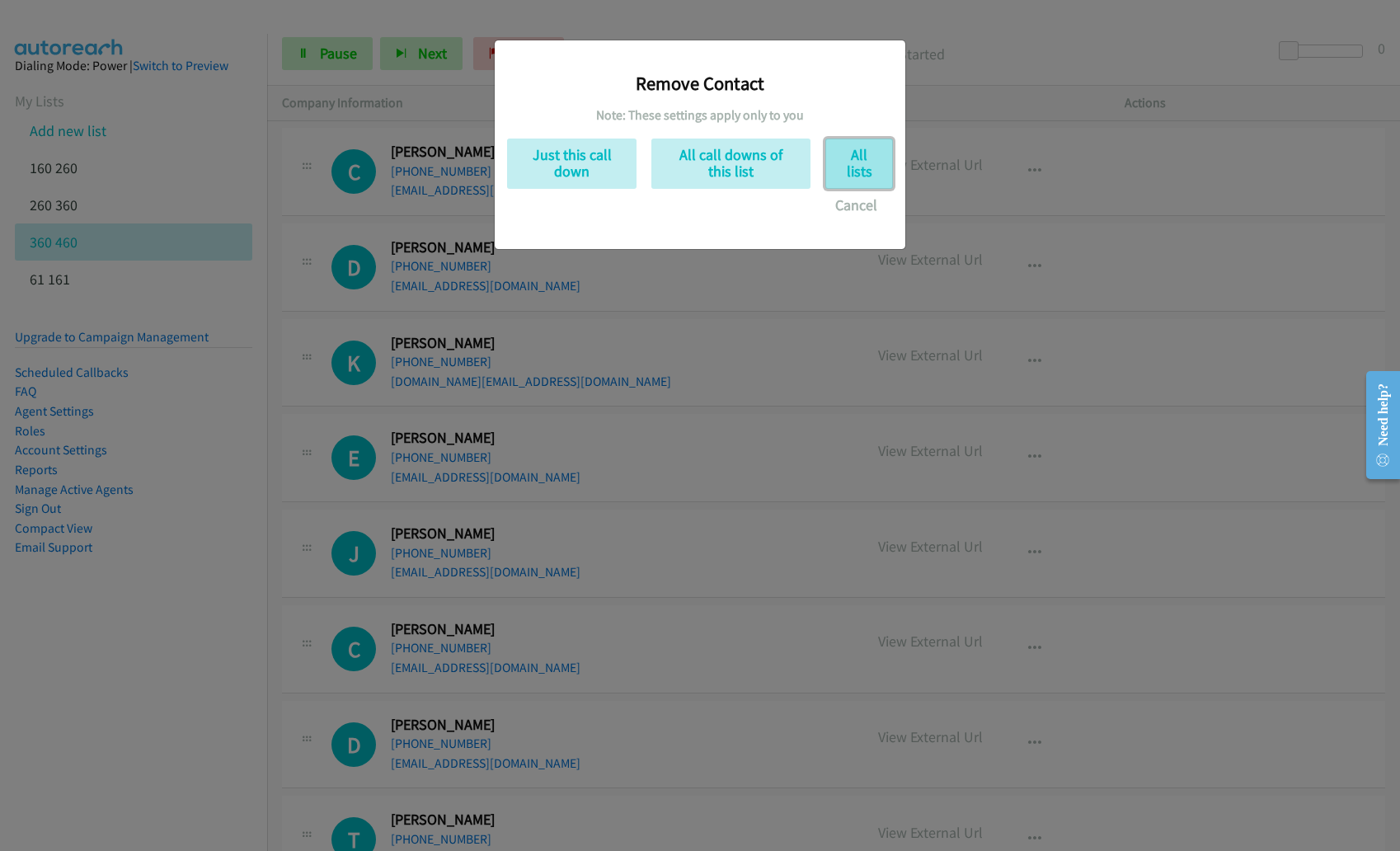
click at [885, 171] on button "All lists" at bounding box center [859, 163] width 68 height 50
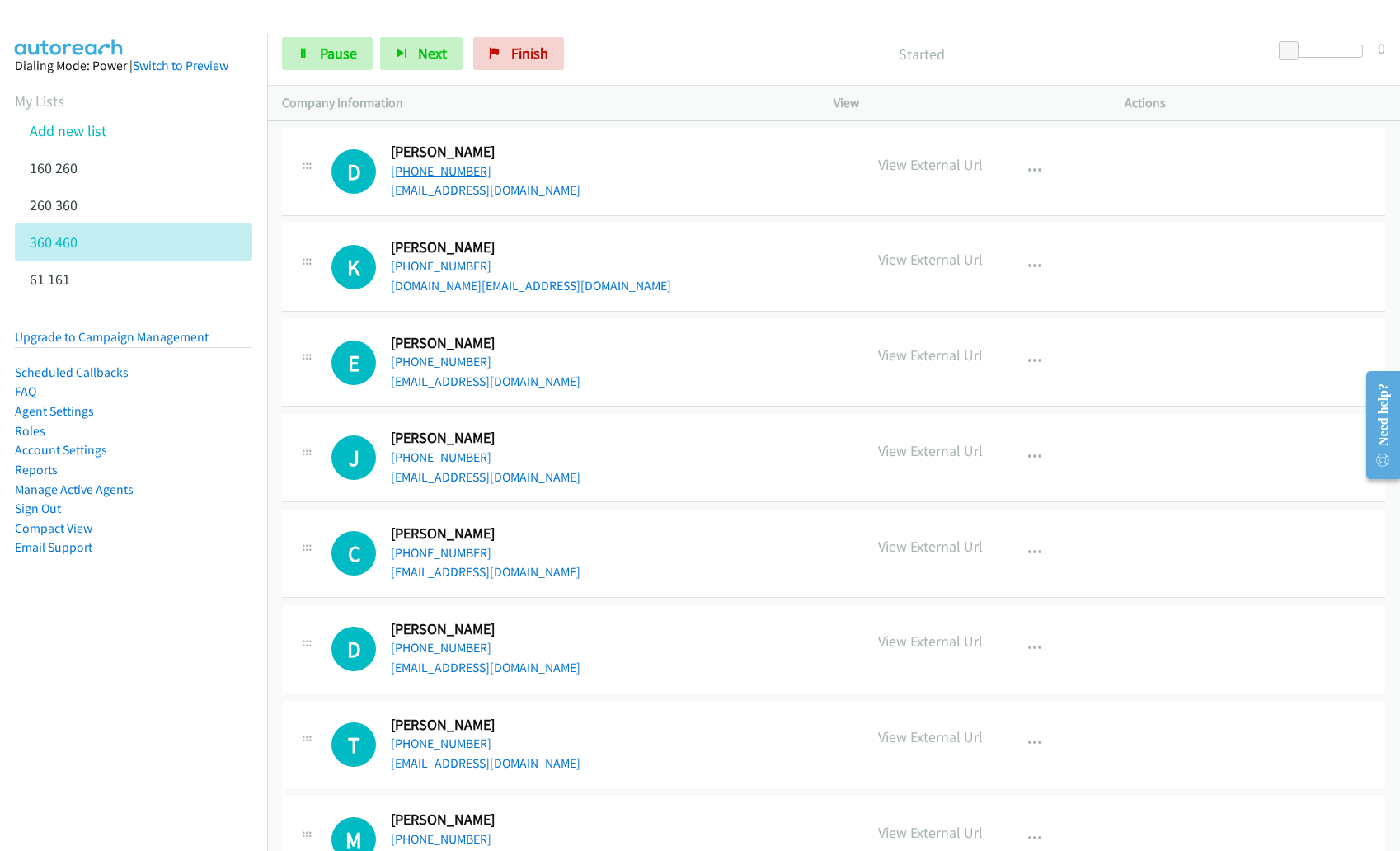
copy link "+1 773-960-0737"
drag, startPoint x: 657, startPoint y: 53, endPoint x: 417, endPoint y: 52, distance: 240.0
click at [655, 52] on p "Started" at bounding box center [921, 54] width 671 height 22
click at [397, 48] on icon "button" at bounding box center [401, 54] width 12 height 12
click at [424, 59] on span "Next" at bounding box center [433, 53] width 29 height 19
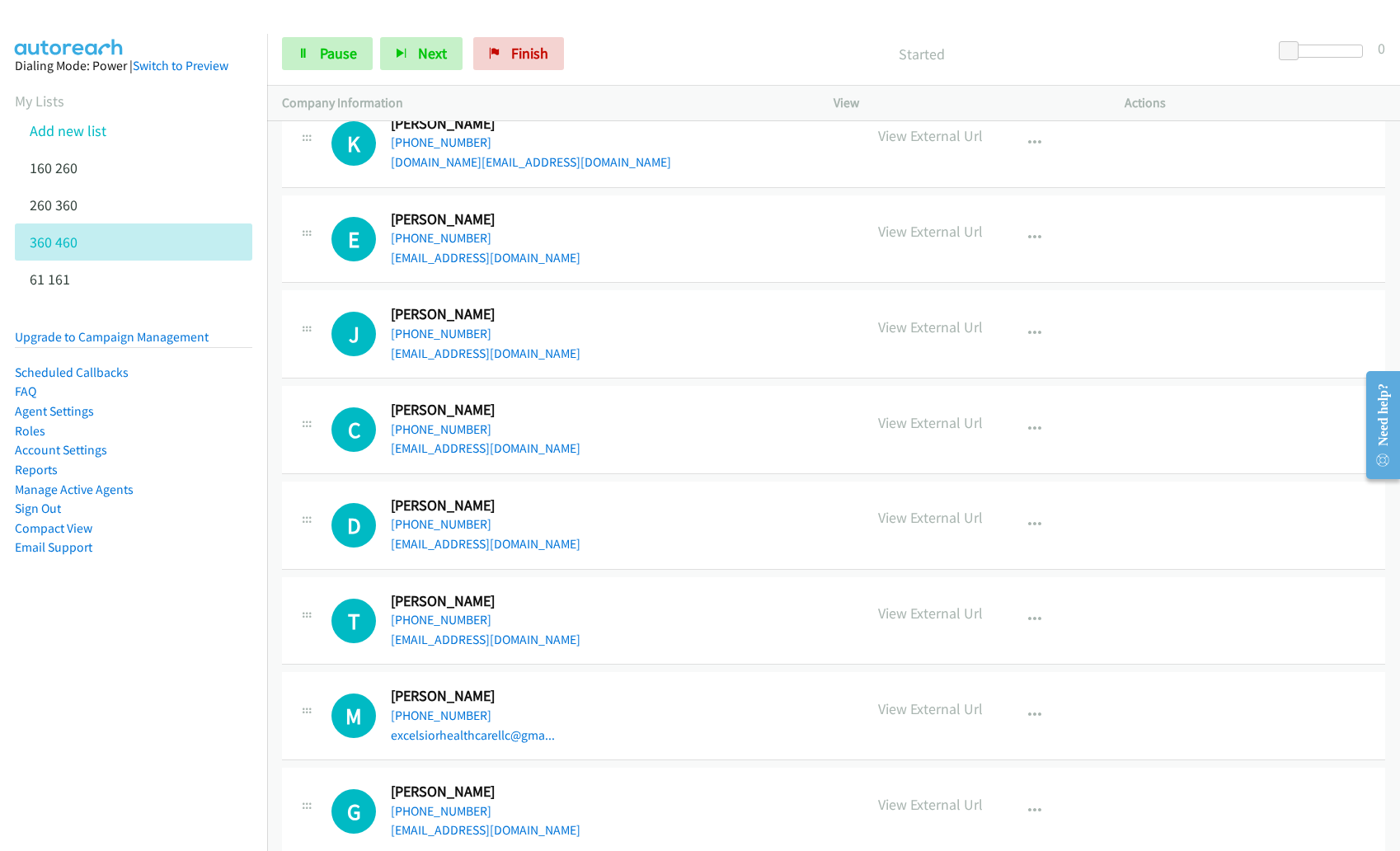
scroll to position [4700, 0]
click at [1028, 236] on icon "button" at bounding box center [1034, 239] width 14 height 14
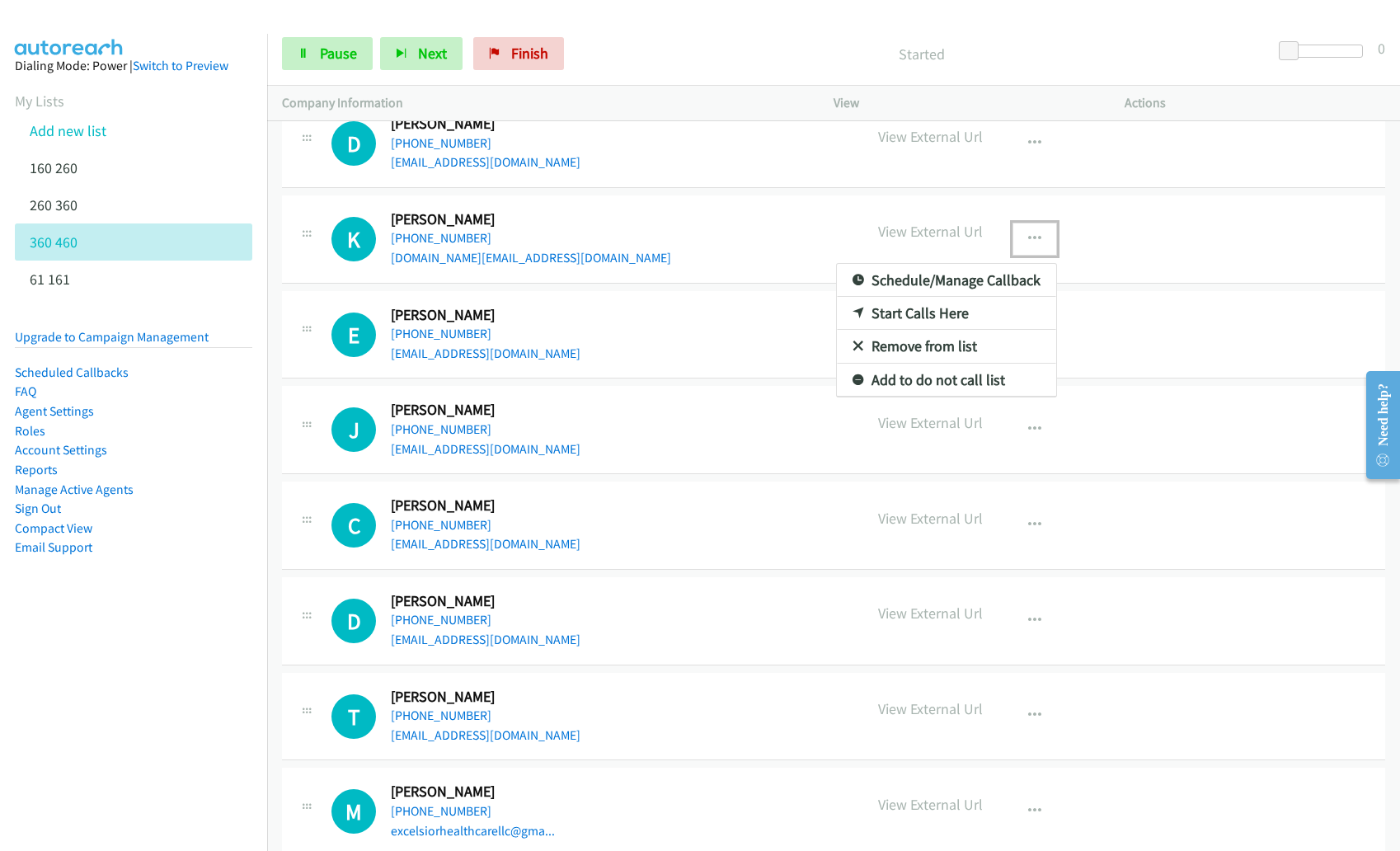
click at [957, 353] on link "Remove from list" at bounding box center [946, 346] width 219 height 33
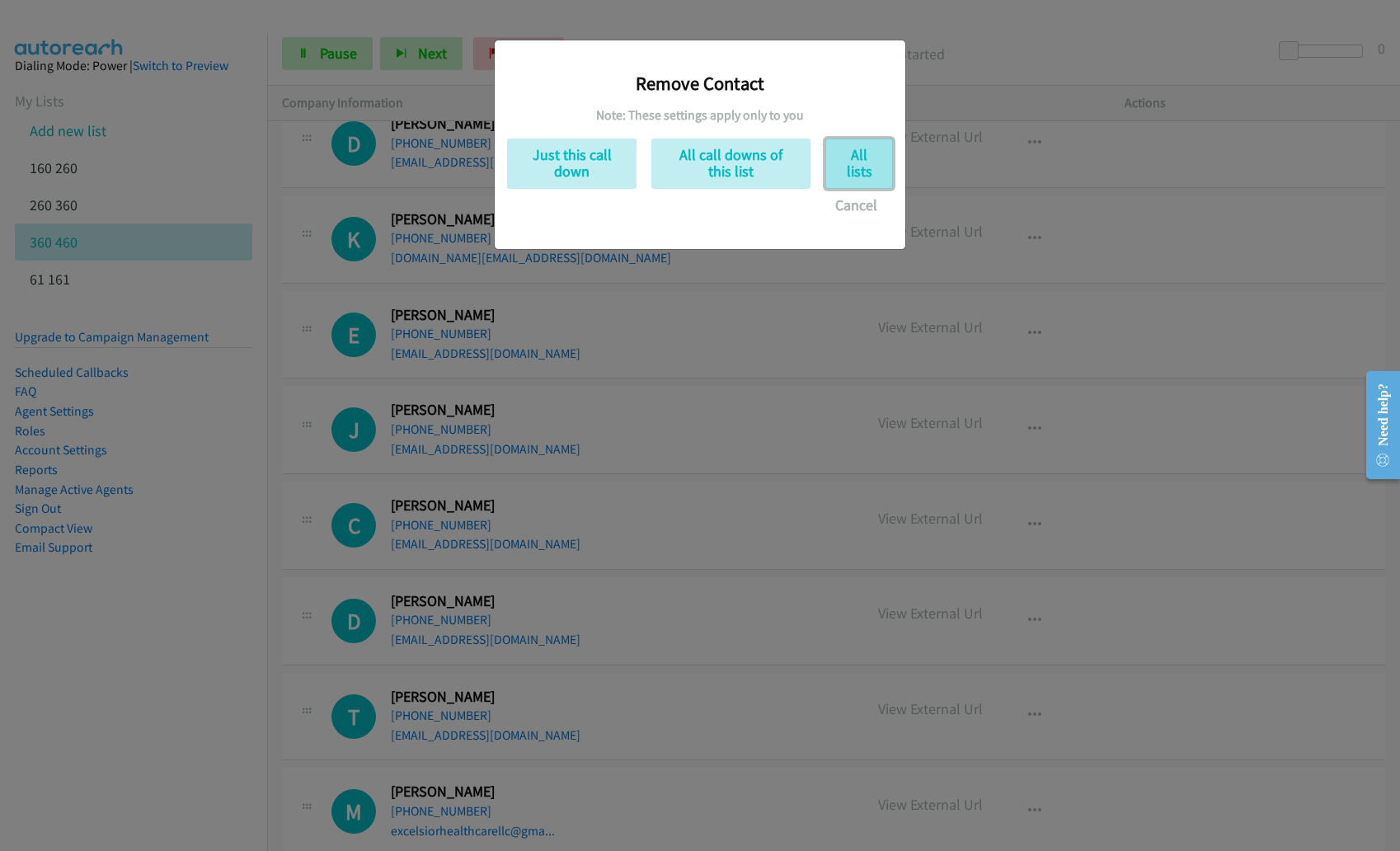
click at [862, 166] on button "All lists" at bounding box center [859, 163] width 68 height 50
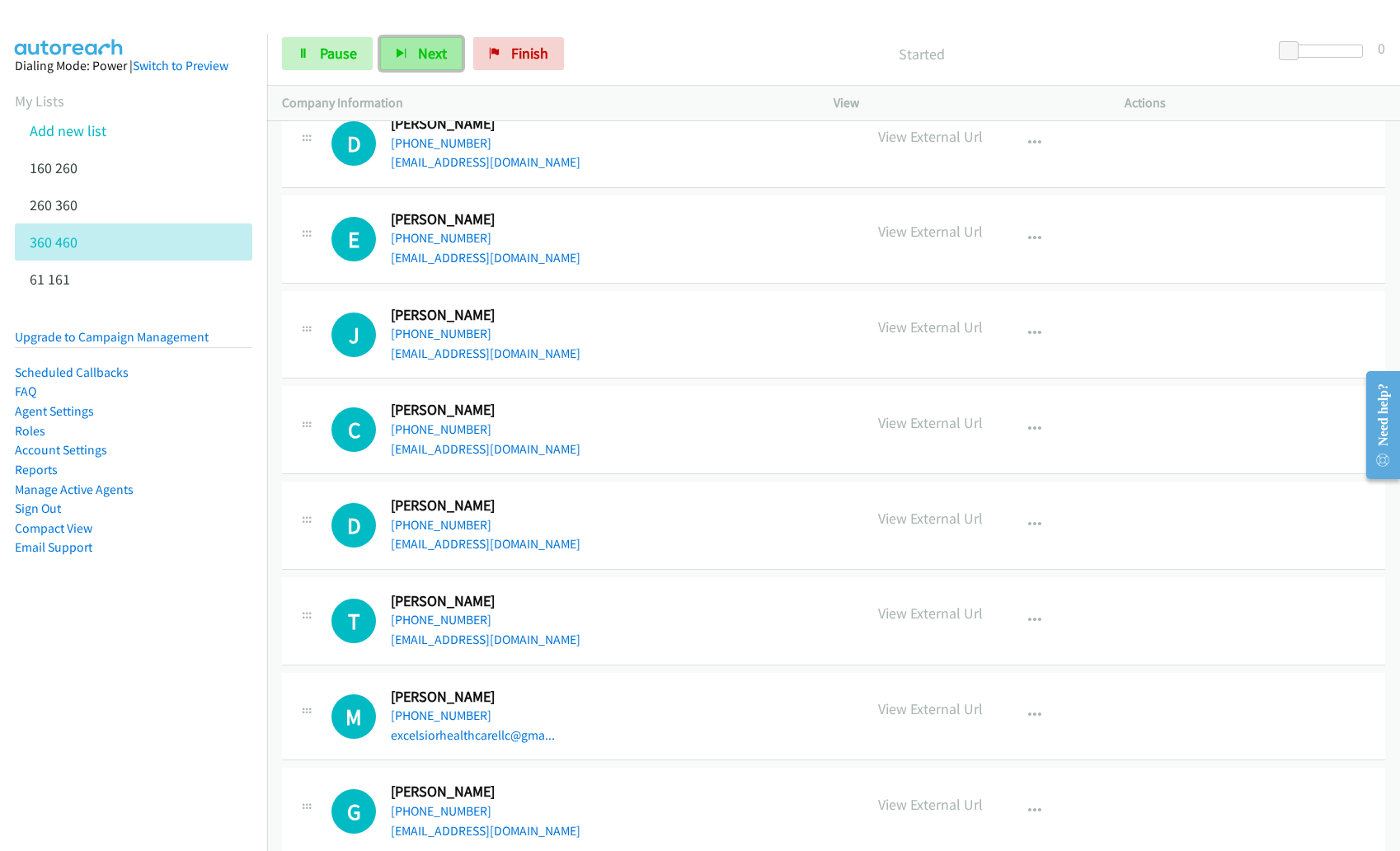
click at [400, 56] on icon "button" at bounding box center [401, 54] width 12 height 12
click at [199, 696] on nav "Dialing Mode: Power | Switch to Preview My Lists Add new list 160 260 260 360 3…" at bounding box center [134, 459] width 268 height 851
click at [426, 51] on span "Next" at bounding box center [433, 53] width 29 height 19
click at [402, 25] on div "Start Calls Pause Next Finish Started 0" at bounding box center [833, 53] width 1133 height 64
click at [410, 50] on button "Next" at bounding box center [421, 53] width 82 height 33
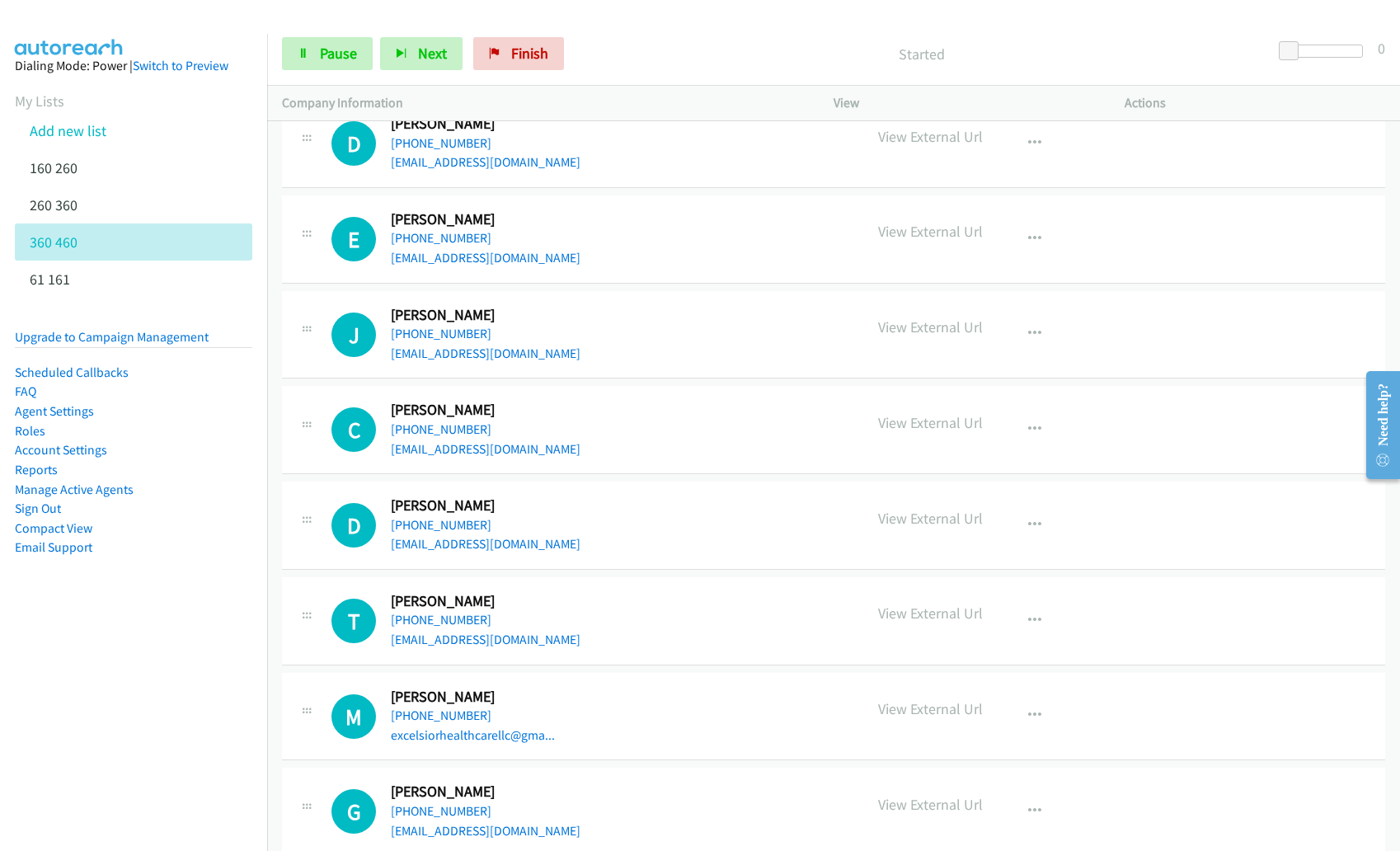
click at [420, 13] on div at bounding box center [692, 31] width 1385 height 64
click at [421, 59] on span "Next" at bounding box center [433, 53] width 29 height 19
click at [605, 12] on div at bounding box center [692, 31] width 1385 height 64
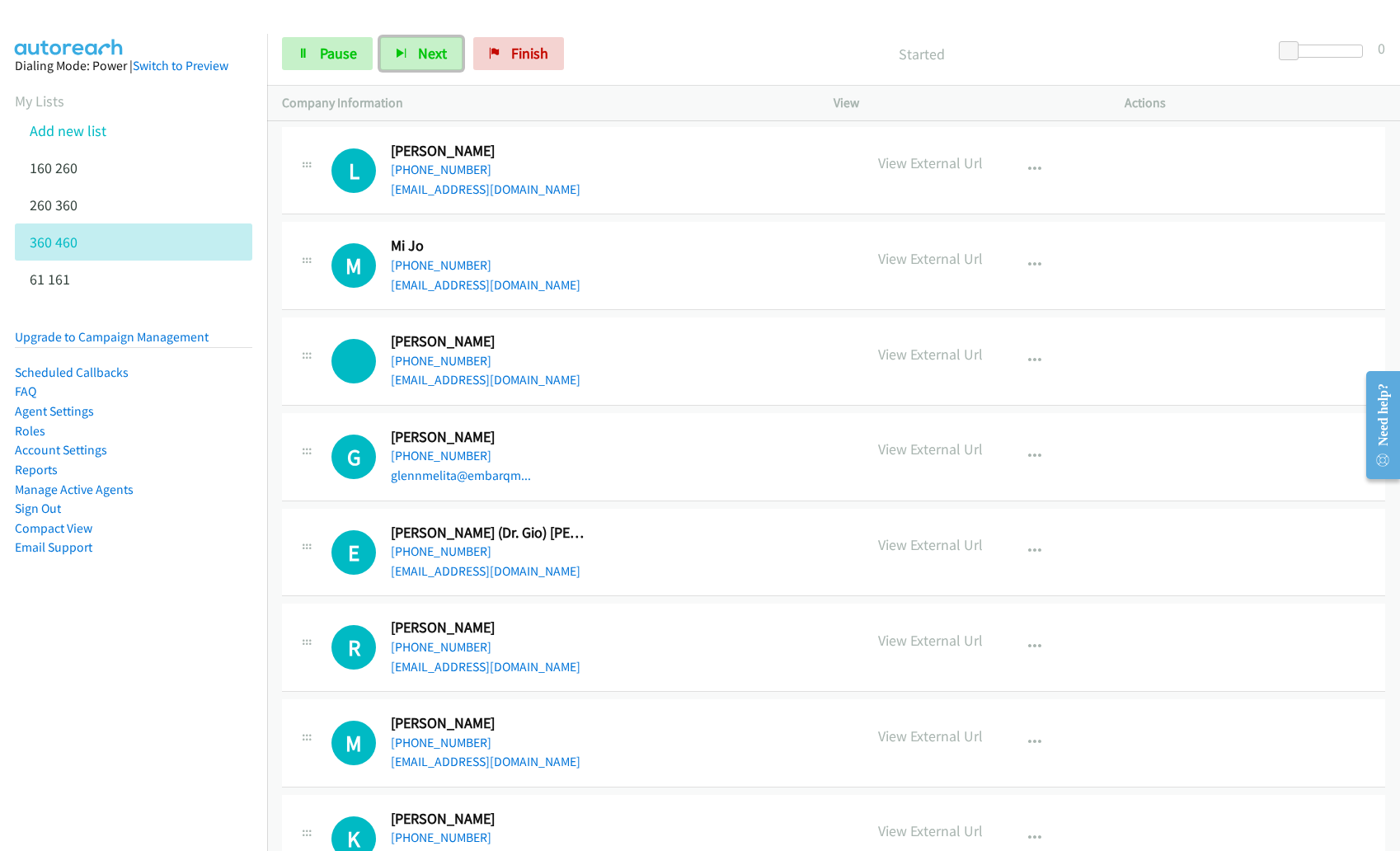
scroll to position [7387, 0]
